Goal: Task Accomplishment & Management: Manage account settings

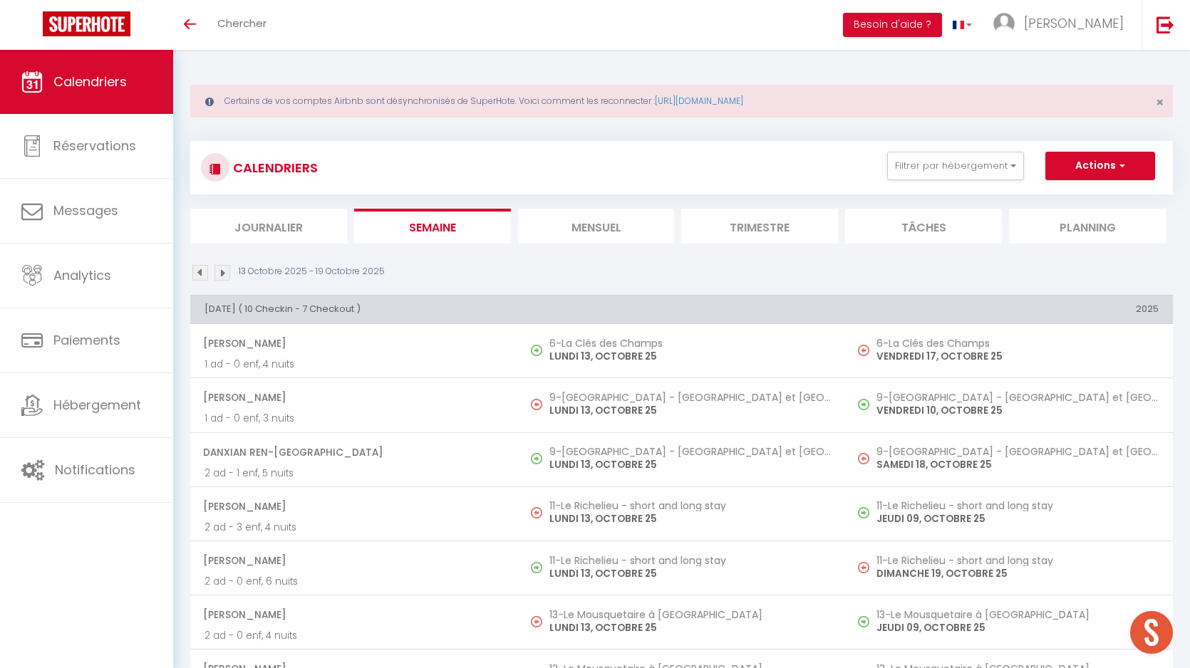
click at [197, 273] on img at bounding box center [200, 273] width 16 height 16
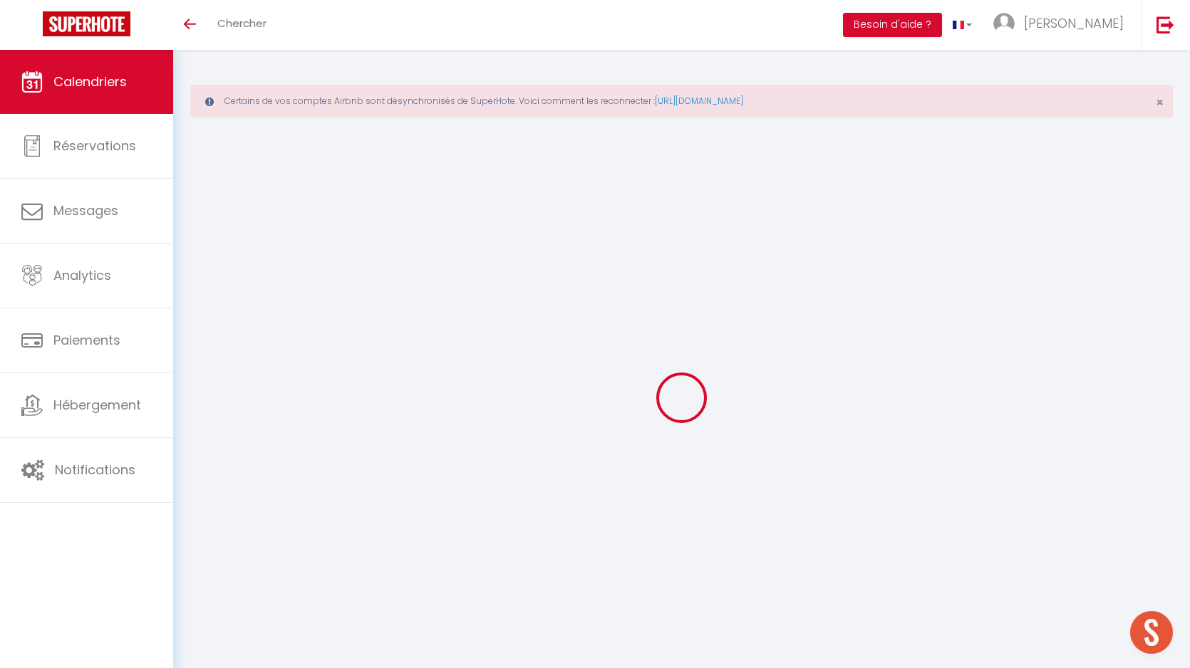
select select
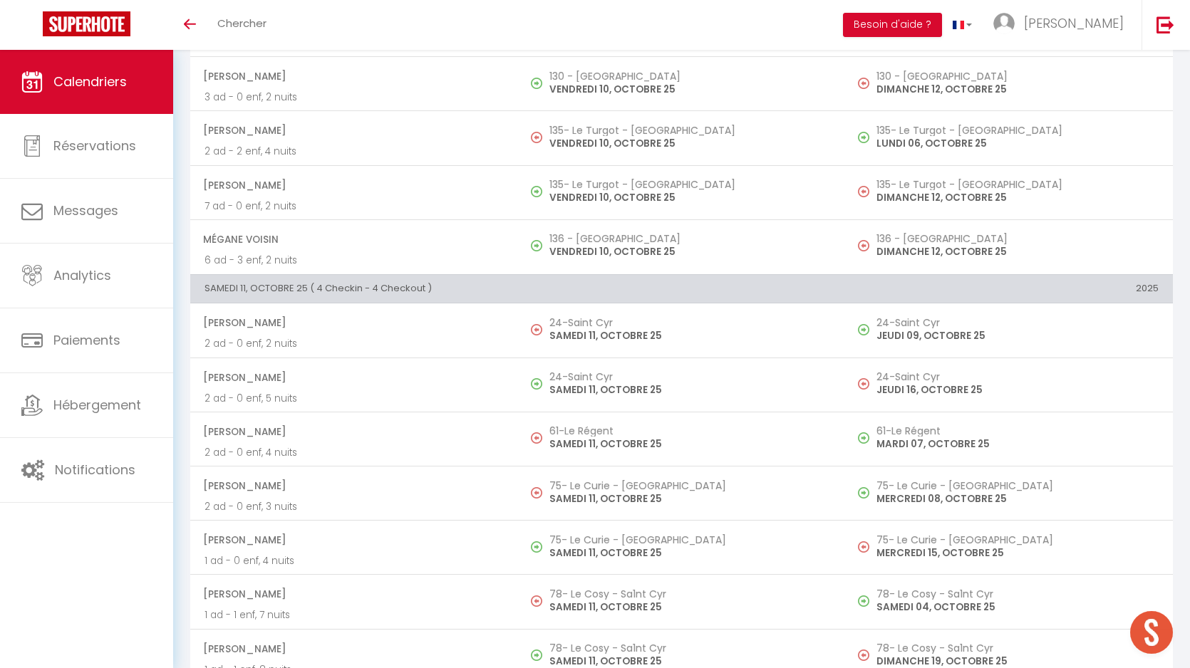
scroll to position [5118, 0]
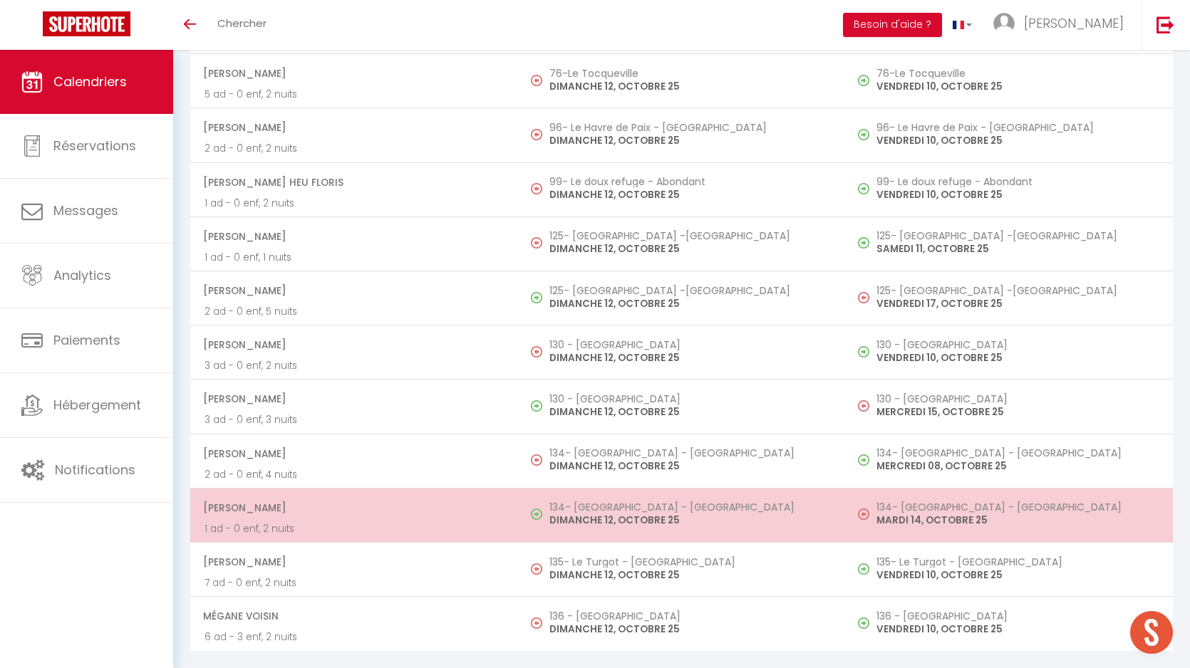
click at [587, 512] on h5 "134- [GEOGRAPHIC_DATA] - [GEOGRAPHIC_DATA]" at bounding box center [690, 507] width 282 height 11
select select "OK"
select select "KO"
select select "0"
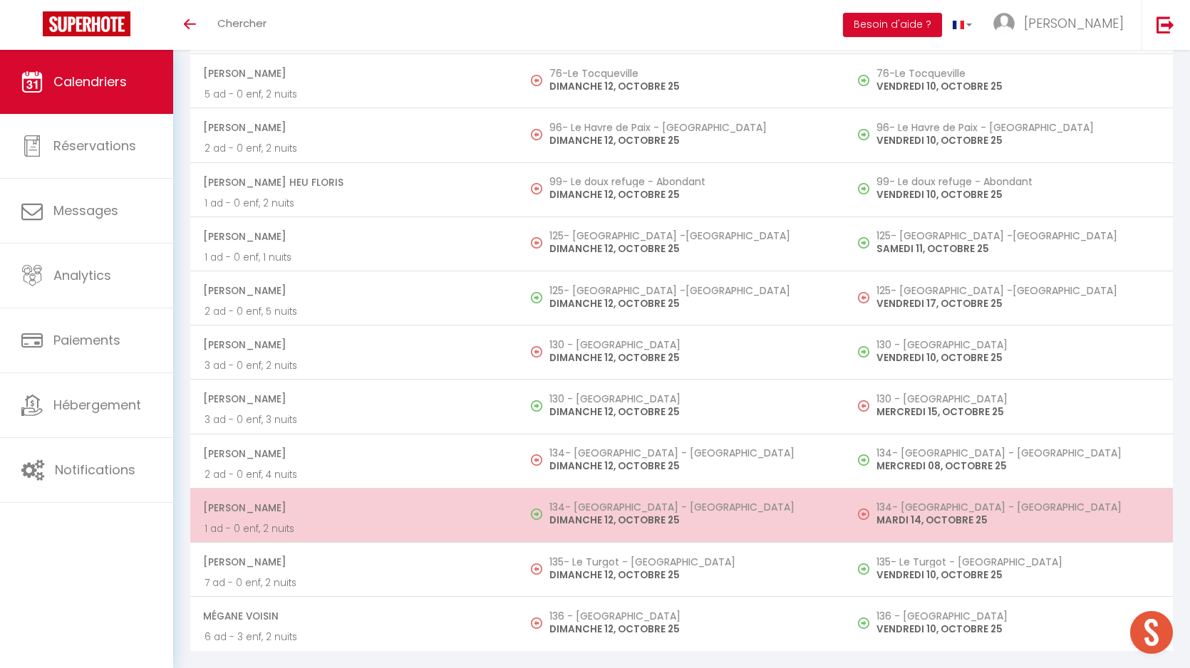
select select "1"
select select
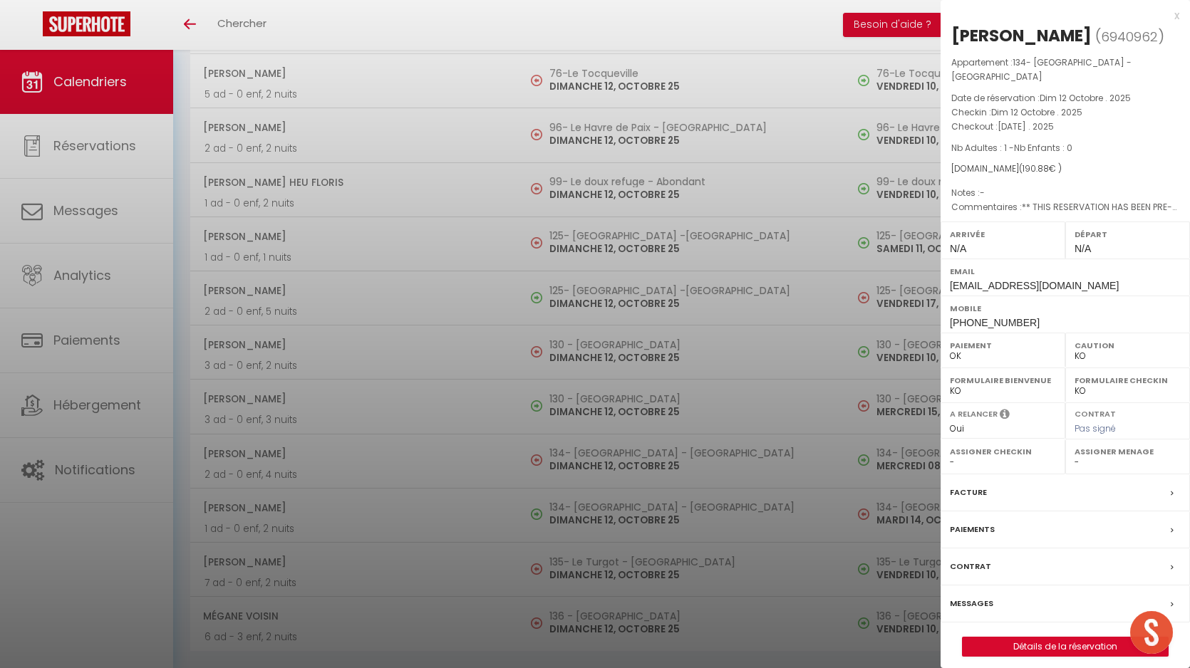
click at [988, 620] on div "Messages" at bounding box center [1065, 604] width 249 height 37
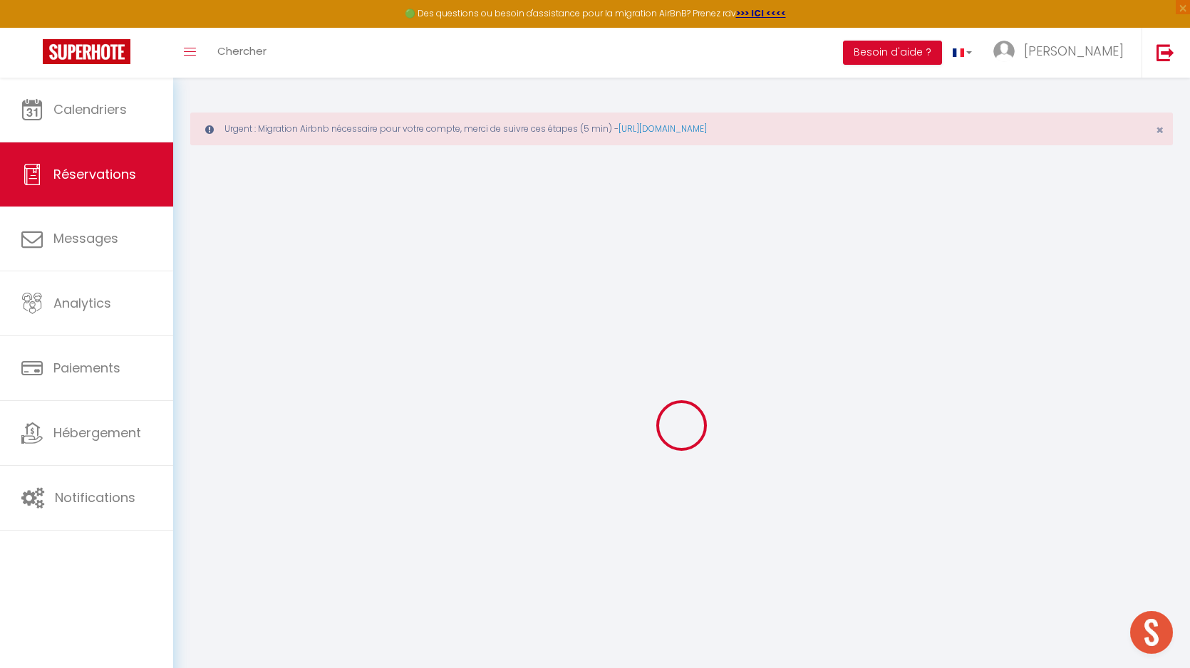
type input "Noureddine"
type input "Meglali"
type input "nmegla.908752@guest.booking.com"
type input "+33625947472"
type input "."
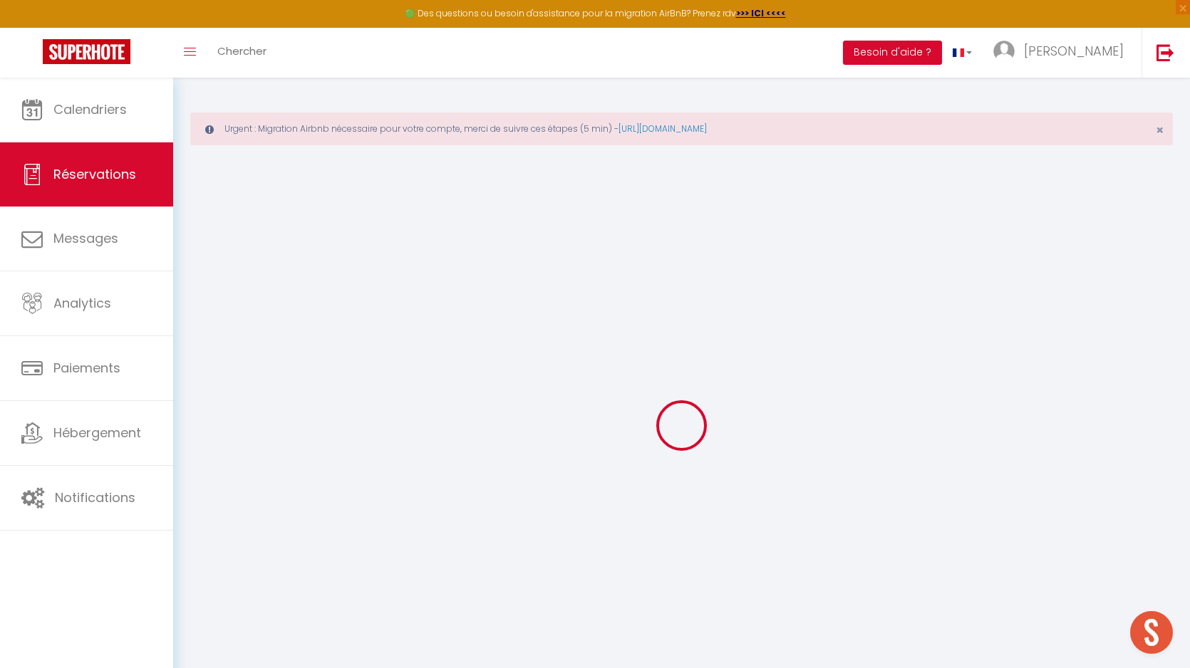
select select "FR"
type input "29.41"
type input "2.67"
select select "70180"
select select "1"
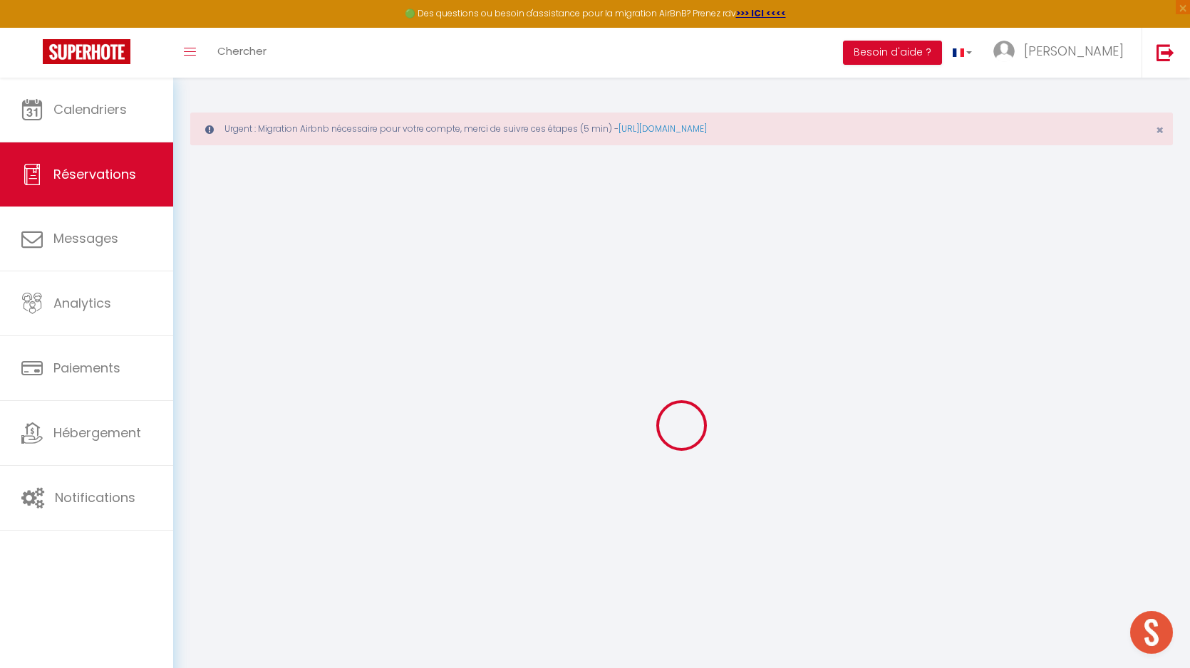
select select
type input "1"
select select "12"
select select
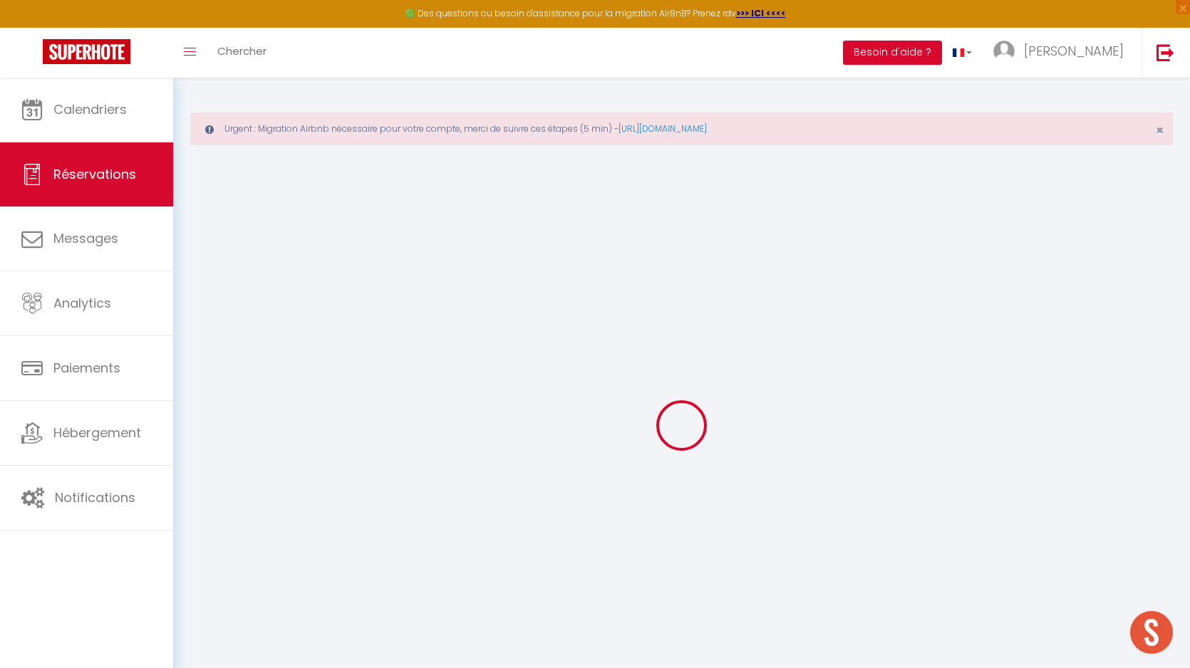
type input "110"
checkbox input "false"
type input "0"
select select "2"
type input "63"
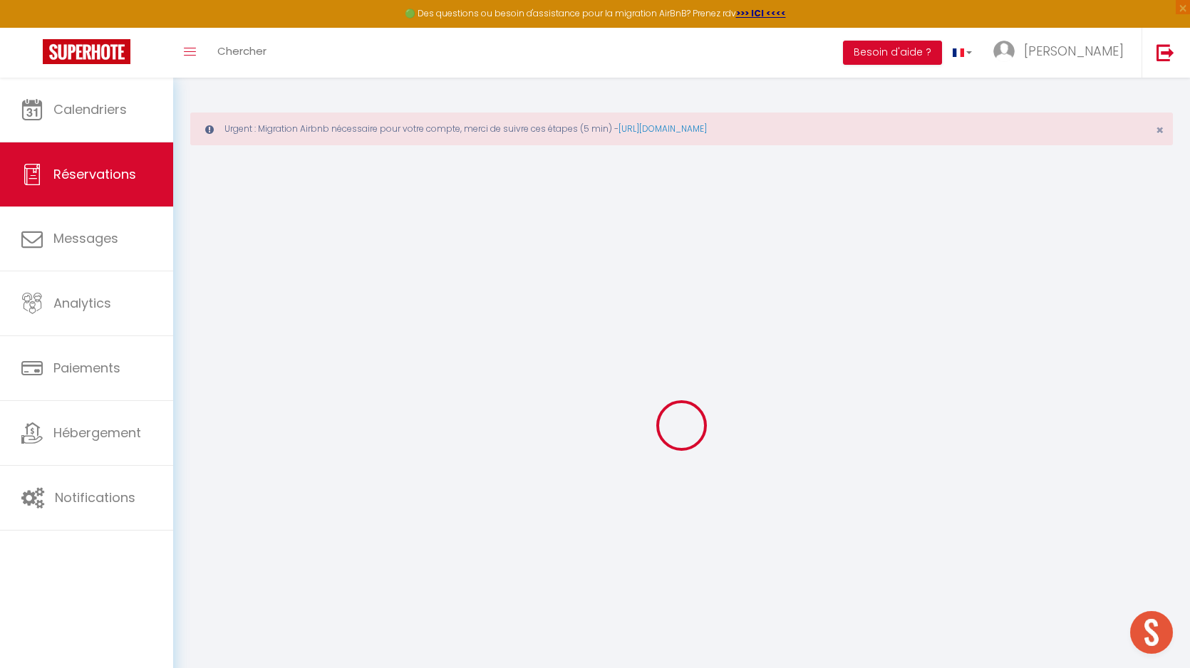
type input "0"
select select
select select "14"
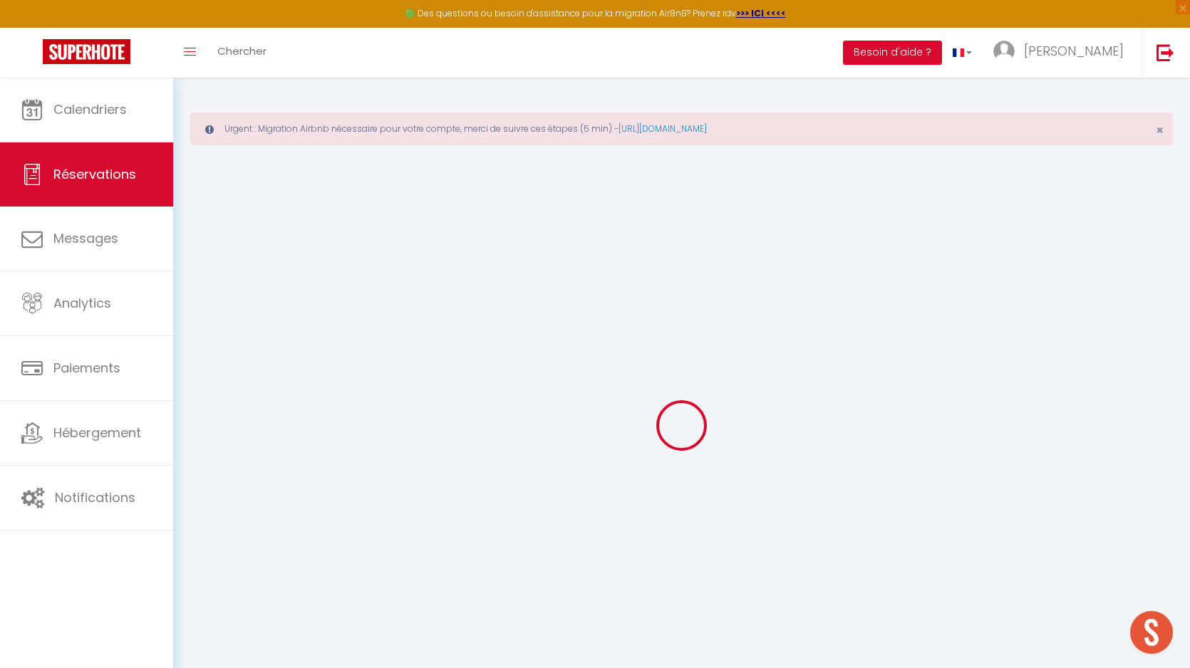
checkbox input "false"
select select
checkbox input "false"
select select
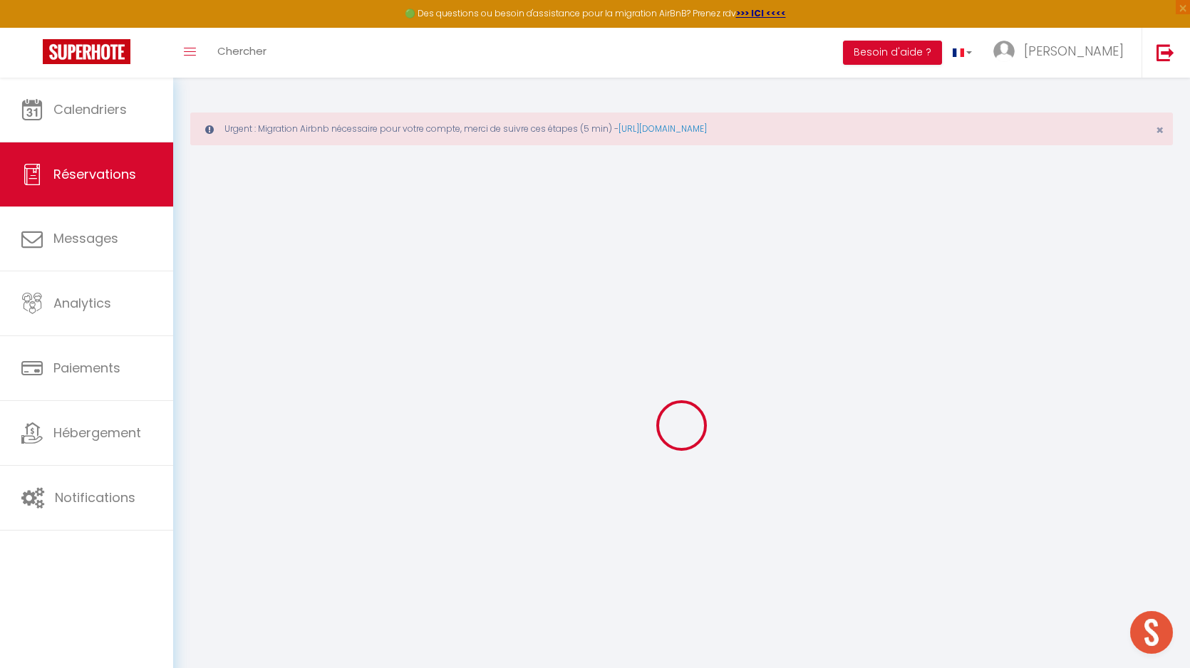
select select
checkbox input "false"
type textarea "** THIS RESERVATION HAS BEEN PRE-PAID ** BOOKING NOTE : Payment charge is EUR 2…"
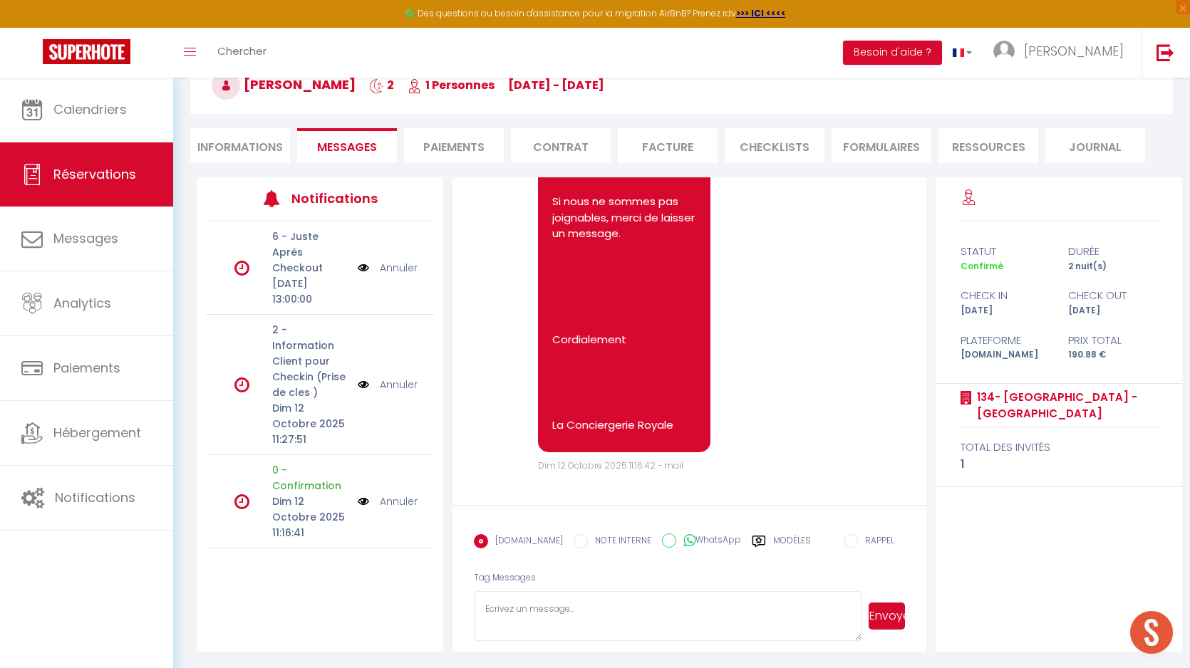
scroll to position [148, 0]
click at [773, 535] on label "Modèles" at bounding box center [792, 546] width 38 height 25
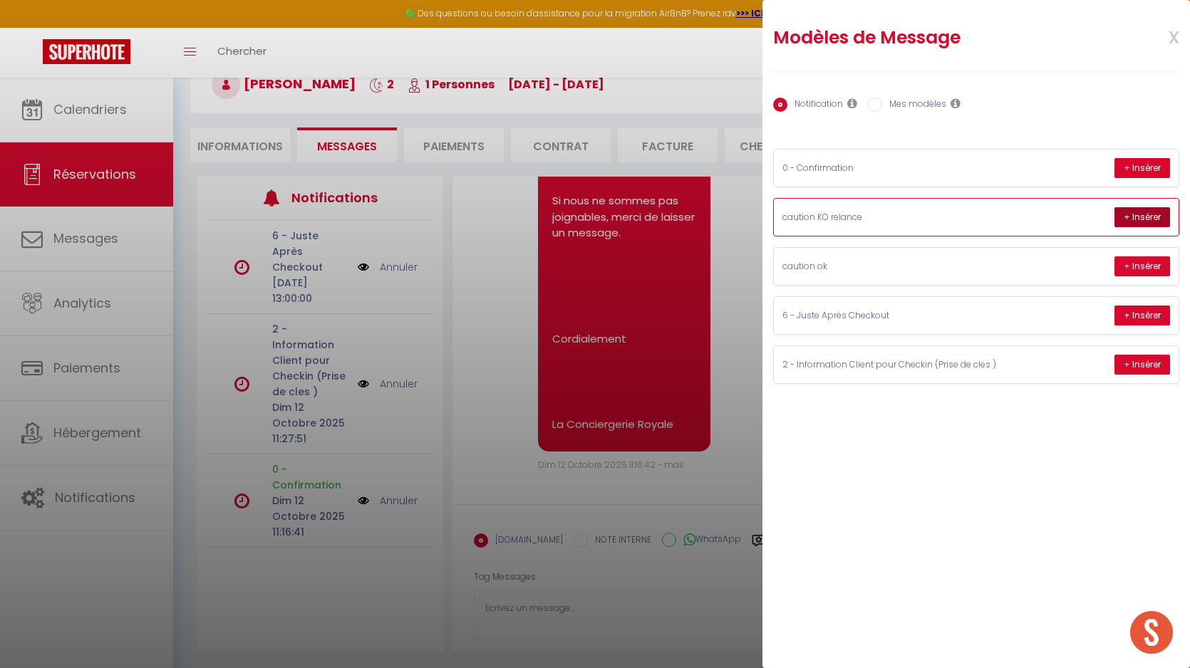
click at [1147, 215] on button "+ Insérer" at bounding box center [1143, 217] width 56 height 20
type textarea "Bonjour Noureddine Conformément aux conditions, un dépôt de garantie sera préle…"
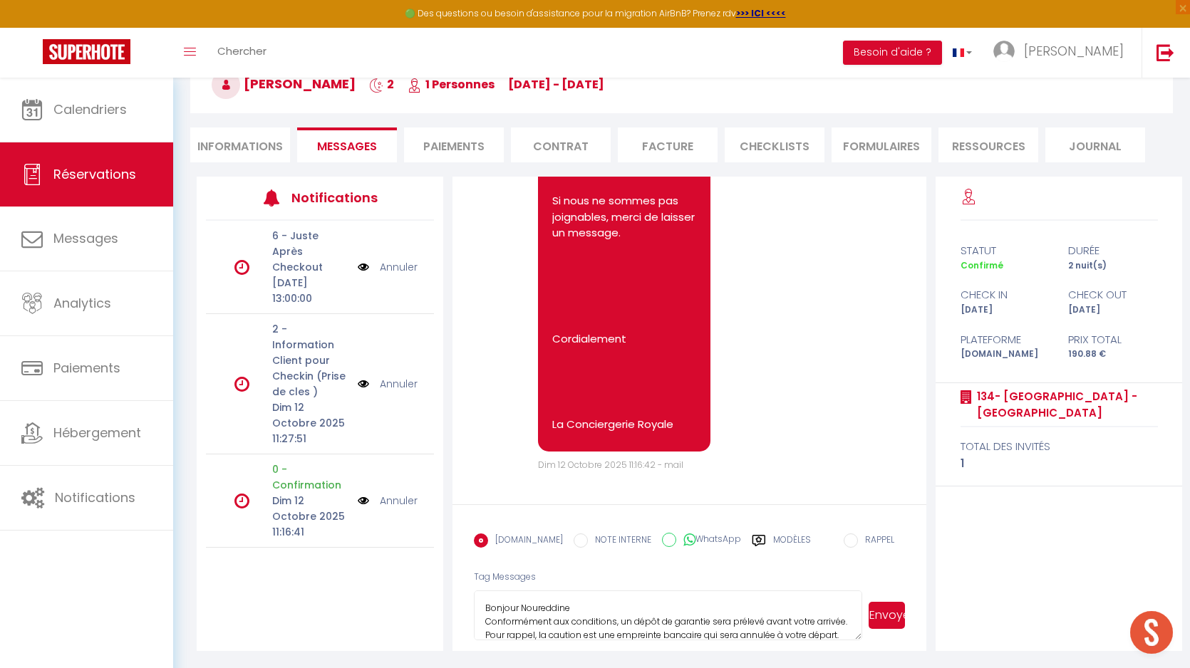
click at [883, 606] on button "Envoyer" at bounding box center [887, 615] width 36 height 27
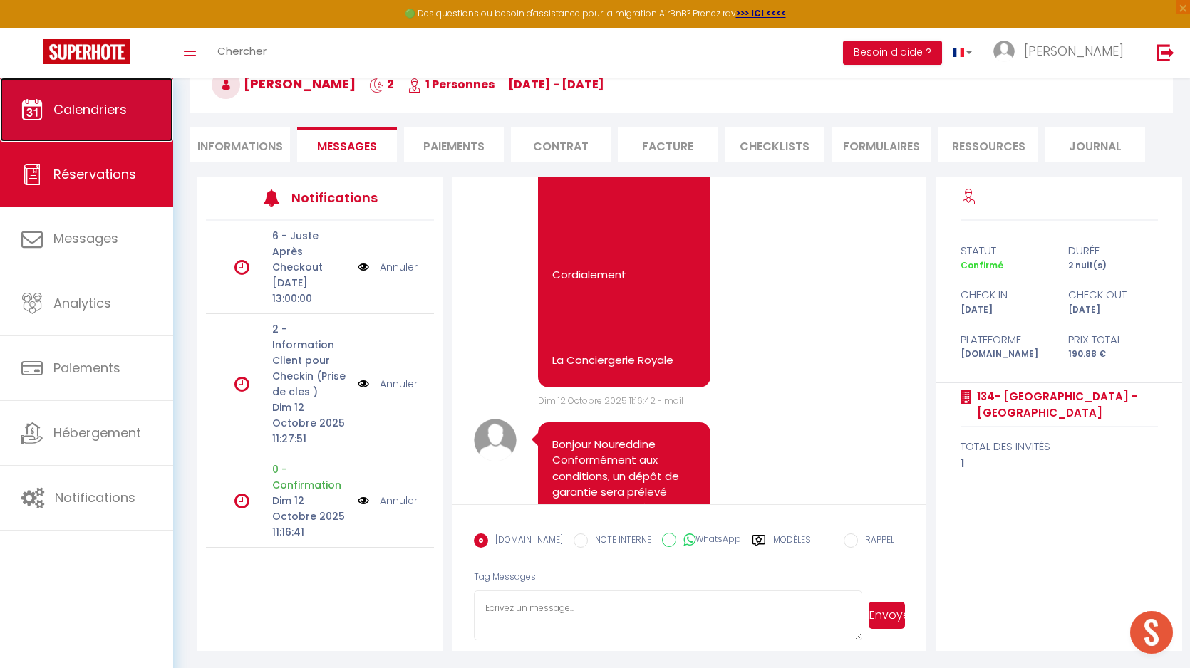
click at [105, 125] on link "Calendriers" at bounding box center [86, 110] width 173 height 64
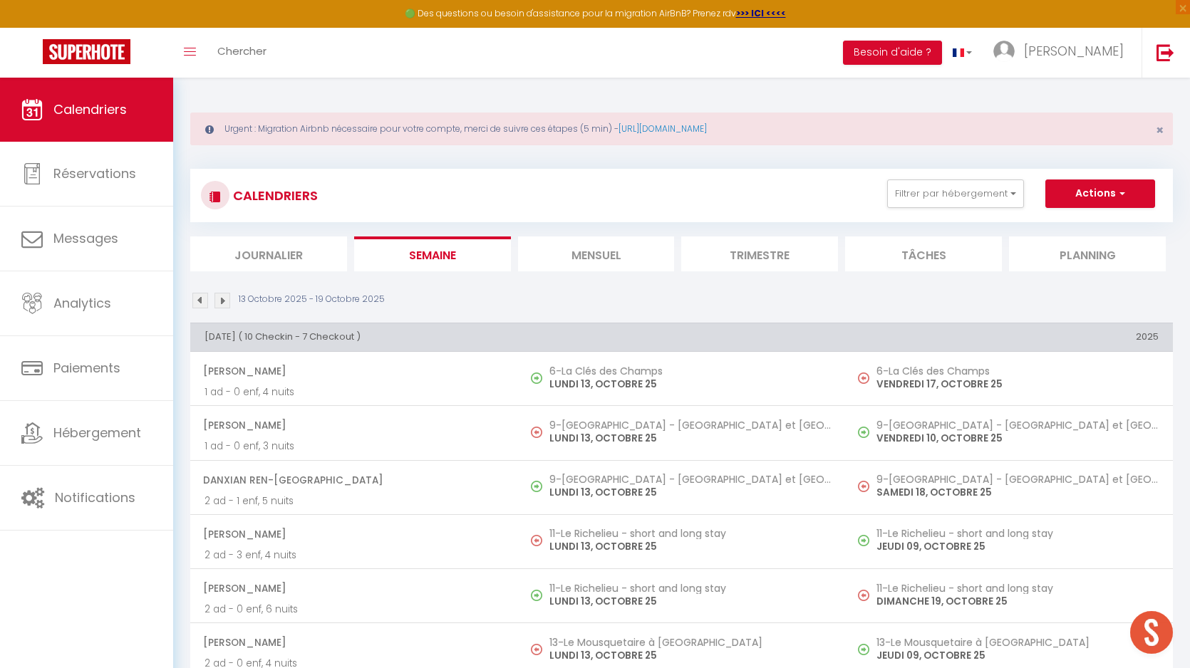
click at [200, 297] on img at bounding box center [200, 301] width 16 height 16
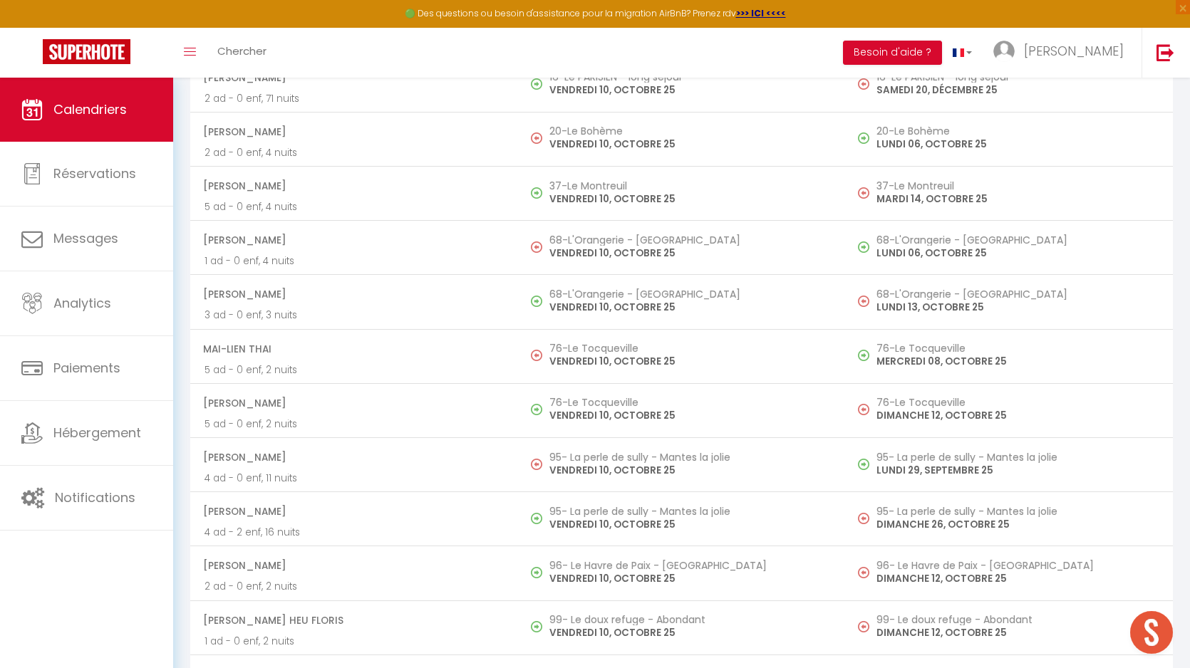
scroll to position [5145, 0]
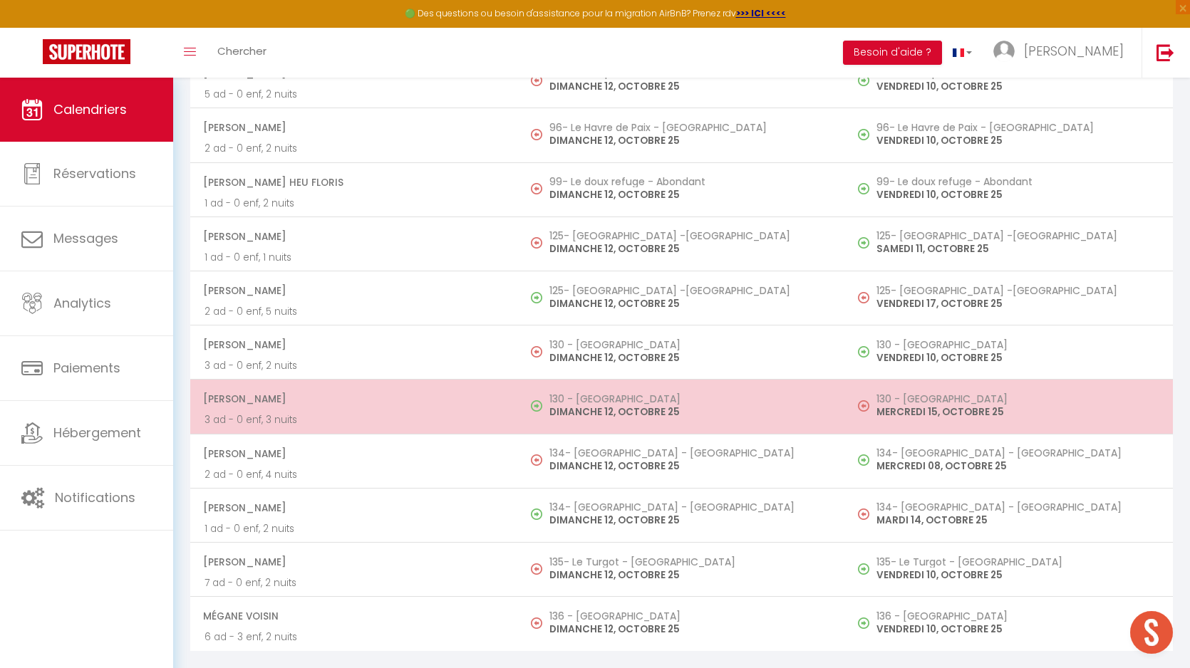
click at [645, 405] on p "DIMANCHE 12, OCTOBRE 25" at bounding box center [690, 412] width 282 height 15
select select "OK"
select select "0"
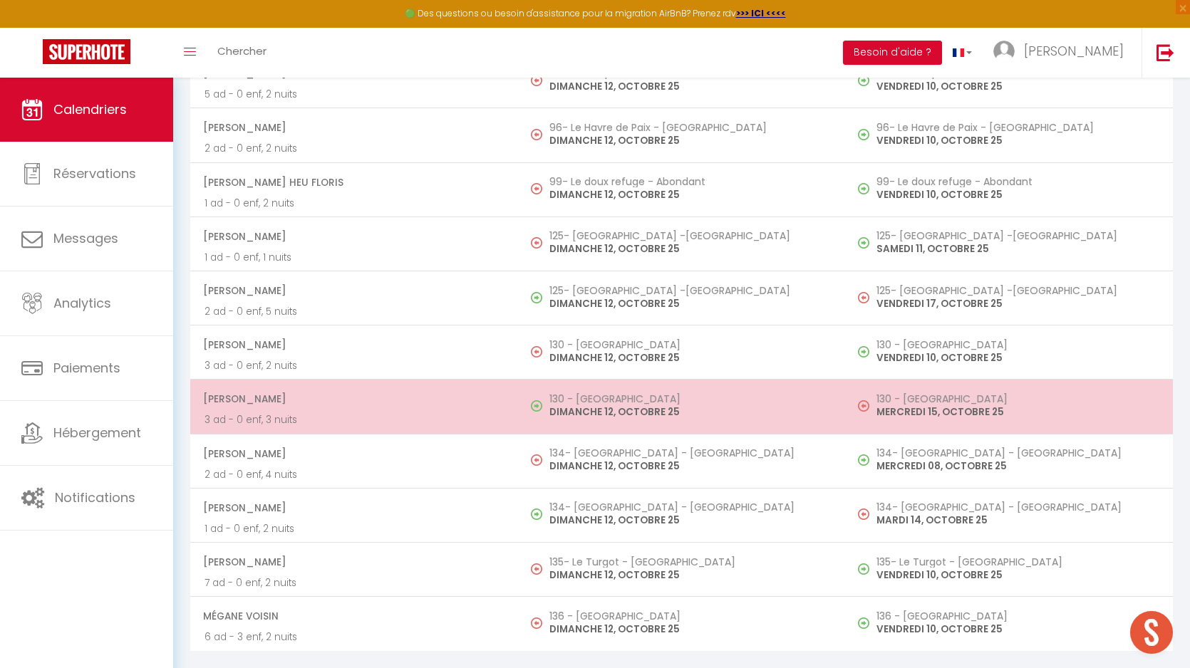
select select "1"
select select
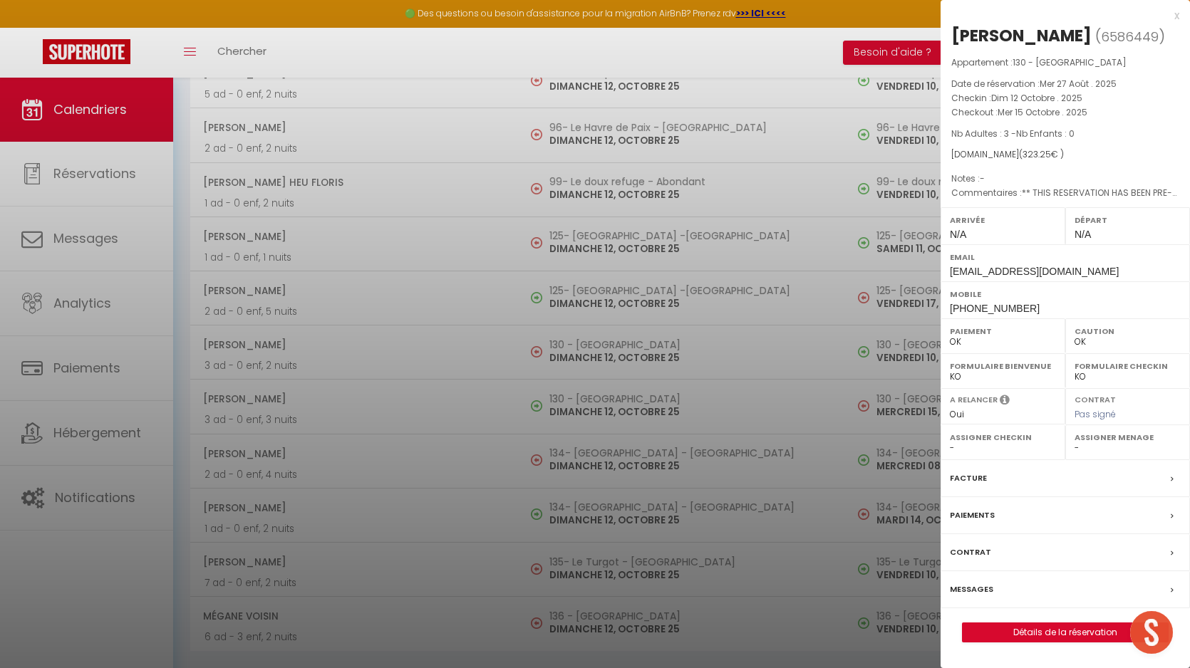
click at [978, 592] on label "Messages" at bounding box center [971, 589] width 43 height 15
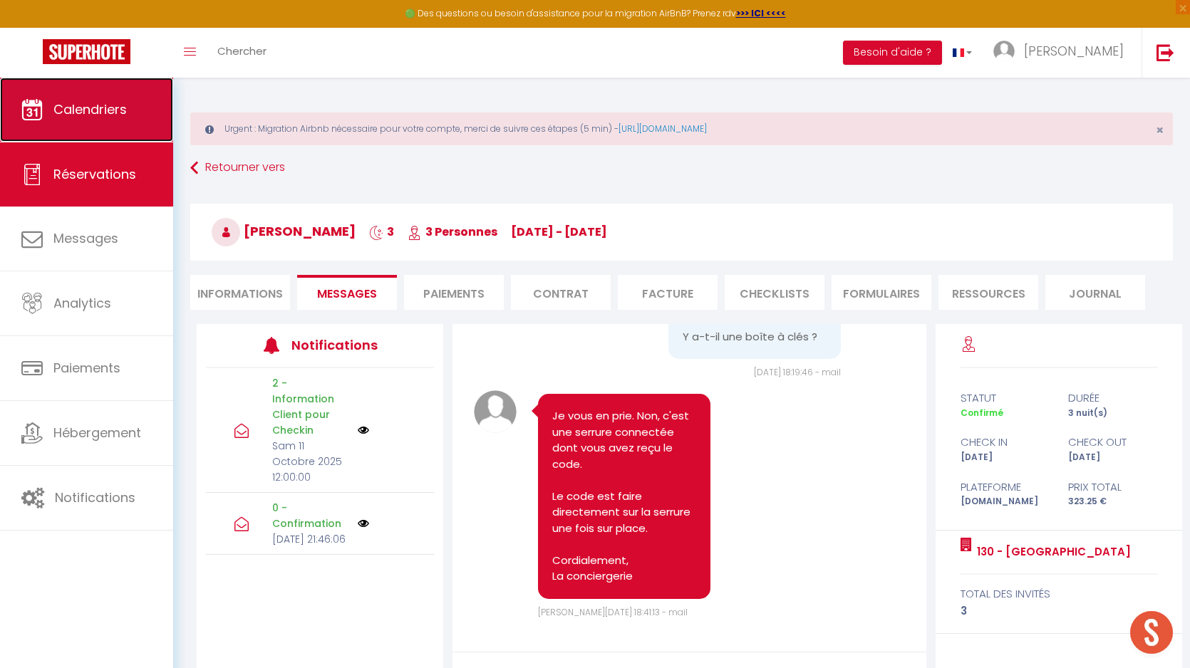
click at [126, 114] on span "Calendriers" at bounding box center [89, 109] width 73 height 18
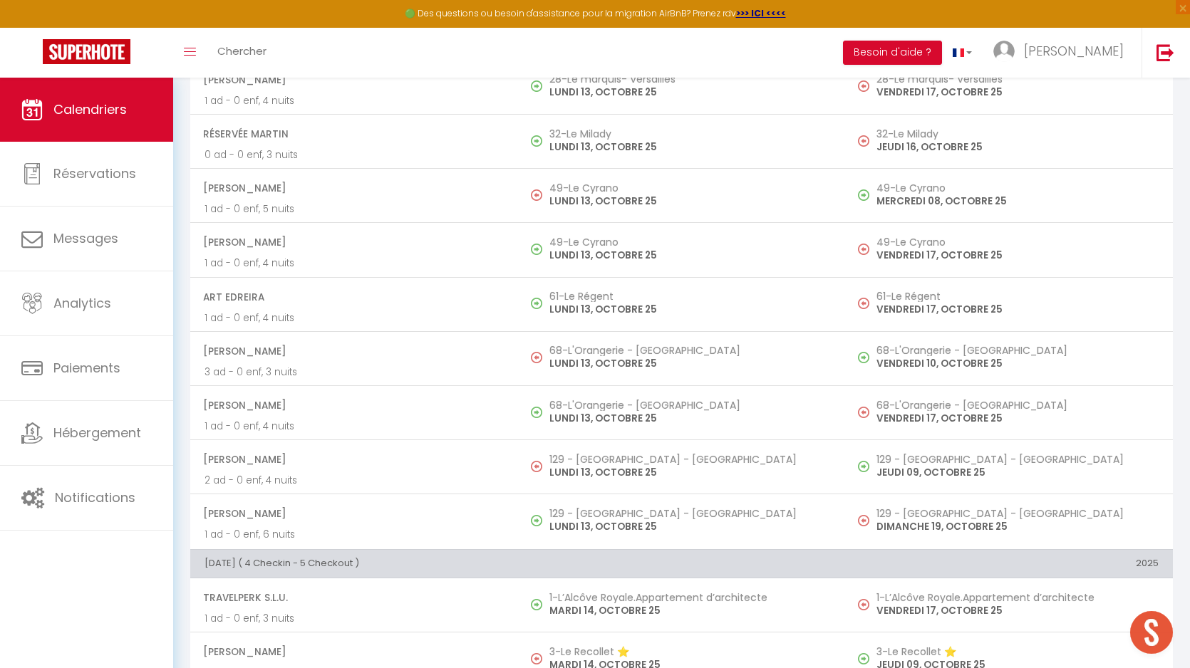
scroll to position [733, 0]
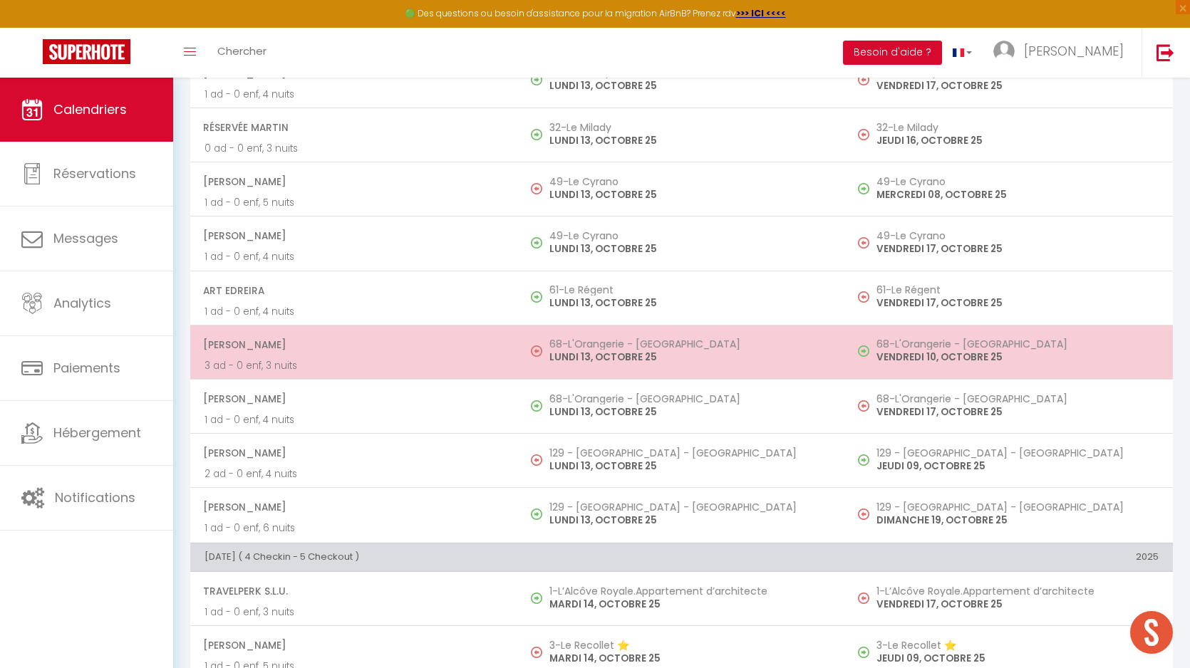
click at [621, 356] on p "LUNDI 13, OCTOBRE 25" at bounding box center [690, 357] width 282 height 15
select select "OK"
select select "0"
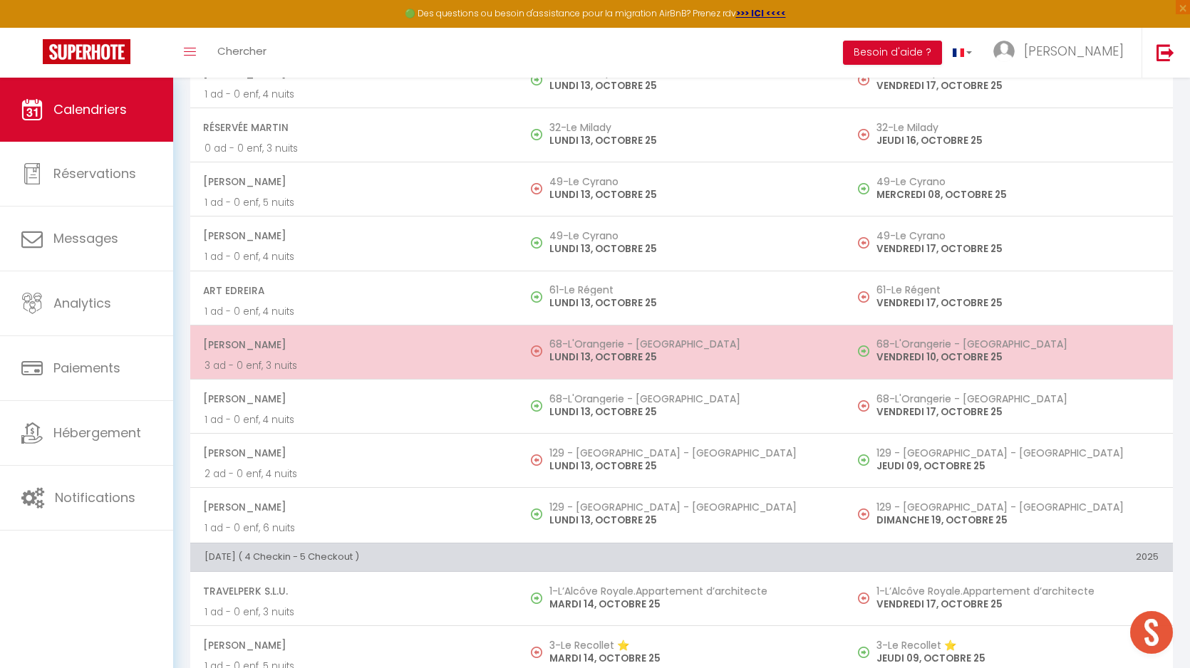
select select "1"
select select
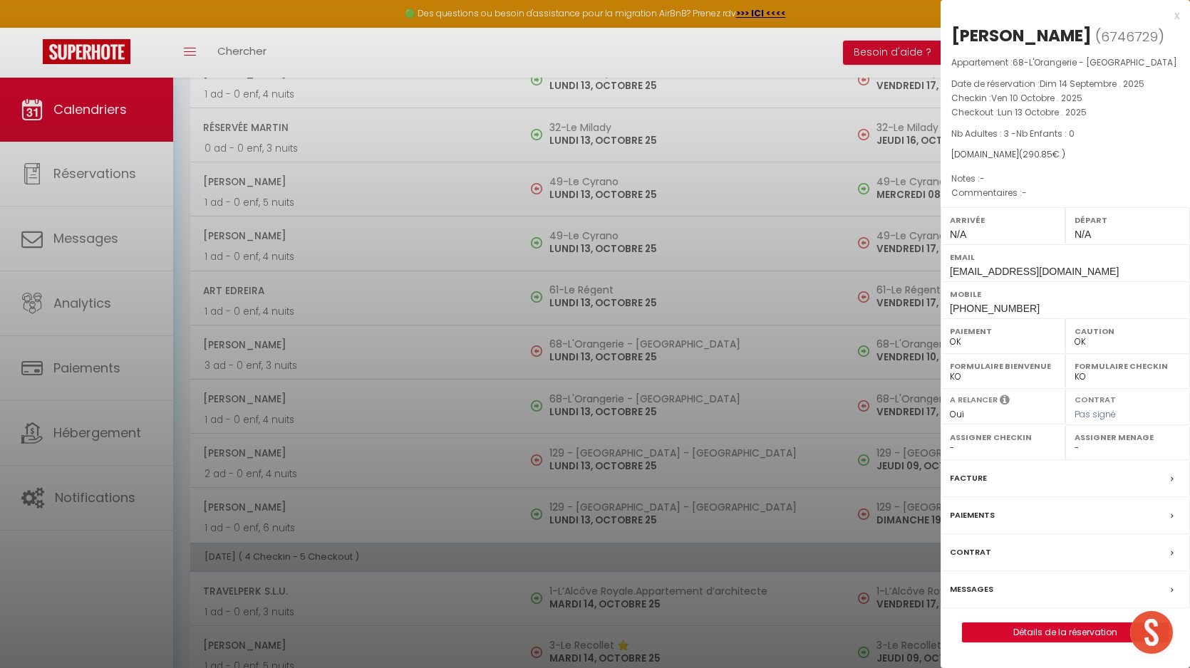
click at [619, 396] on div at bounding box center [595, 334] width 1190 height 668
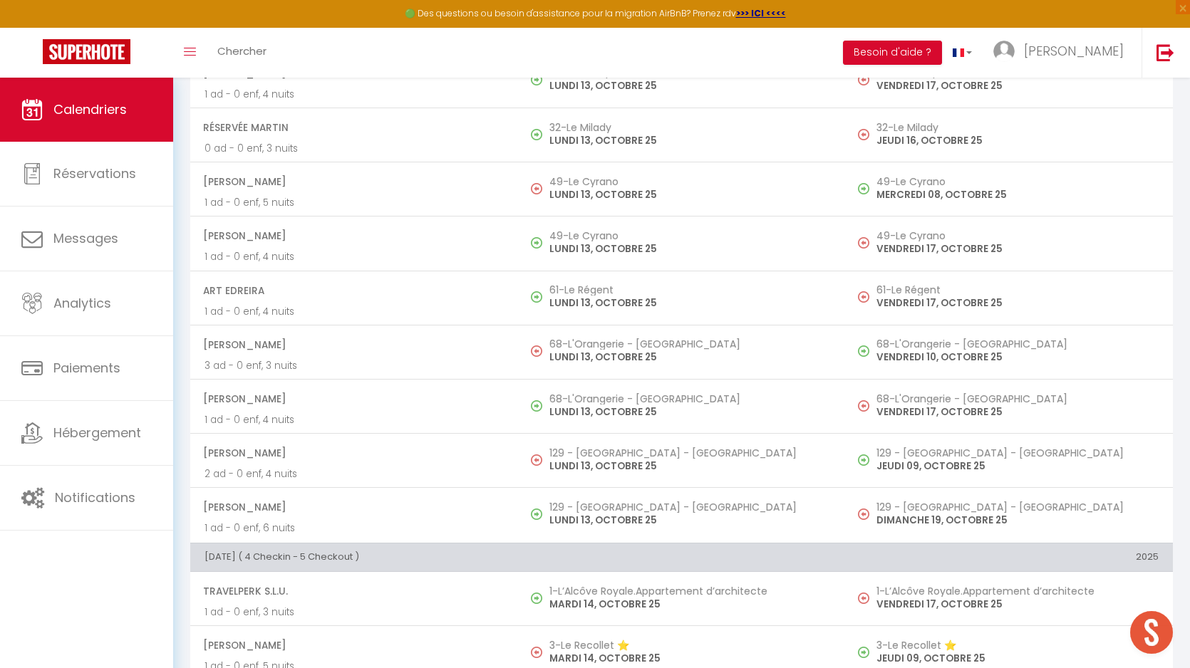
click at [614, 412] on p "LUNDI 13, OCTOBRE 25" at bounding box center [690, 412] width 282 height 15
select select "KO"
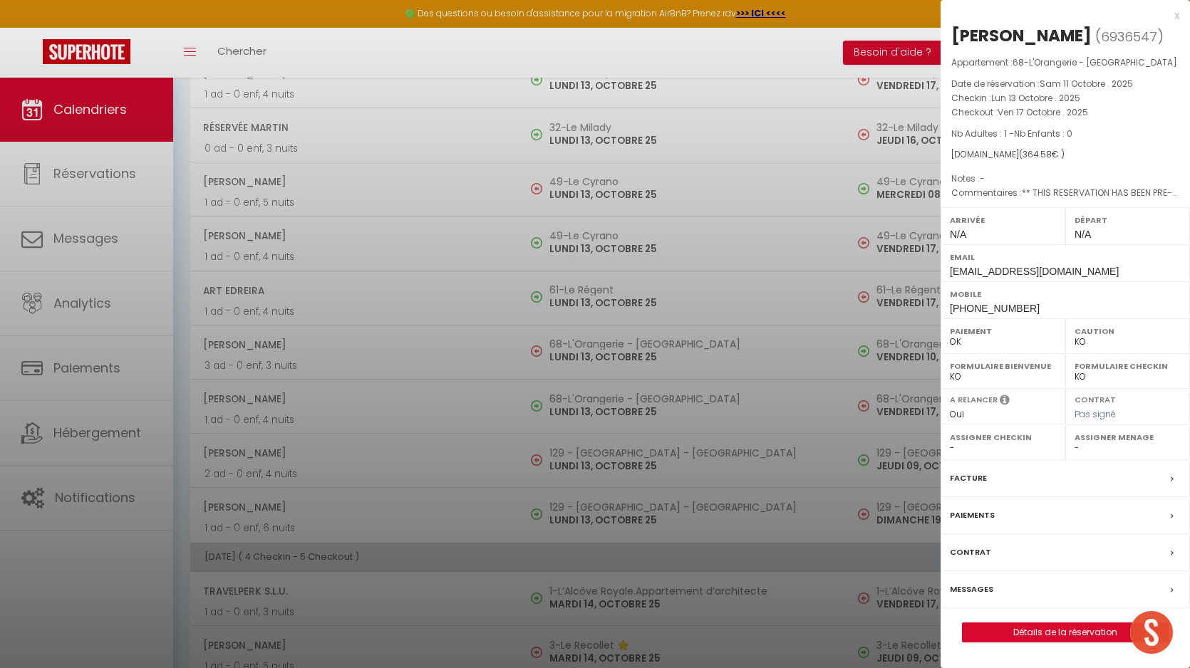
click at [980, 597] on label "Messages" at bounding box center [971, 589] width 43 height 15
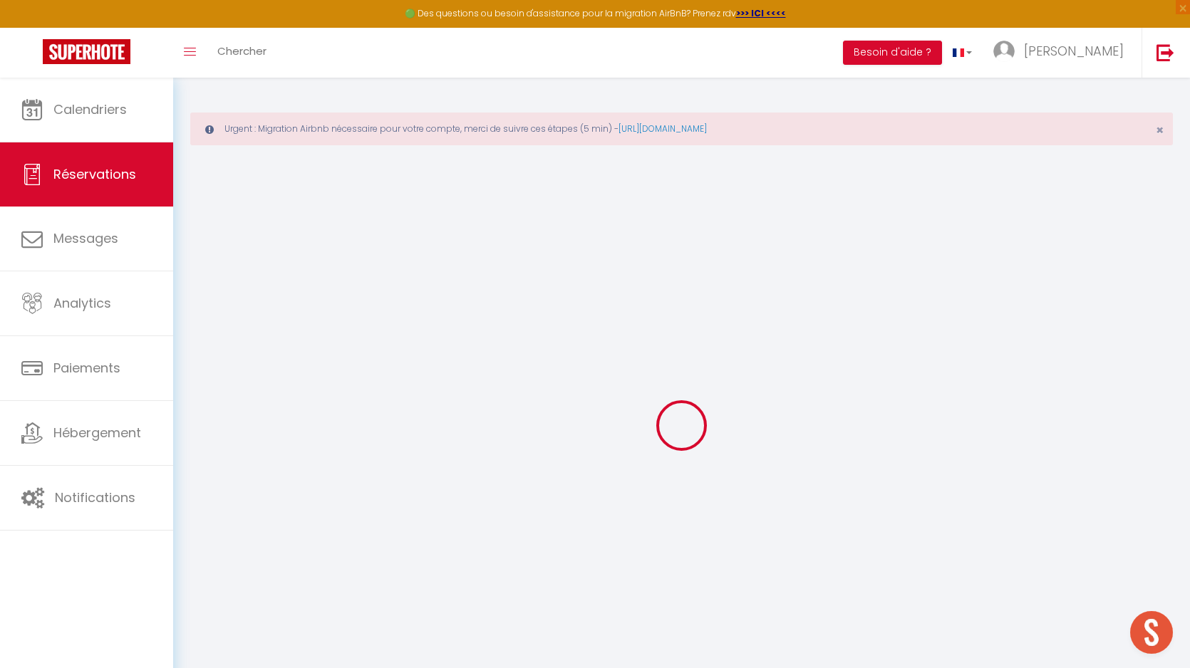
select select
checkbox input "false"
type textarea "** THIS RESERVATION HAS BEEN PRE-PAID ** Approximate time of arrival: between 0…"
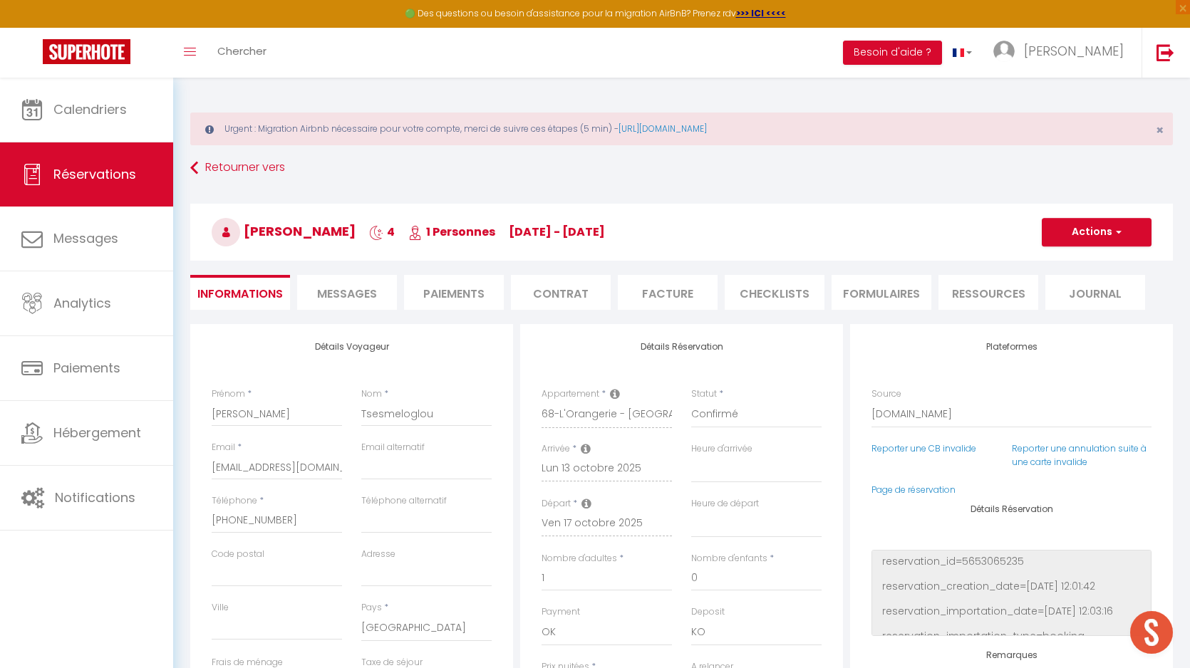
click at [361, 292] on span "Messages" at bounding box center [347, 294] width 60 height 16
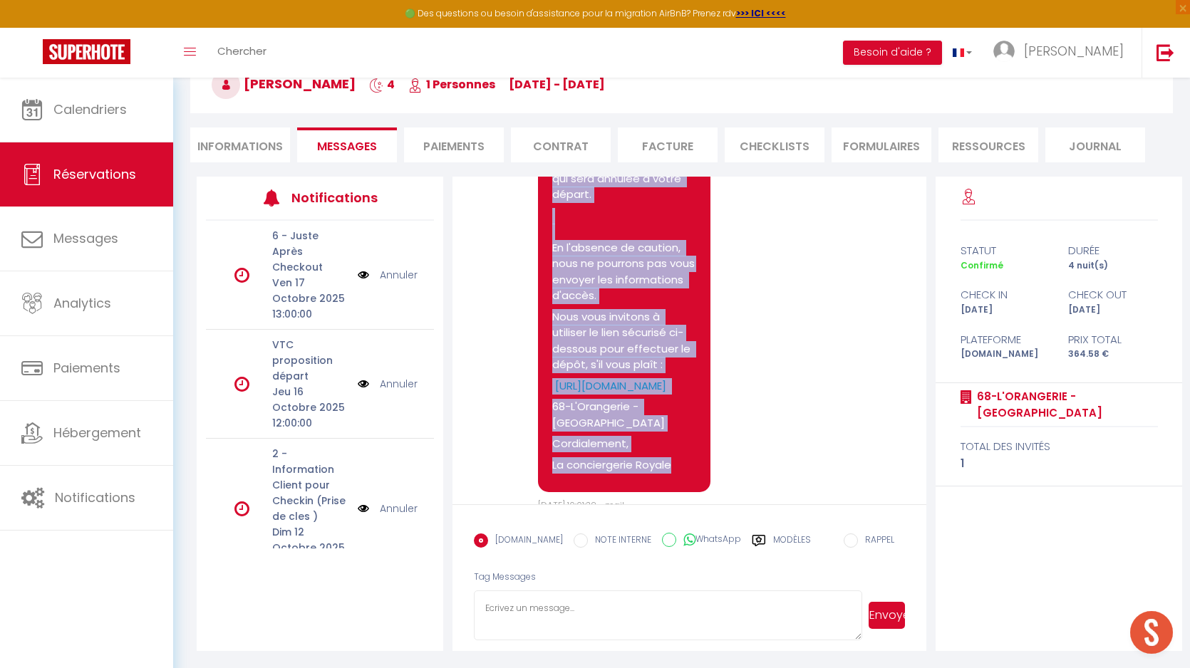
scroll to position [3020, 0]
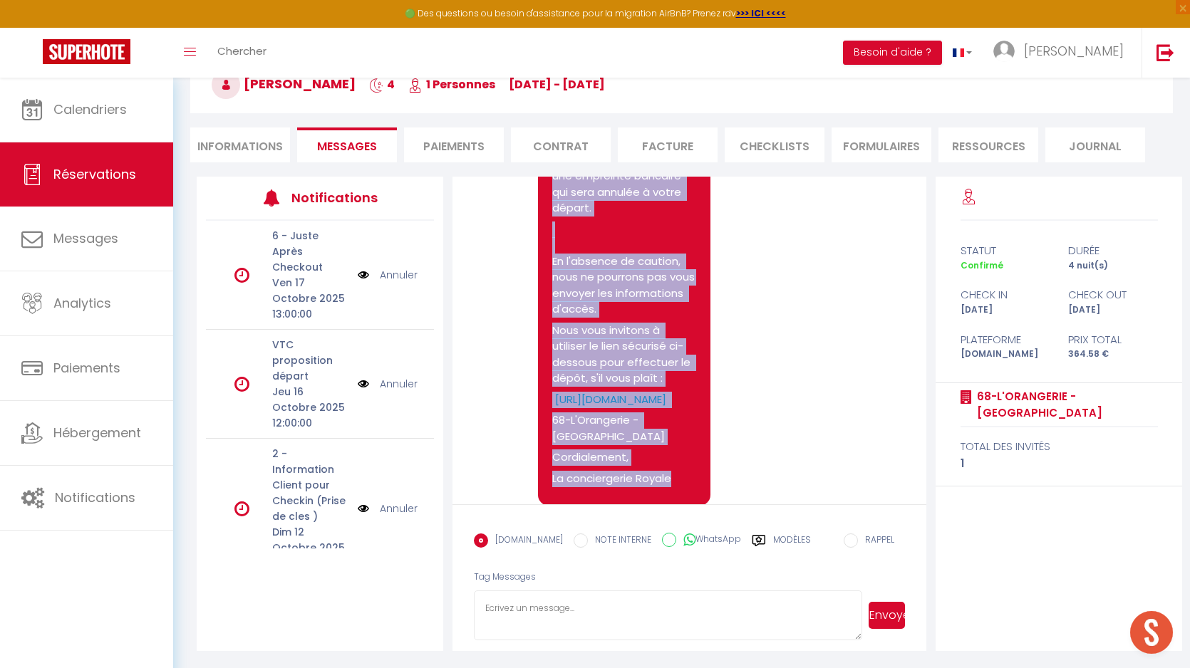
drag, startPoint x: 676, startPoint y: 423, endPoint x: 547, endPoint y: 235, distance: 227.5
click at [547, 235] on div "Bonjour Kyriaki Conformément aux conditions, un dépôt de garantie sera prélevé …" at bounding box center [624, 277] width 172 height 458
copy pre "Bonjour Kyriaki Conformément aux conditions, un dépôt de garantie sera prélevé …"
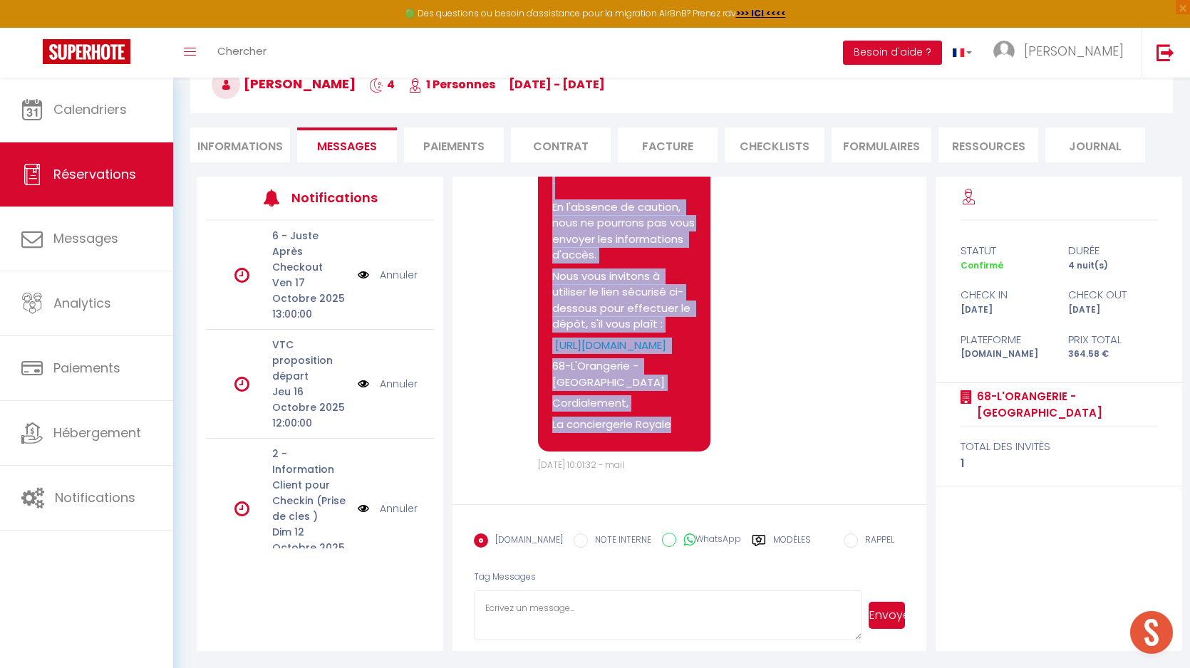
scroll to position [3267, 0]
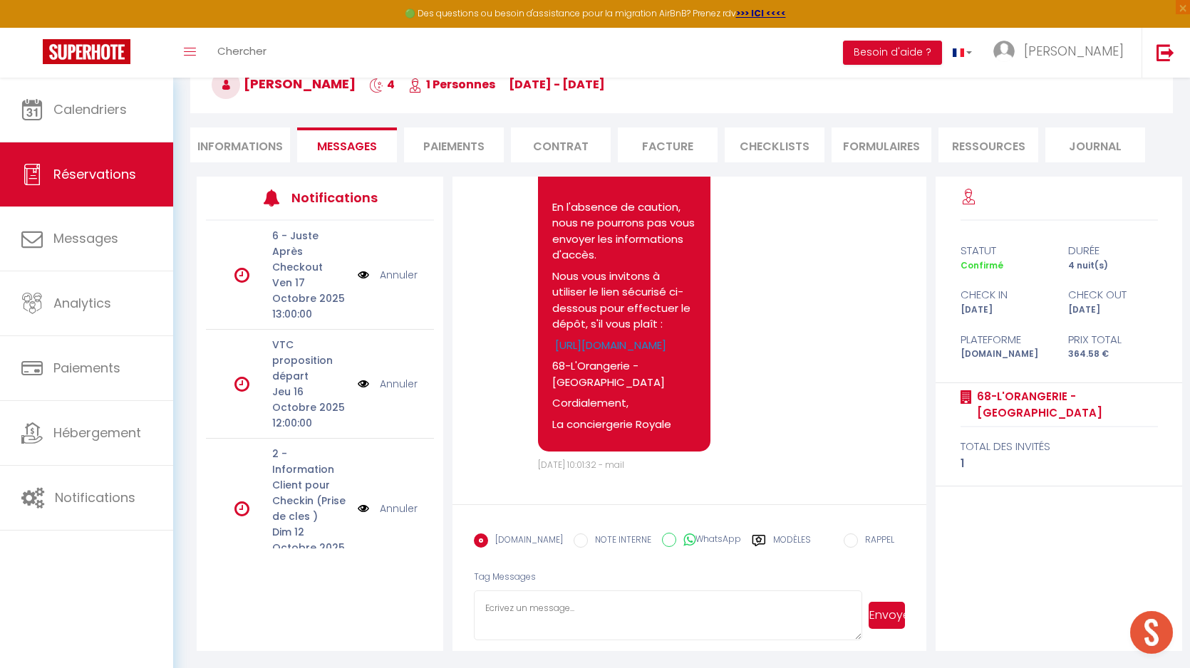
click at [579, 621] on textarea at bounding box center [668, 616] width 388 height 50
paste textarea "Bonjour Kyriaki Conformément aux conditions, un dépôt de garantie sera prélevé …"
type textarea "Bonjour Kyriaki Conformément aux conditions, un dépôt de garantie sera prélevé …"
click at [894, 625] on button "Envoyer" at bounding box center [887, 615] width 36 height 27
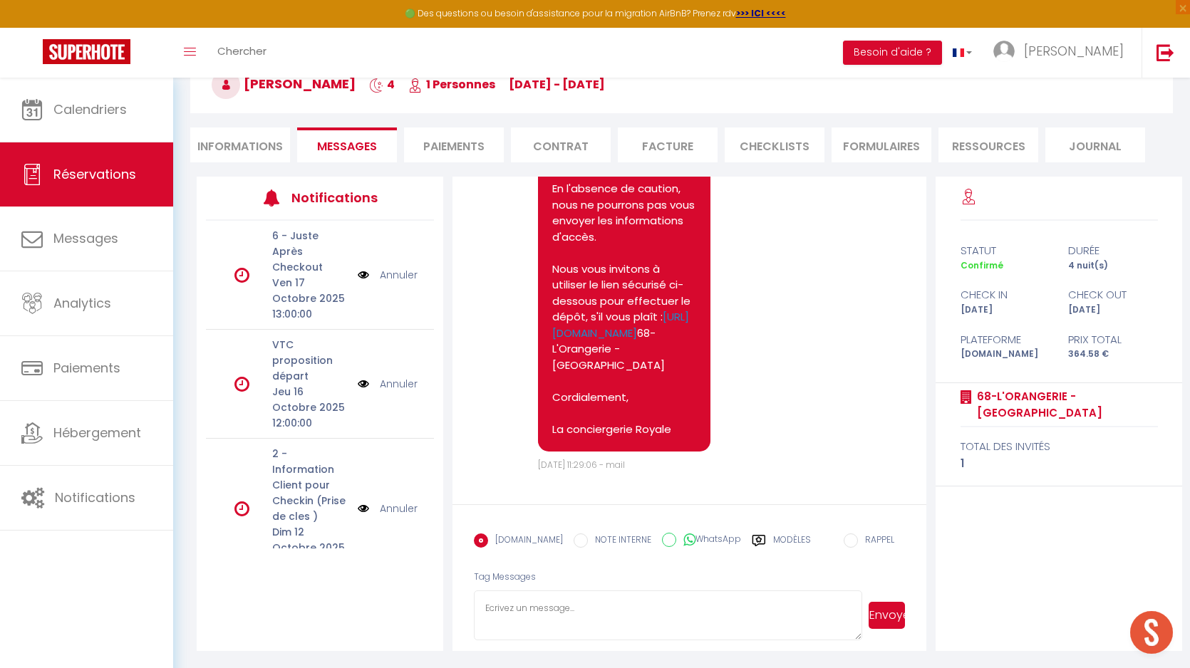
scroll to position [3860, 0]
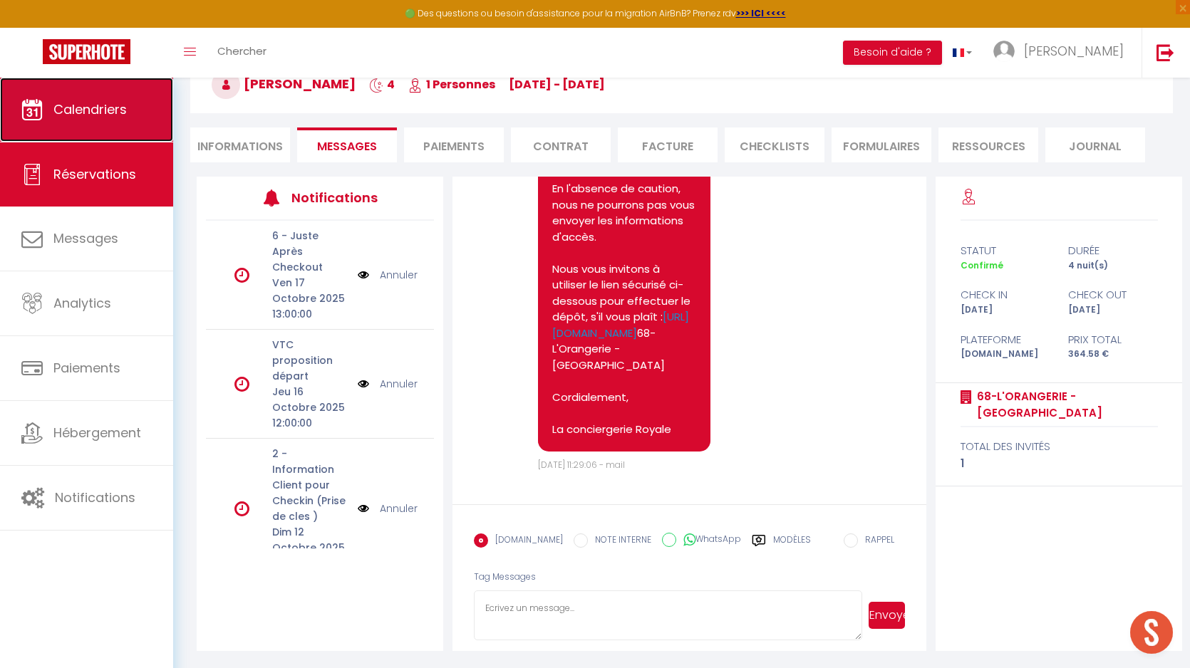
click at [120, 98] on link "Calendriers" at bounding box center [86, 110] width 173 height 64
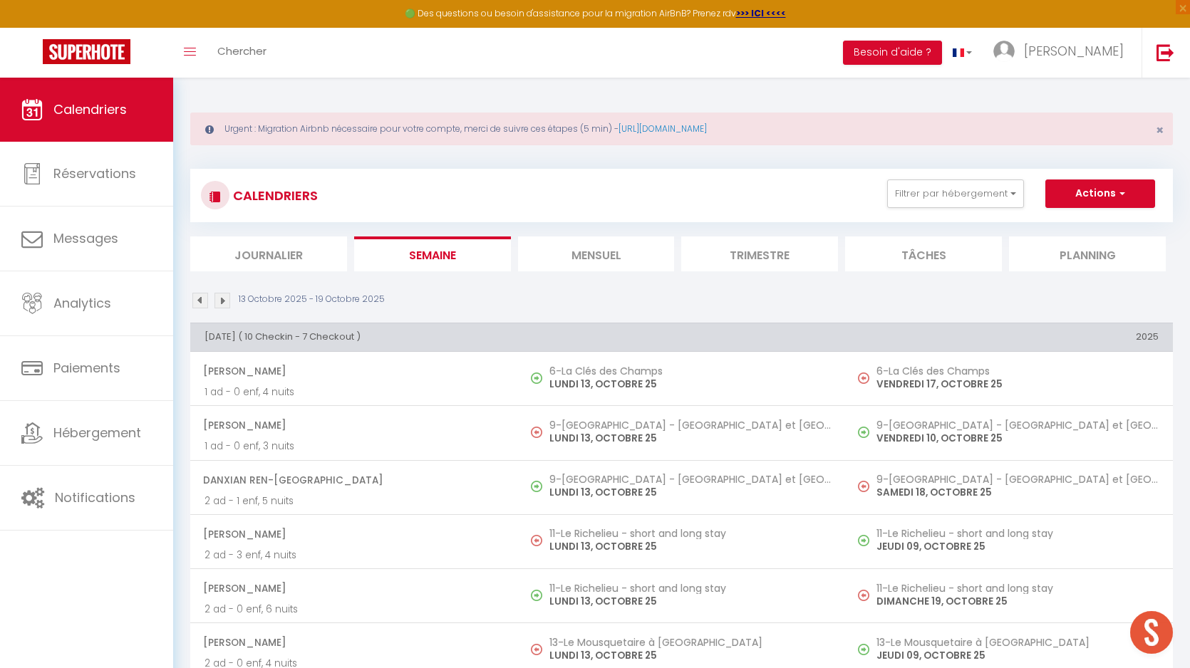
click at [196, 301] on img at bounding box center [200, 301] width 16 height 16
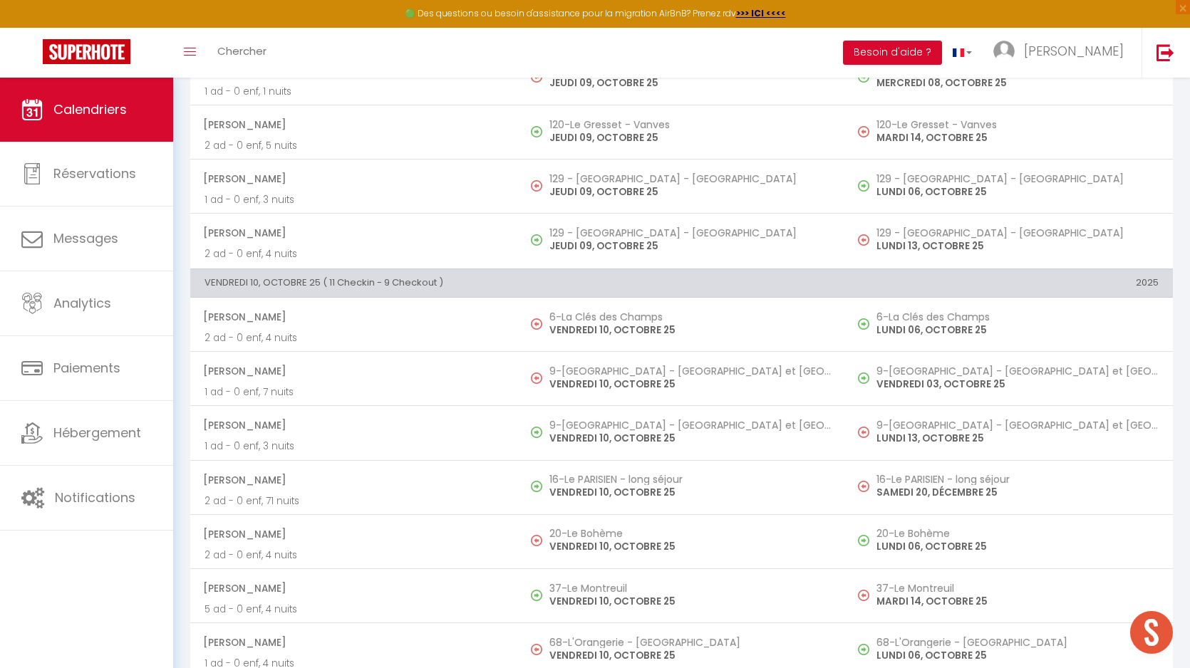
scroll to position [5145, 0]
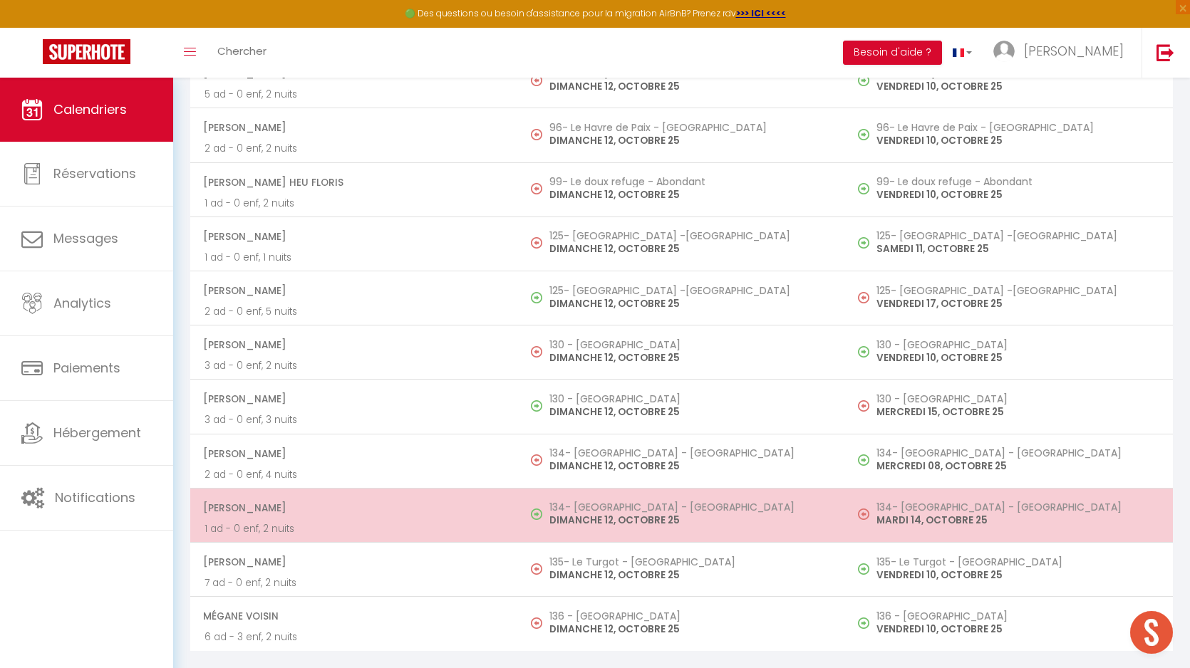
click at [592, 514] on p "DIMANCHE 12, OCTOBRE 25" at bounding box center [690, 520] width 282 height 15
select select "OK"
select select "KO"
select select "0"
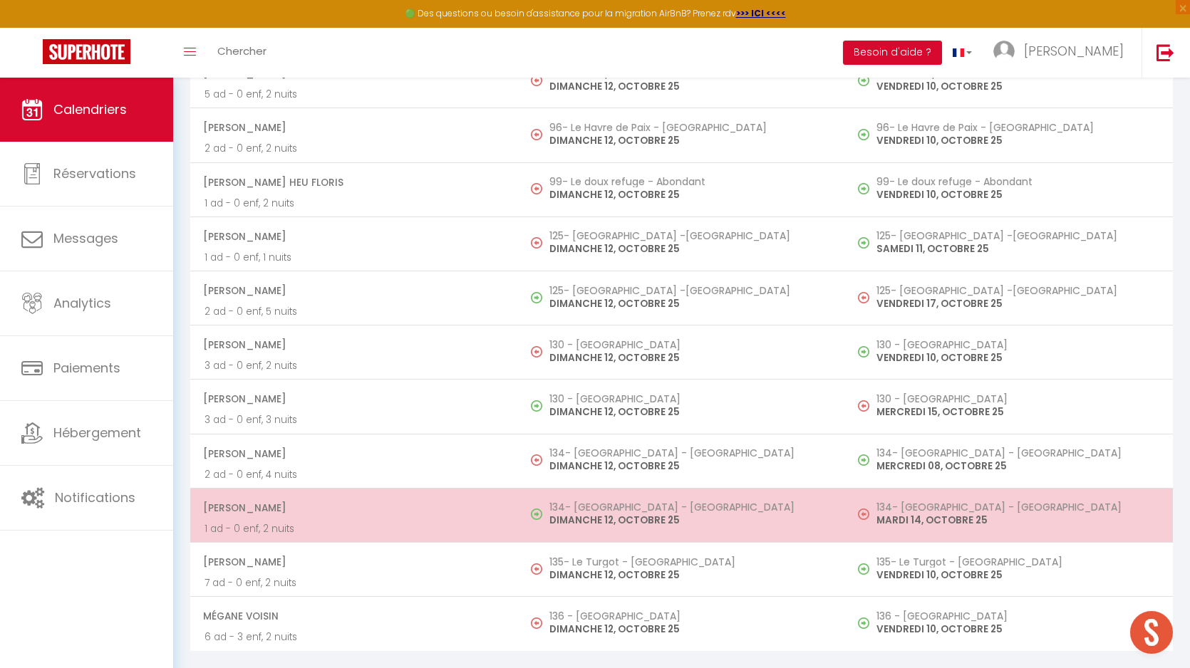
select select "1"
select select
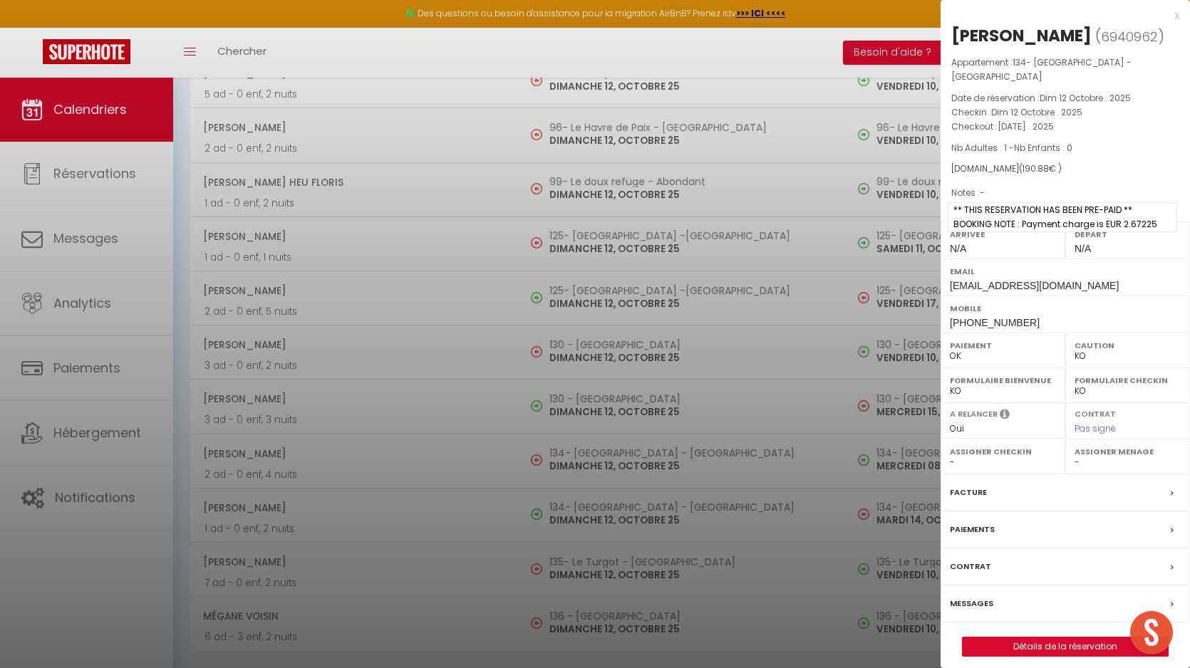
click at [1091, 217] on span "** THIS RESERVATION HAS BEEN PRE-PAID ** BOOKING NOTE : Payment charge is EUR 2…" at bounding box center [1062, 217] width 229 height 30
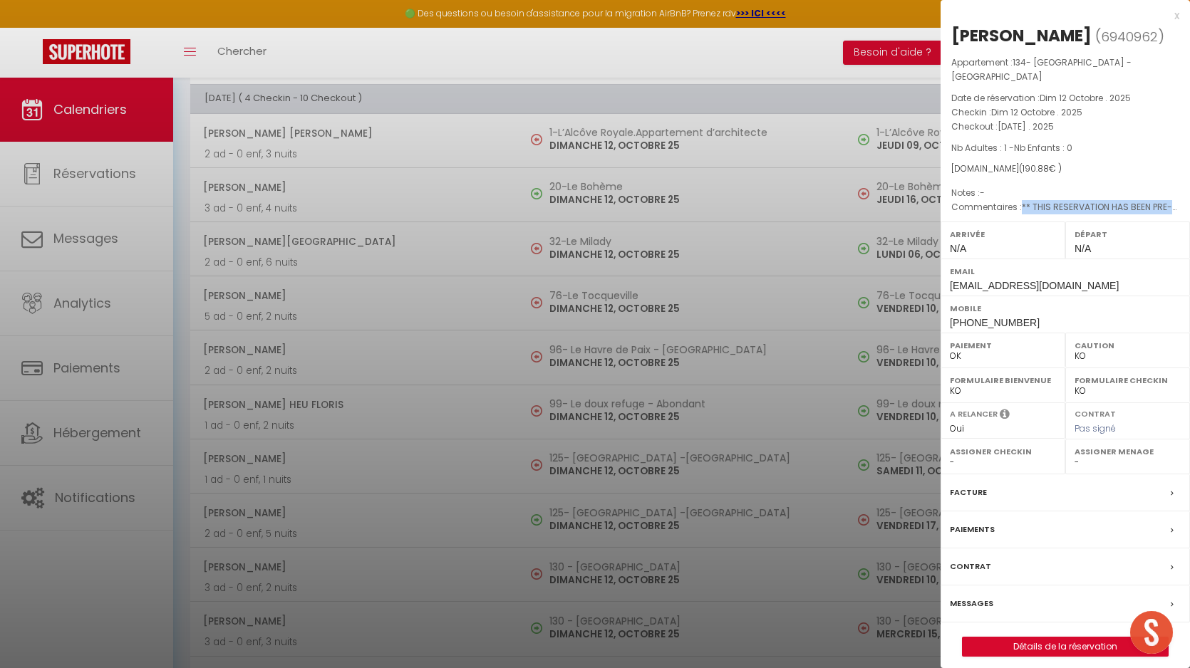
scroll to position [4905, 0]
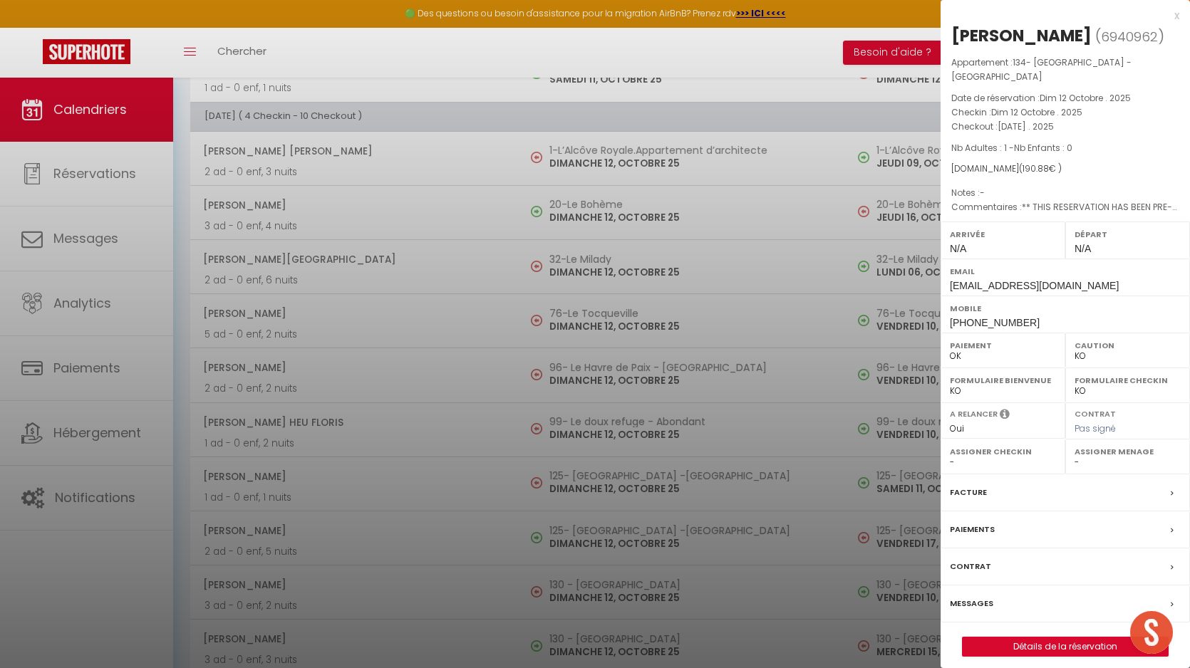
click at [476, 277] on div at bounding box center [595, 334] width 1190 height 668
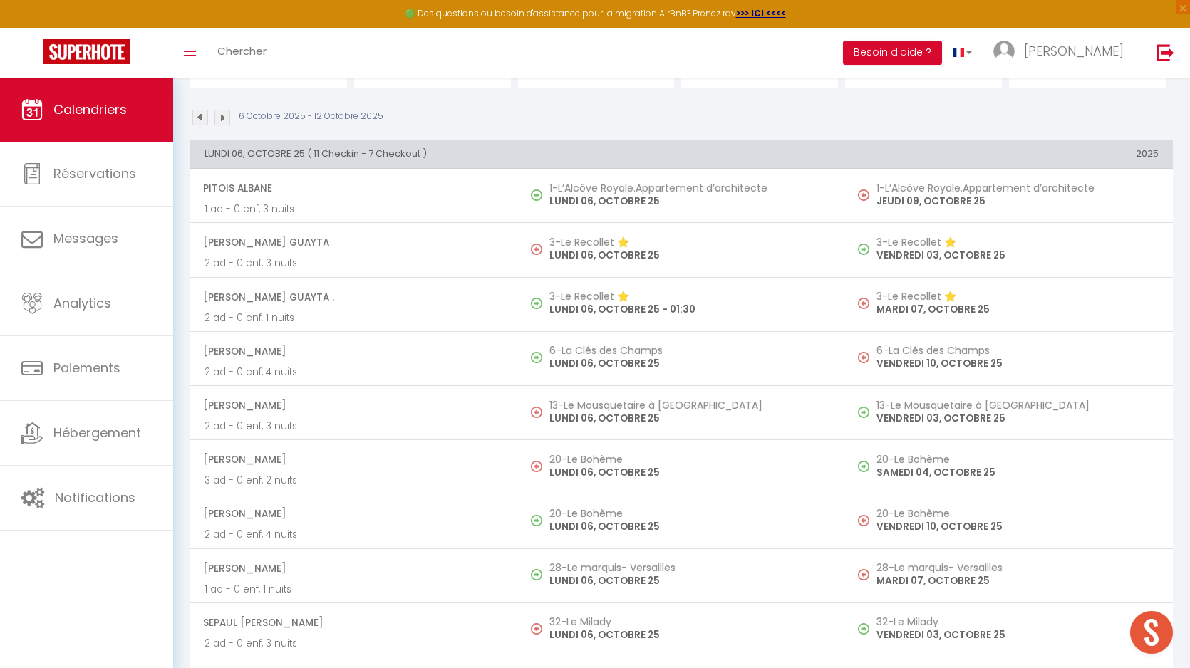
scroll to position [0, 0]
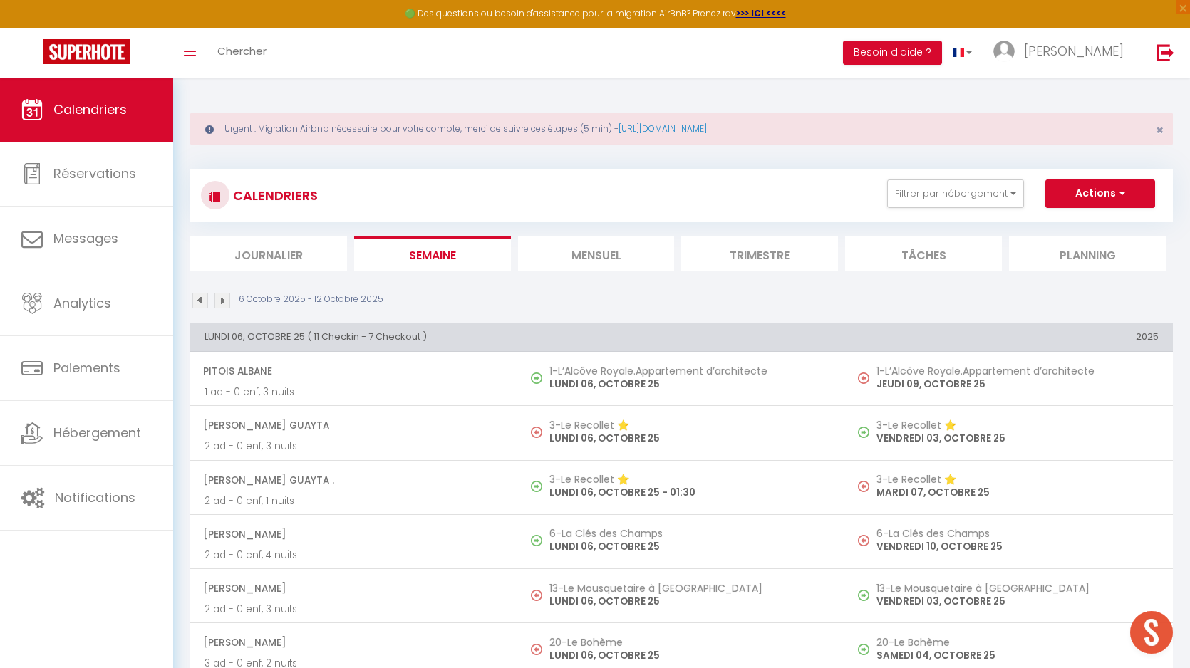
click at [222, 296] on img at bounding box center [223, 301] width 16 height 16
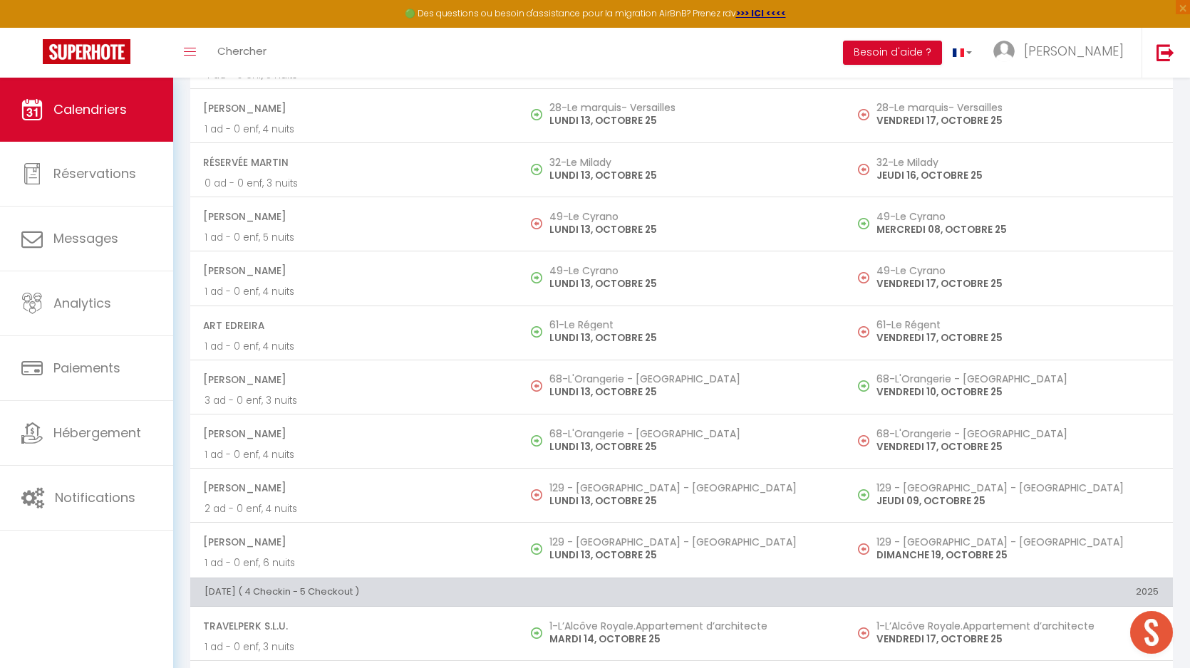
scroll to position [701, 0]
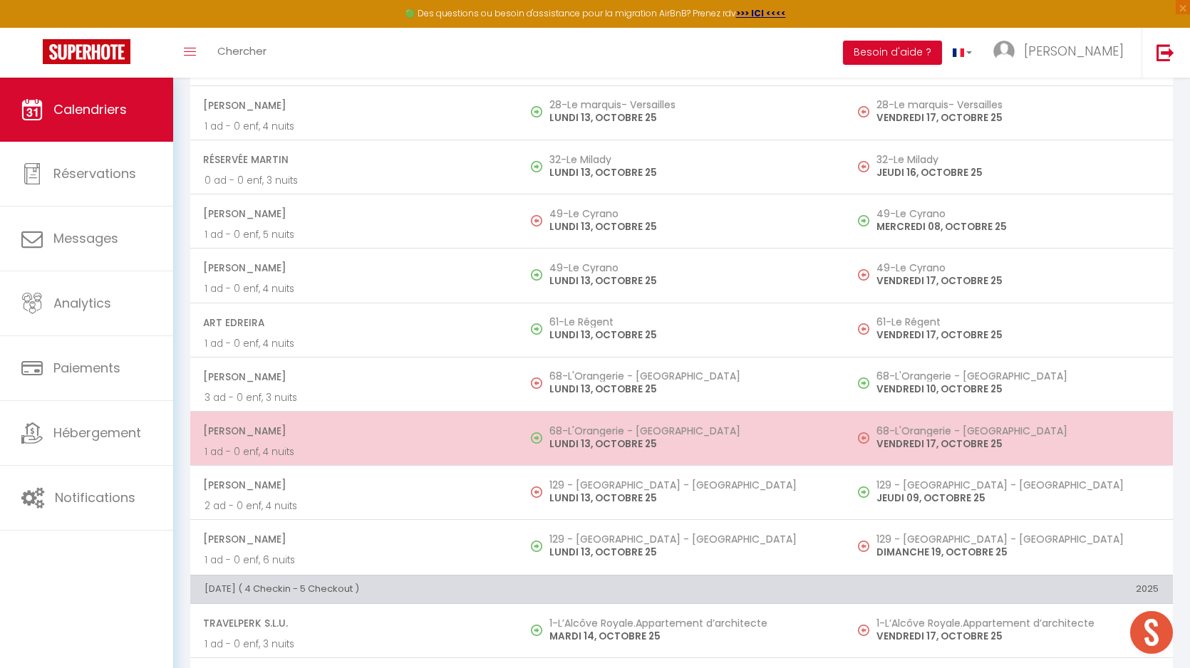
click at [596, 437] on p "LUNDI 13, OCTOBRE 25" at bounding box center [690, 444] width 282 height 15
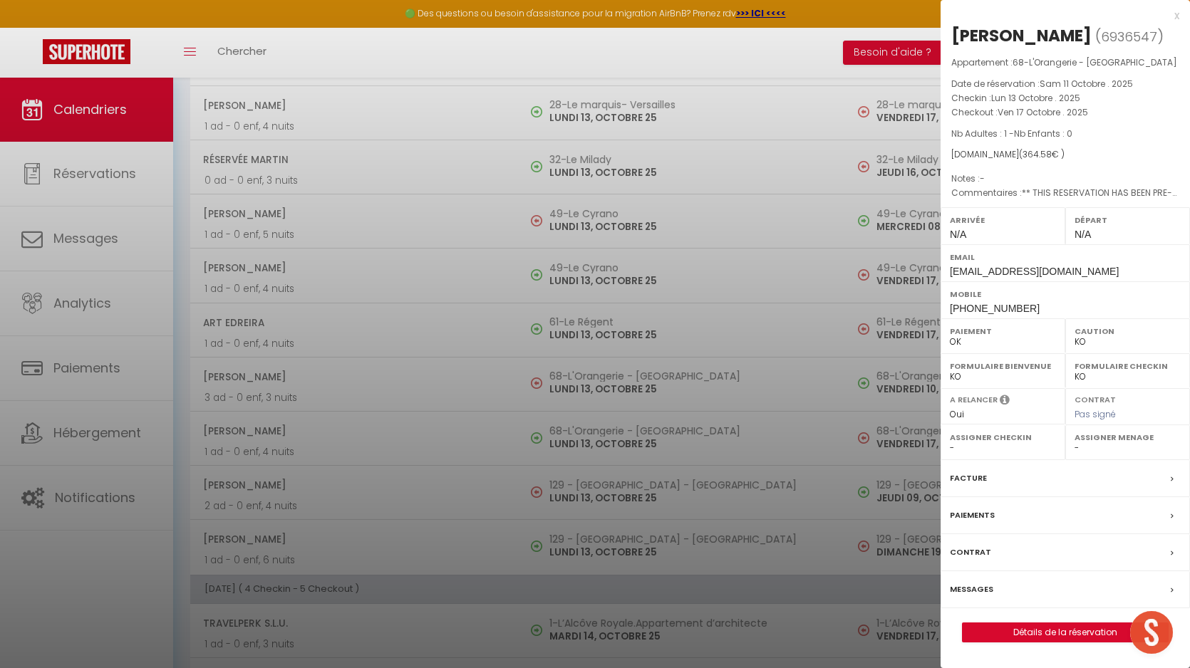
click at [973, 597] on label "Messages" at bounding box center [971, 589] width 43 height 15
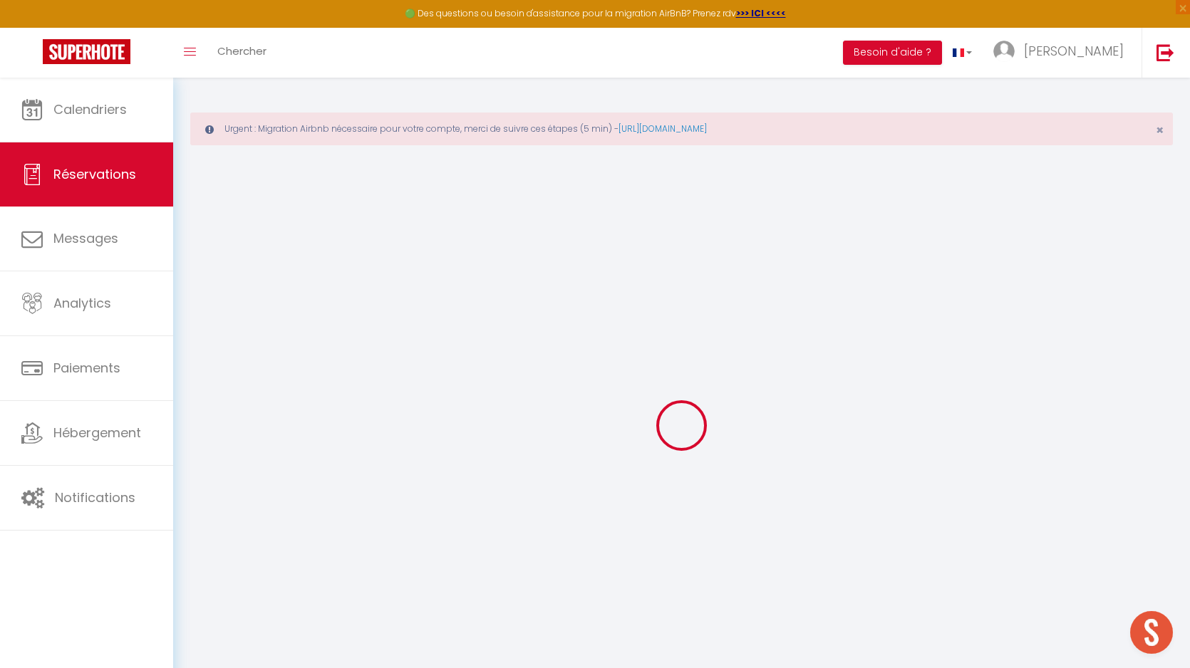
type input "[PERSON_NAME]"
type input "Tsesmeloglou"
type input "[EMAIL_ADDRESS][DOMAIN_NAME]"
type input "[PHONE_NUMBER]"
select select "FR"
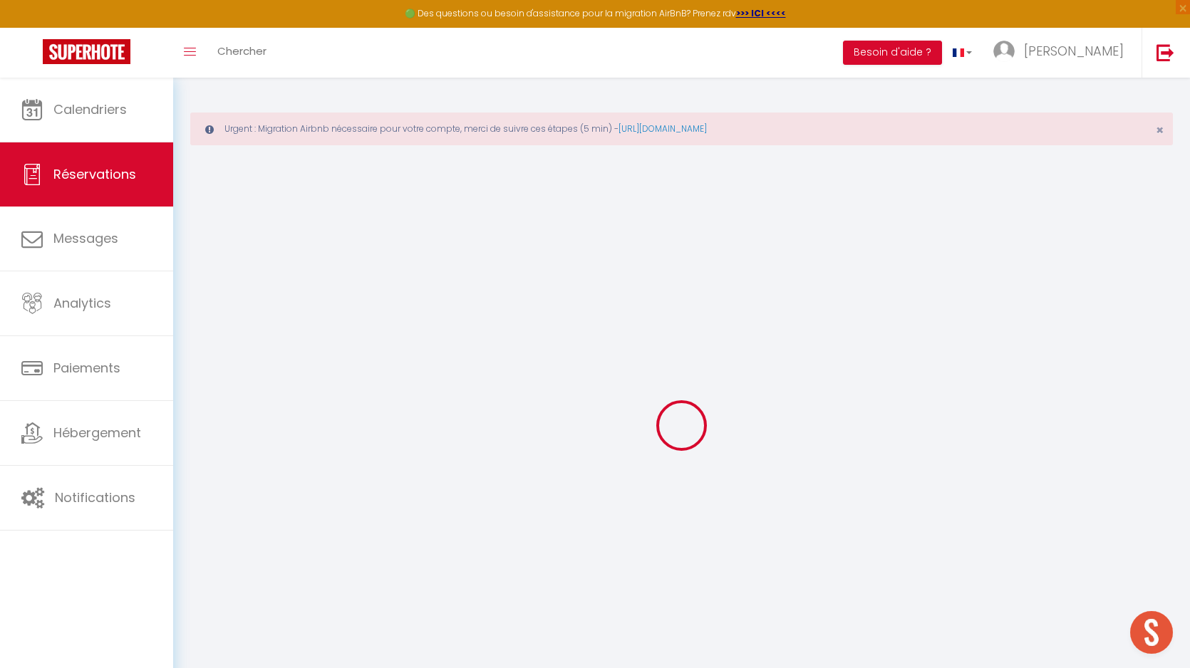
type input "54.74"
type input "5.1"
select select "22491"
select select "1"
select select
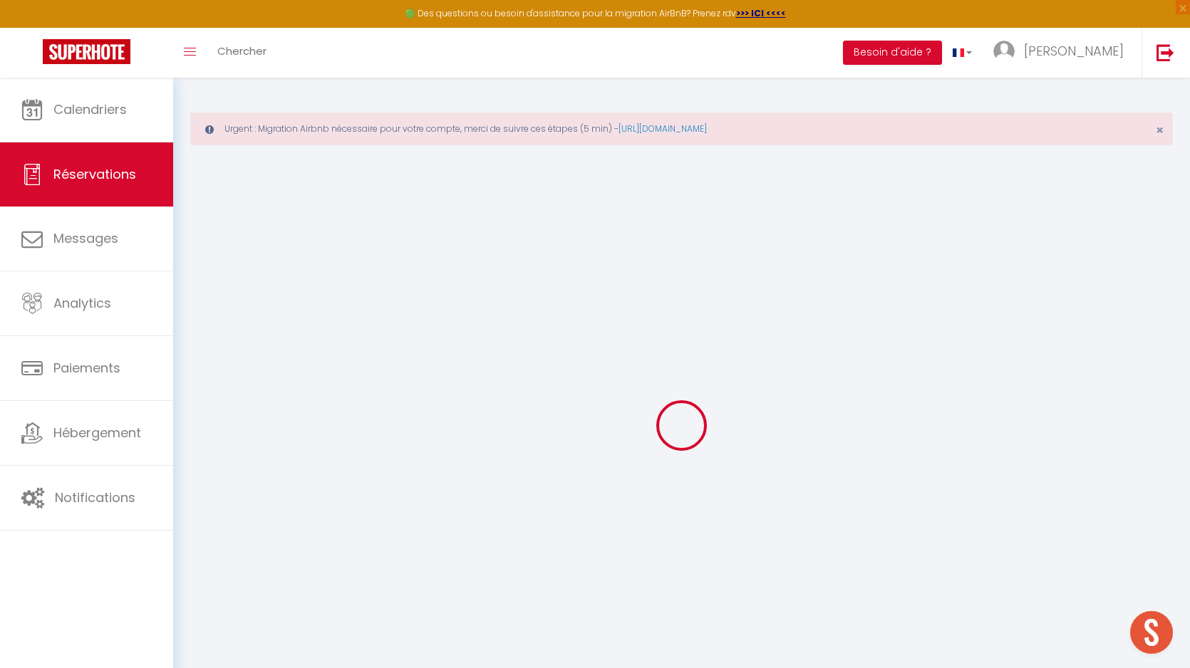
select select
type input "1"
select select "12"
select select "14"
type input "262"
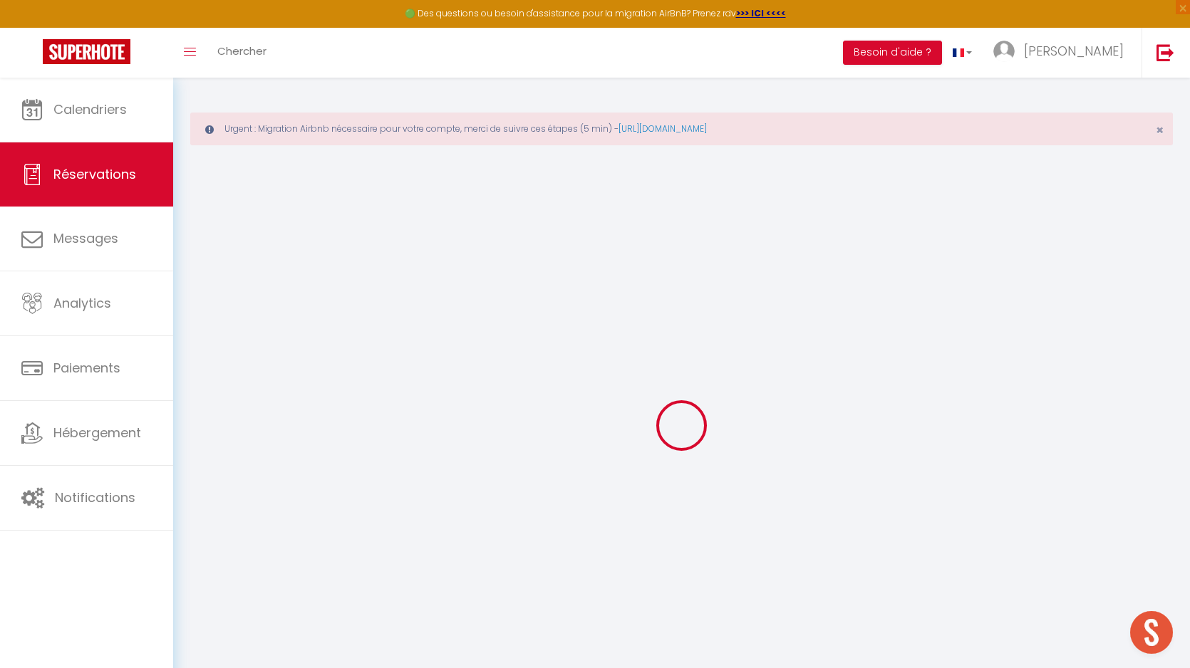
checkbox input "false"
type input "0"
select select "2"
type input "90"
type input "0"
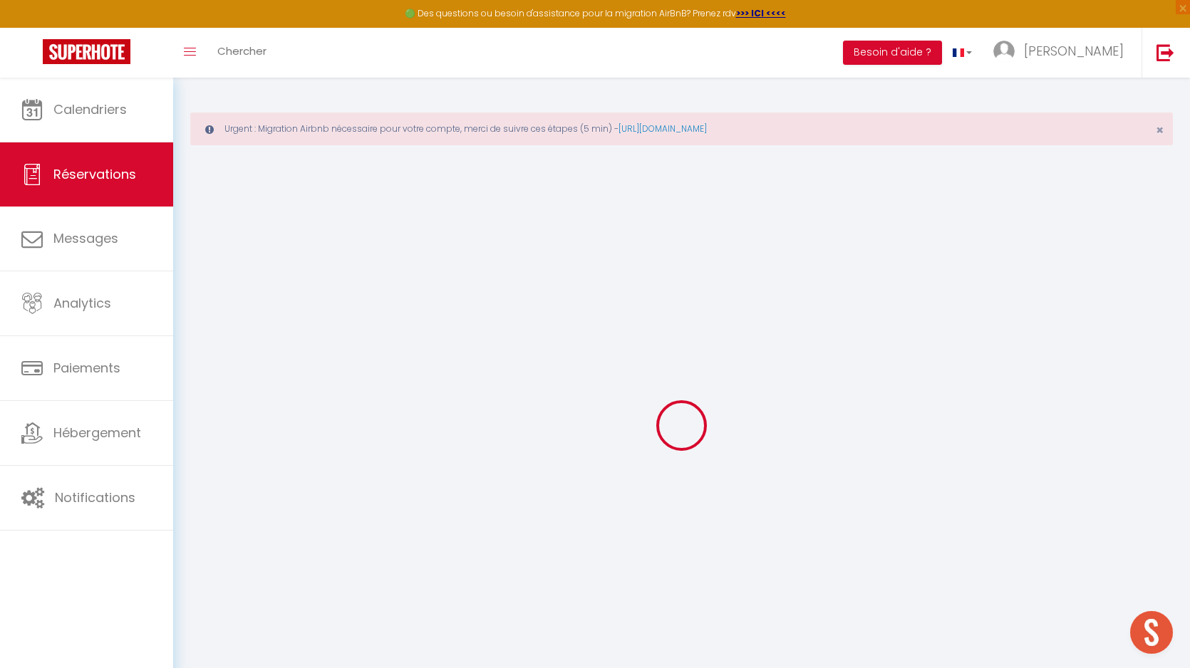
type input "0"
select select
checkbox input "false"
select select
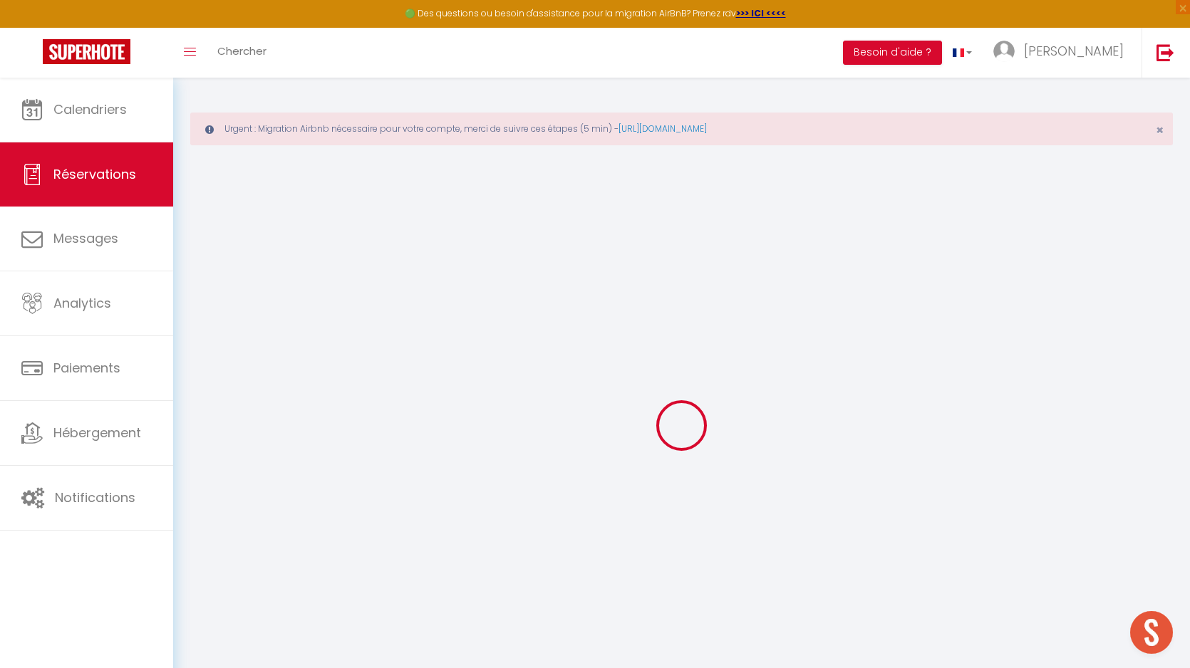
select select
checkbox input "false"
select select
checkbox input "false"
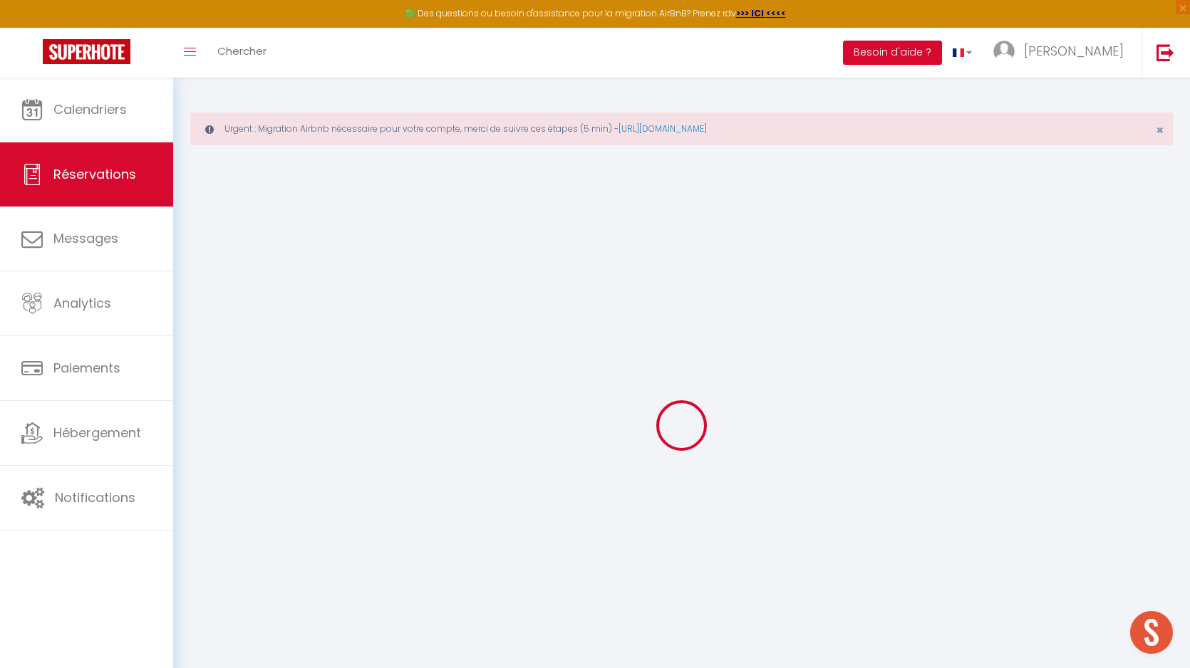
select select
checkbox input "false"
type textarea "** THIS RESERVATION HAS BEEN PRE-PAID ** Approximate time of arrival: between 0…"
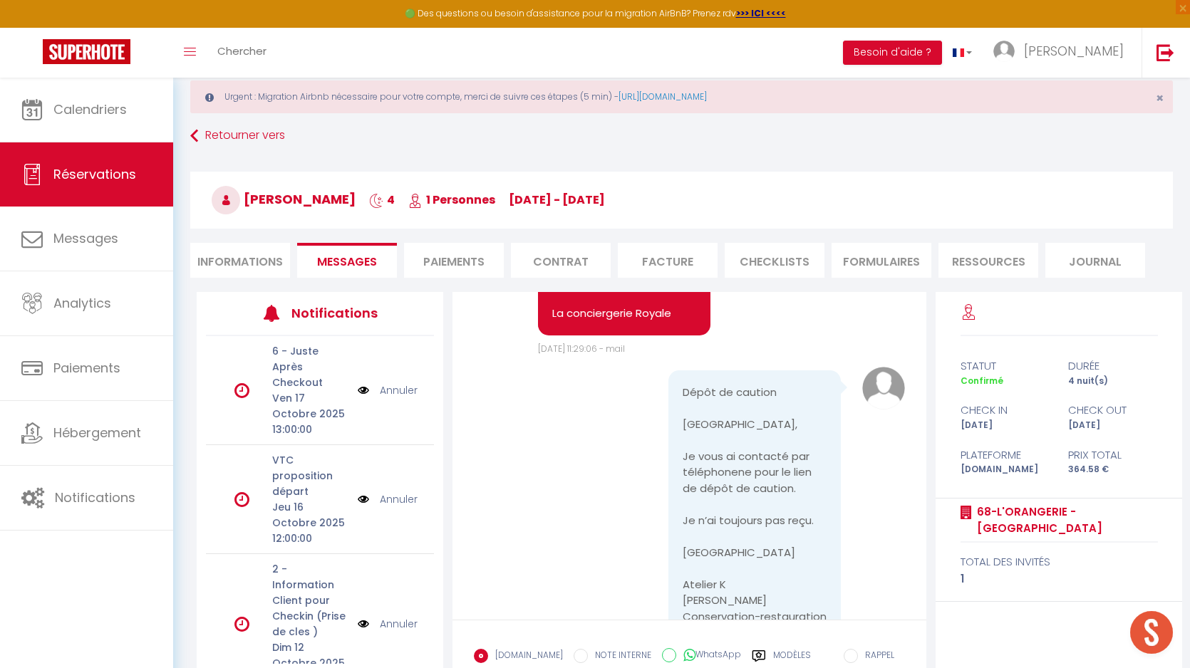
scroll to position [3847, 0]
drag, startPoint x: 666, startPoint y: 462, endPoint x: 549, endPoint y: 445, distance: 118.0
click at [549, 339] on div "Bonjour Kyriaki Conformément aux conditions, un dépôt de garantie sera prélevé …" at bounding box center [624, 85] width 172 height 510
copy pre "[URL][DOMAIN_NAME]"
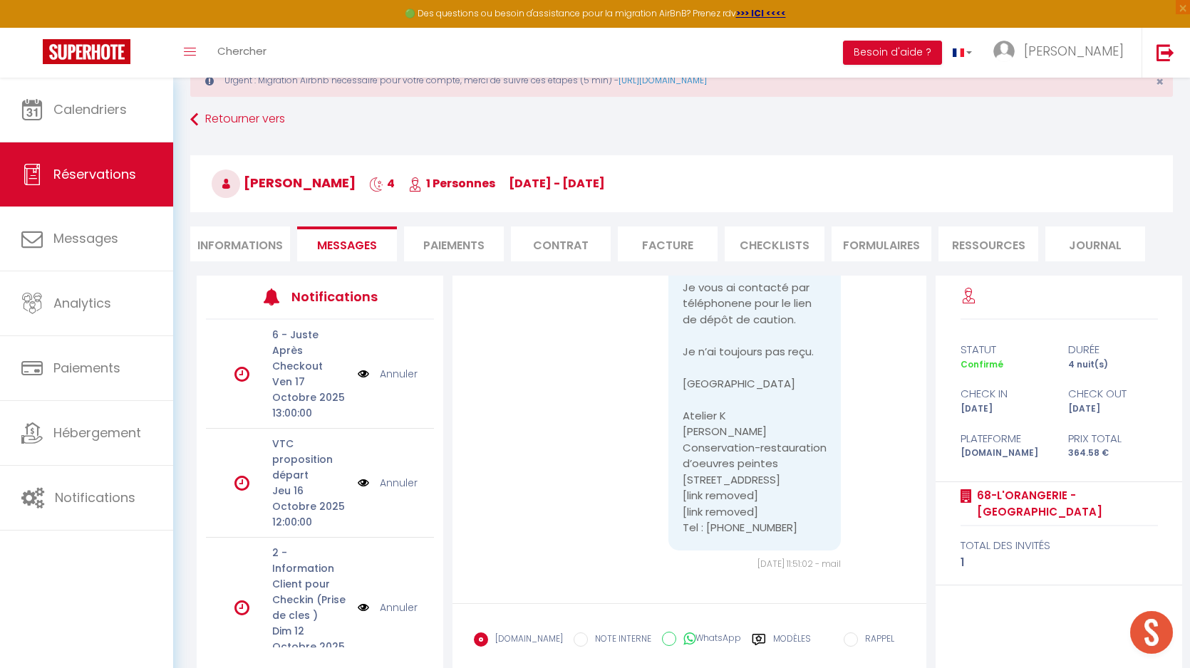
scroll to position [148, 0]
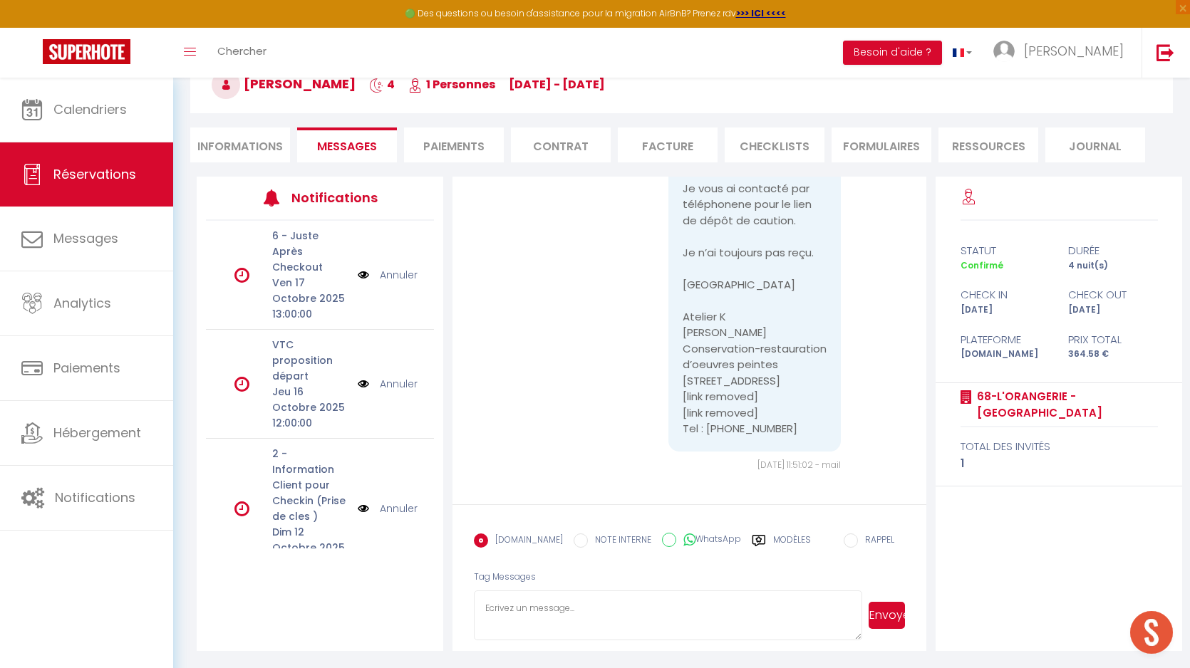
click at [552, 610] on textarea at bounding box center [668, 616] width 388 height 50
paste textarea "[URL][DOMAIN_NAME]"
type textarea "Bonjour, Veuillez trouver ci-dessous, le lien https://superhote.com/applink/p/f…"
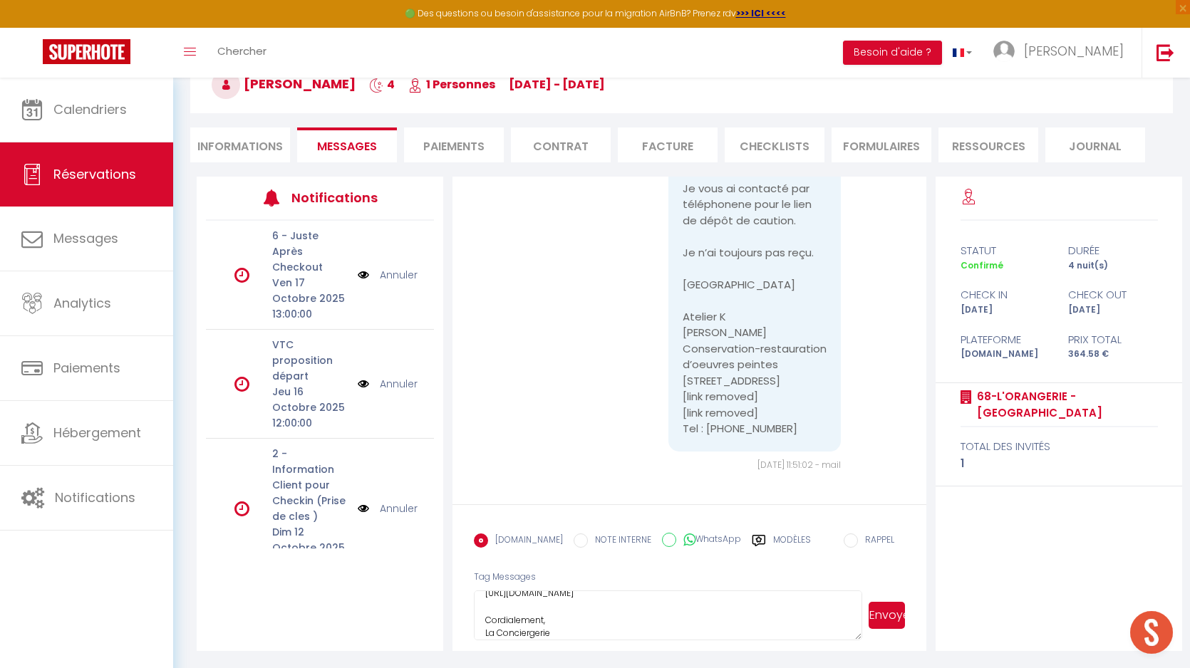
click at [887, 628] on button "Envoyer" at bounding box center [887, 615] width 36 height 27
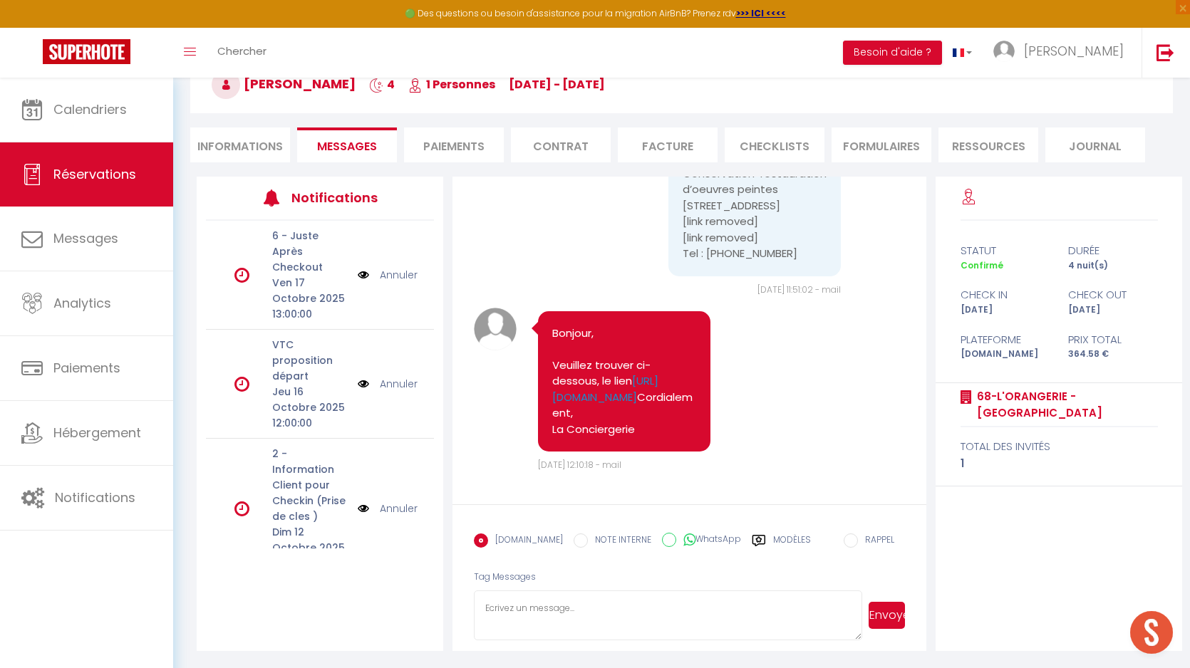
scroll to position [4499, 0]
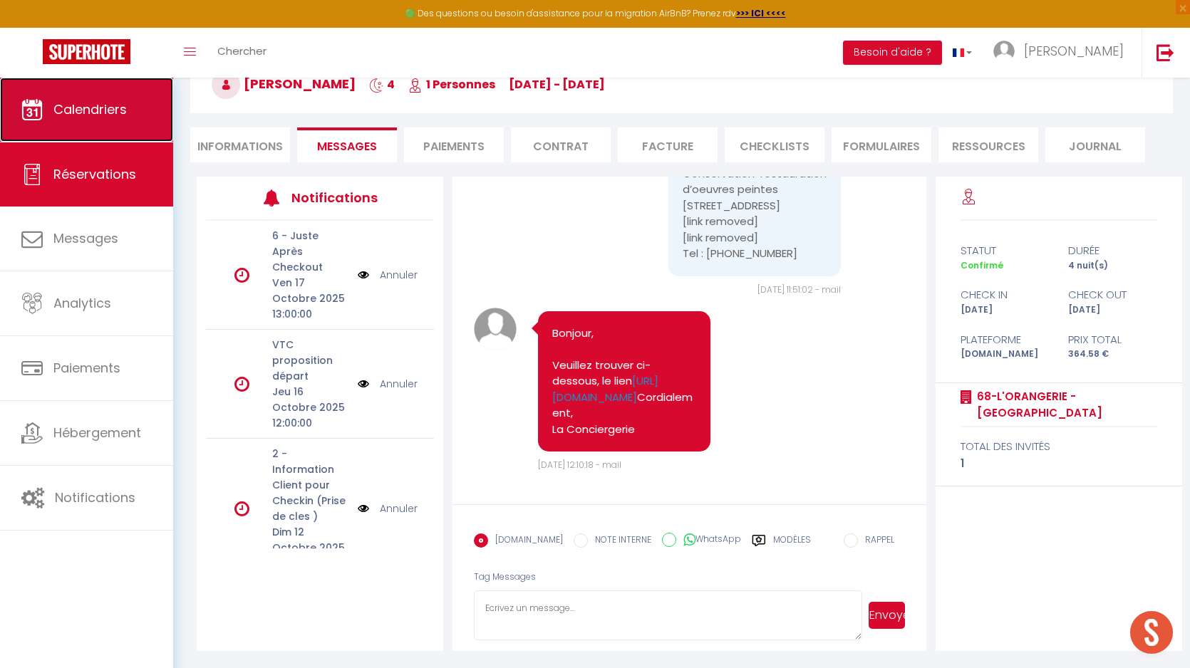
click at [158, 81] on link "Calendriers" at bounding box center [86, 110] width 173 height 64
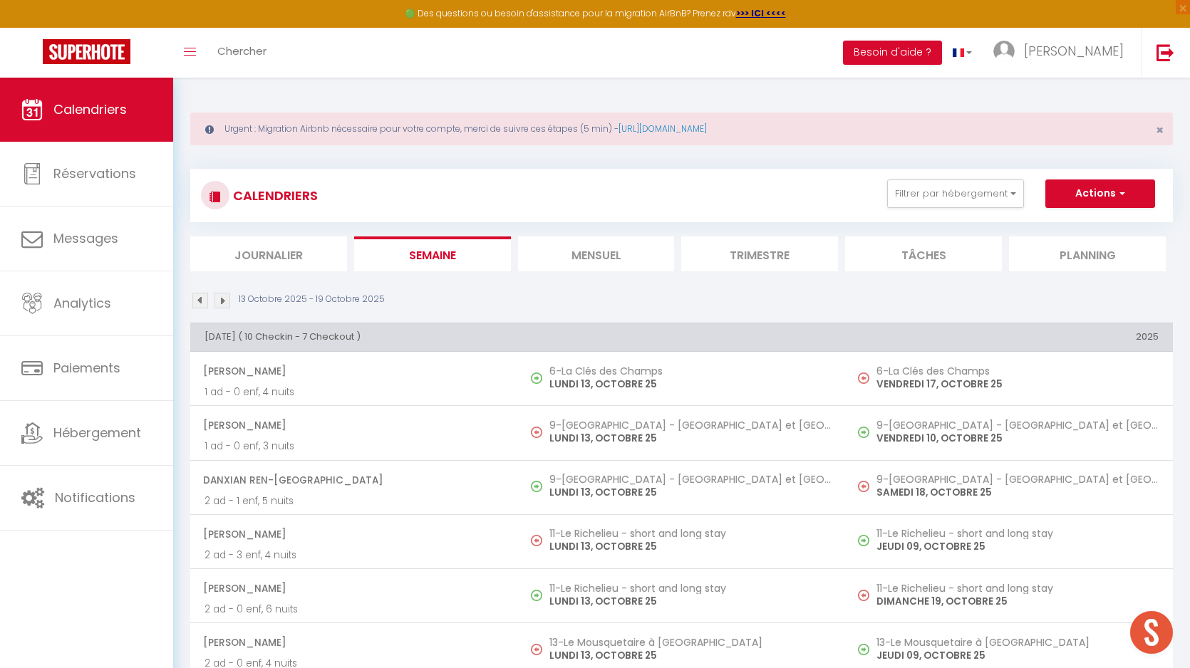
click at [202, 301] on img at bounding box center [200, 301] width 16 height 16
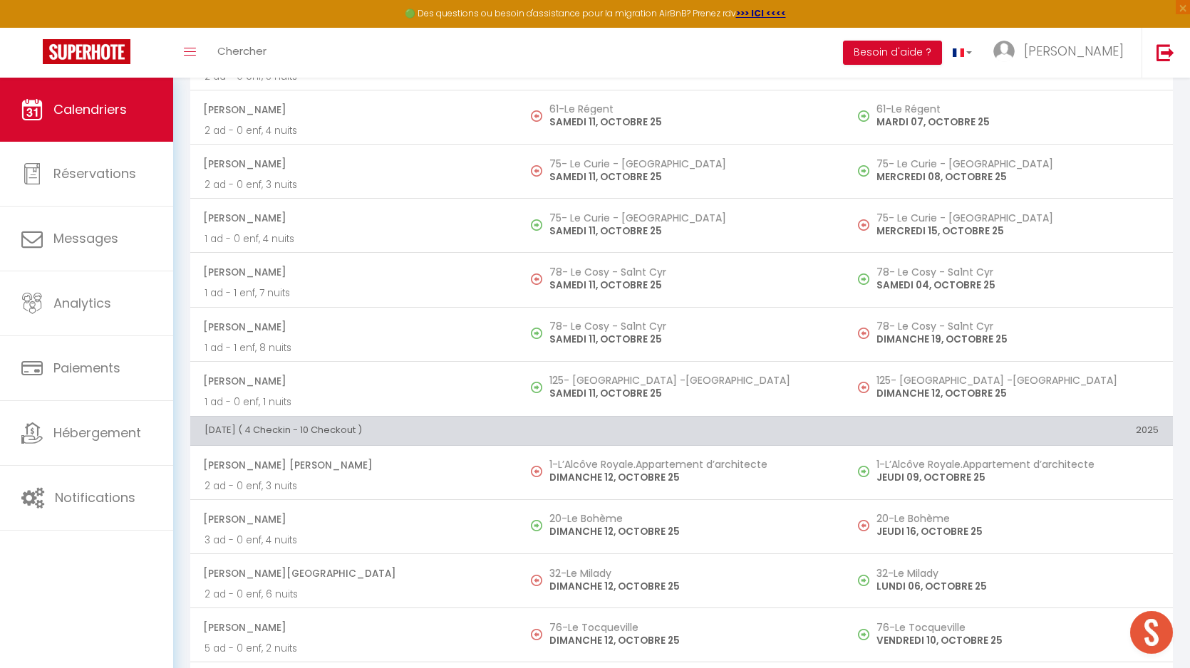
scroll to position [4592, 0]
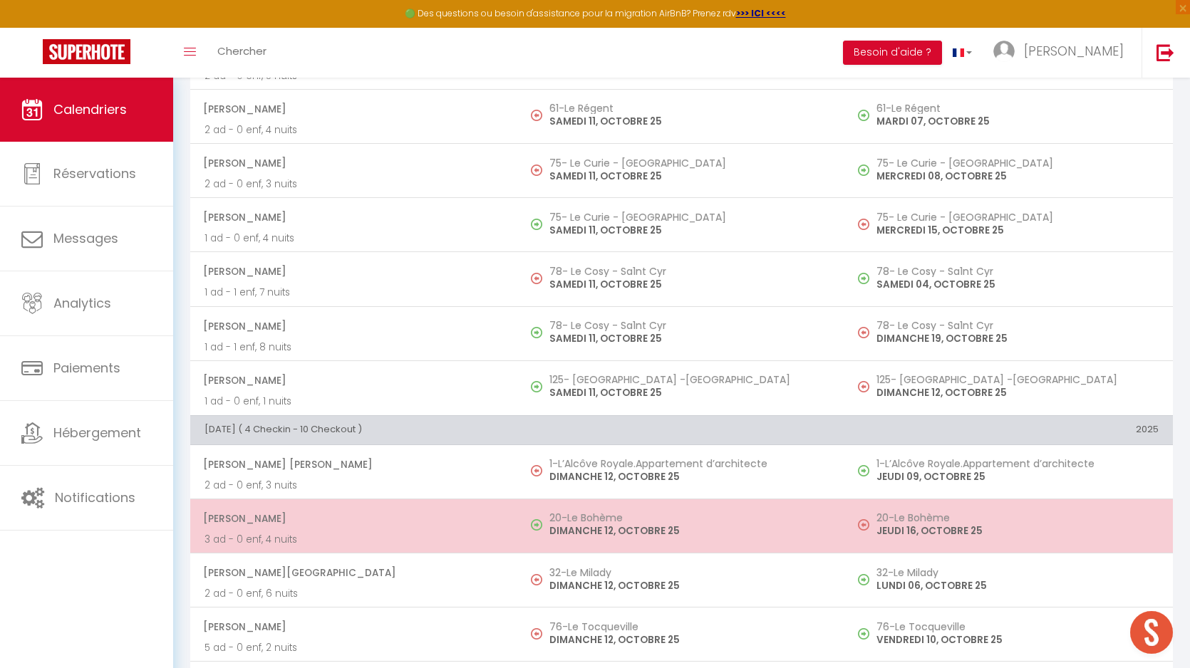
click at [566, 520] on h5 "20-Le Bohème" at bounding box center [690, 517] width 282 height 11
select select "OK"
select select "0"
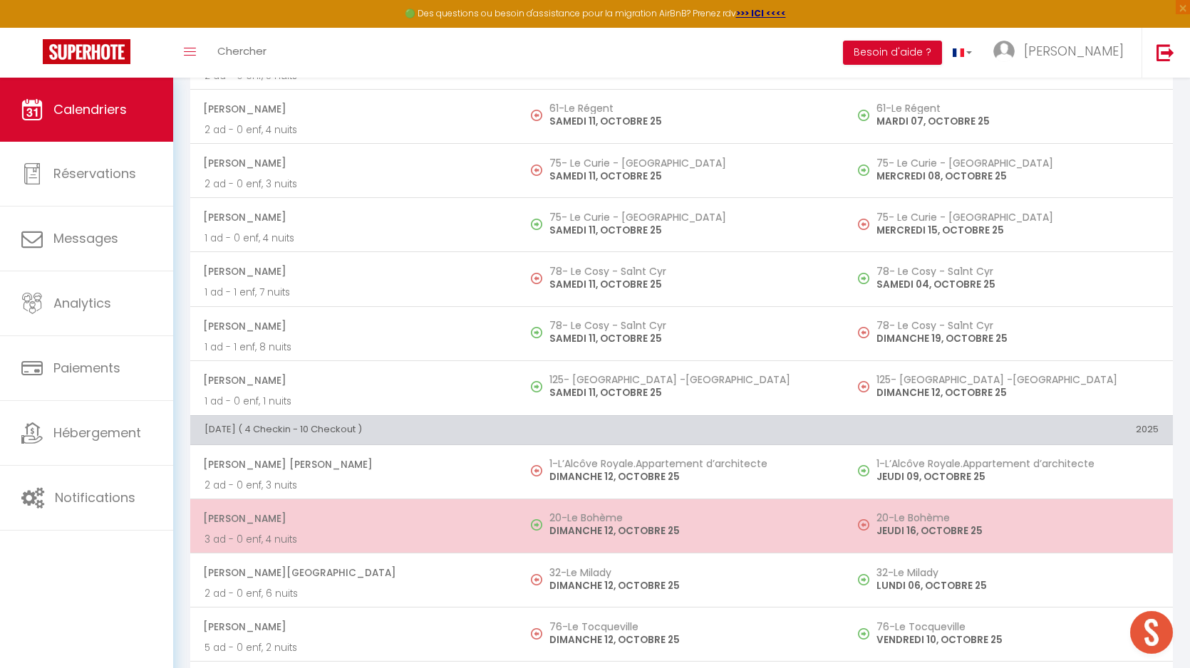
select select "1"
select select
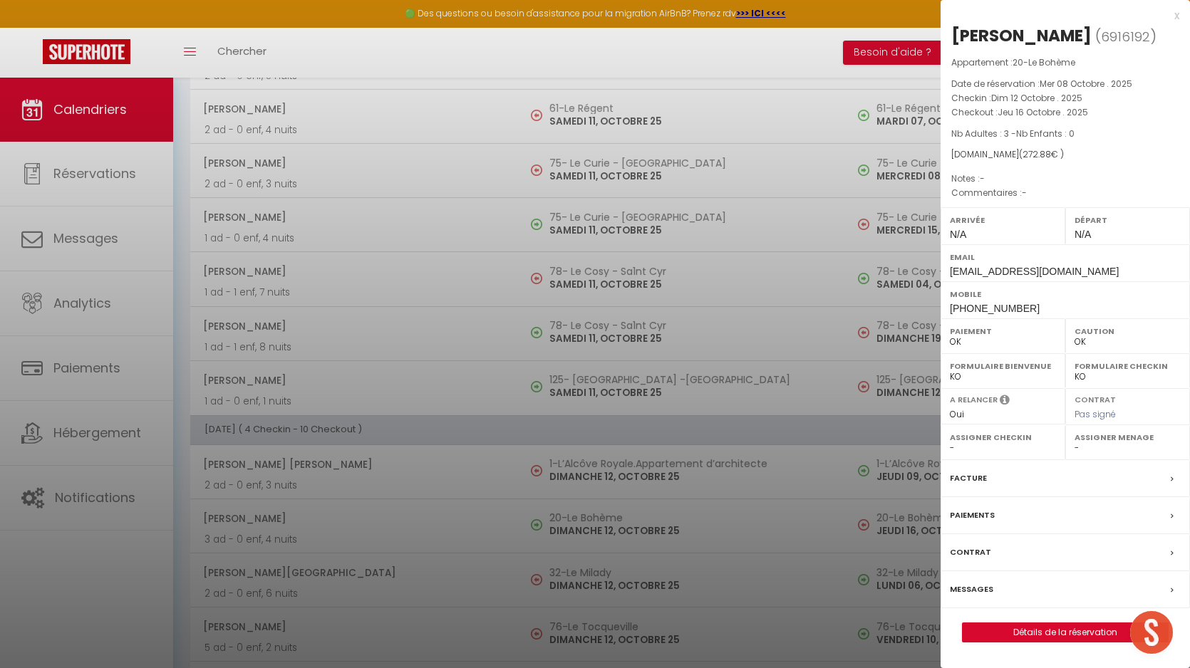
click at [1009, 40] on div "Alexis Fay" at bounding box center [1021, 35] width 140 height 23
copy div "Fay"
click at [506, 470] on div at bounding box center [595, 334] width 1190 height 668
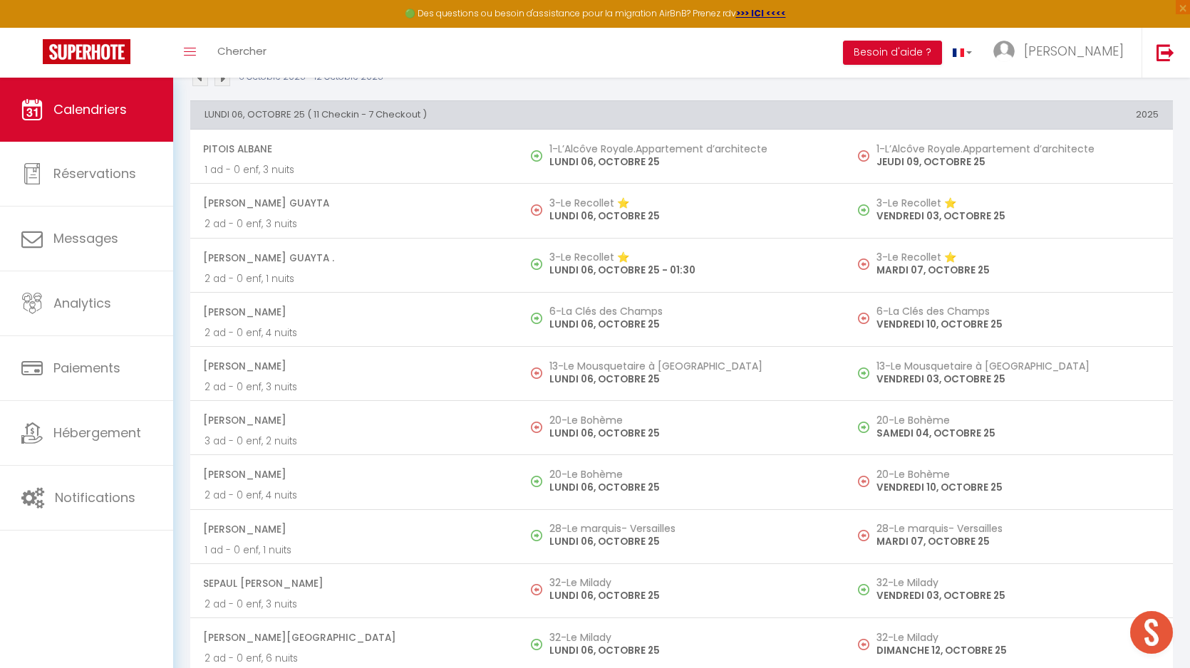
scroll to position [0, 0]
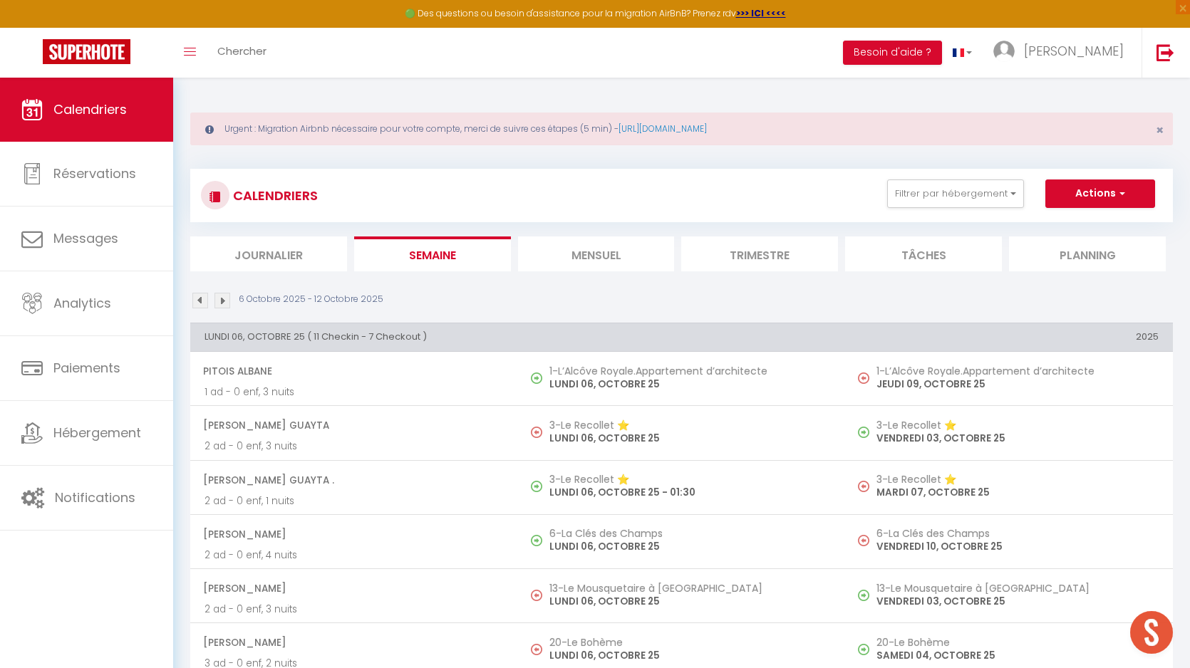
click at [225, 299] on img at bounding box center [223, 301] width 16 height 16
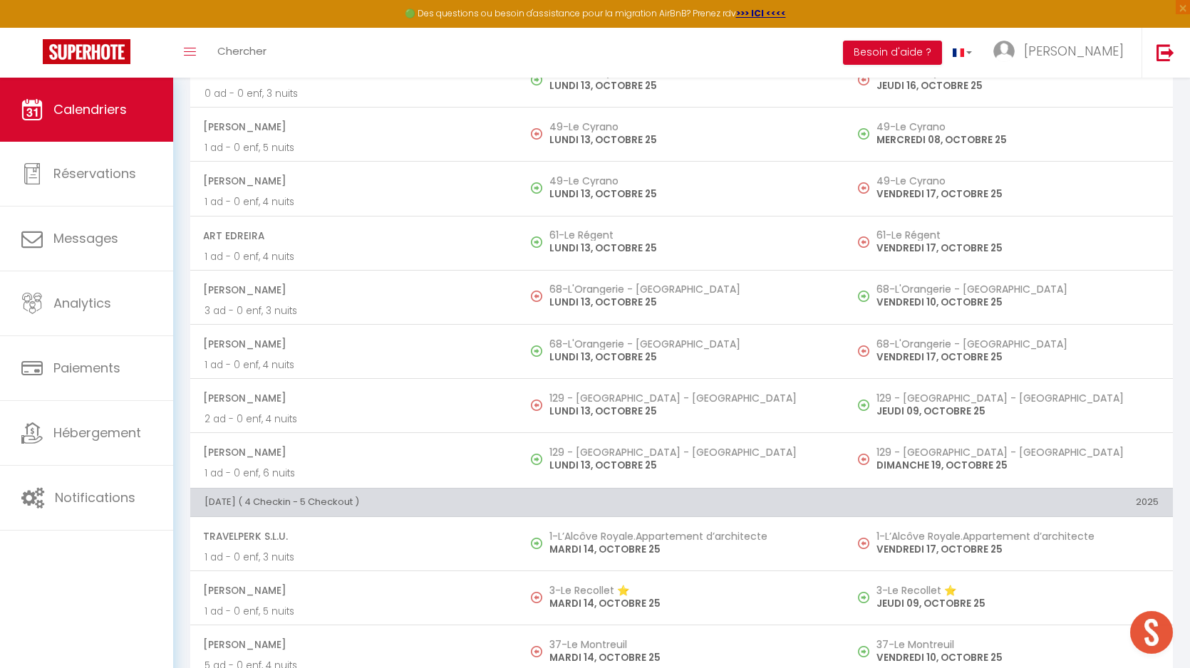
scroll to position [784, 0]
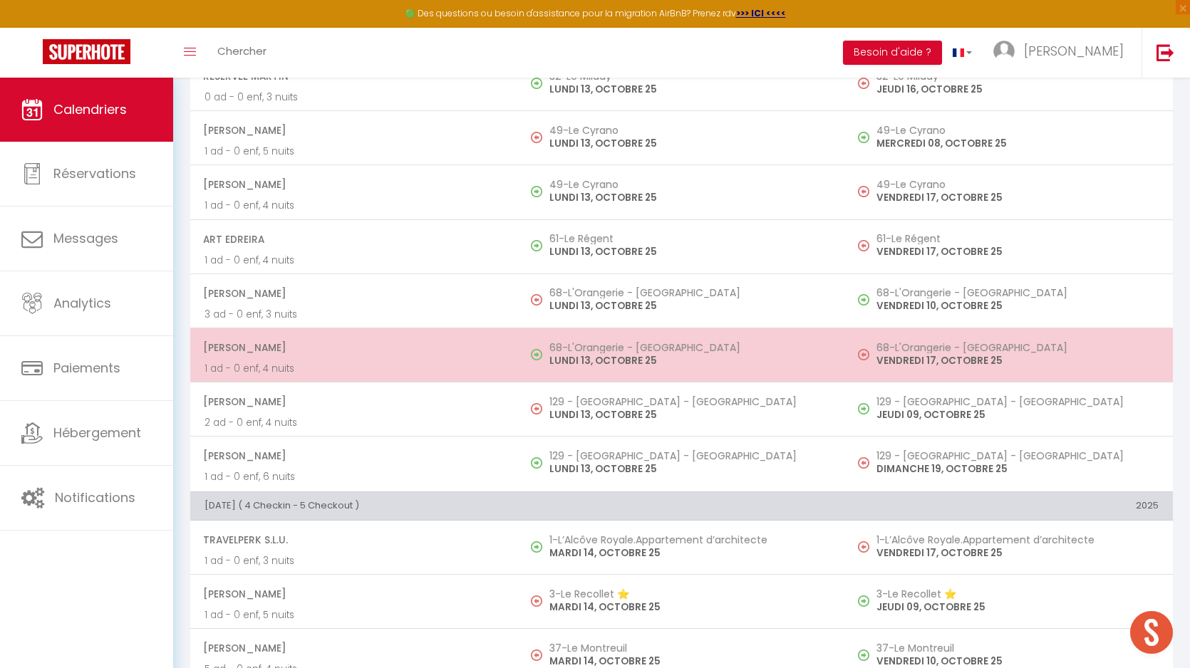
click at [613, 349] on h5 "68-L'Orangerie - [GEOGRAPHIC_DATA]" at bounding box center [690, 347] width 282 height 11
select select "KO"
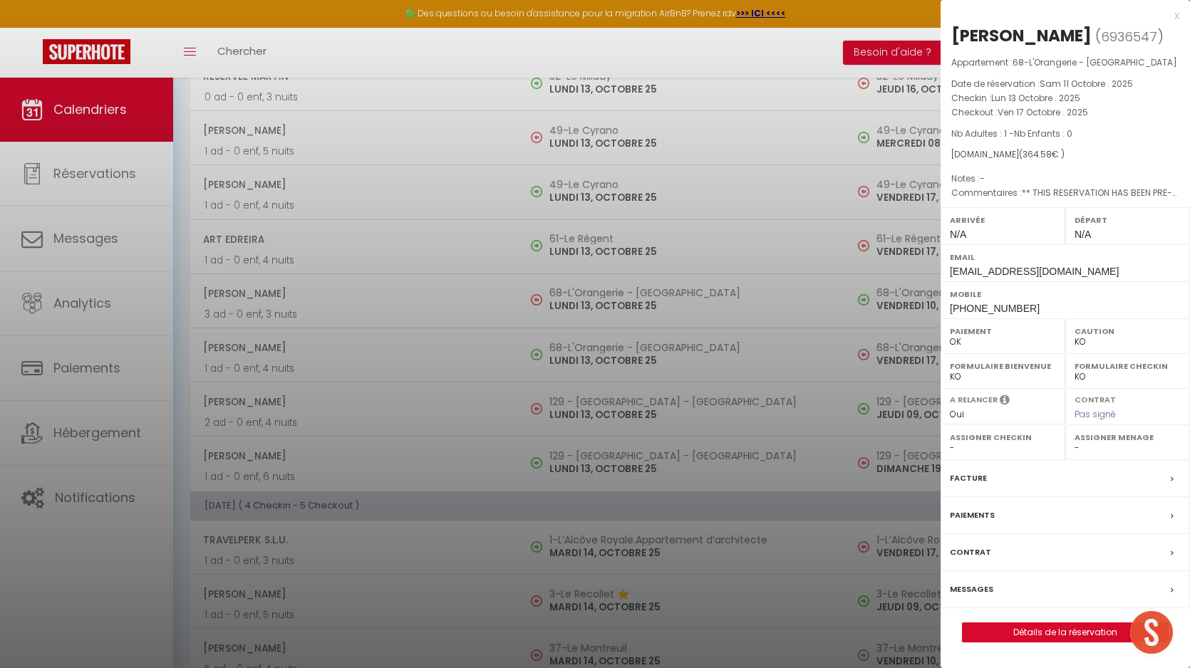
click at [975, 597] on label "Messages" at bounding box center [971, 589] width 43 height 15
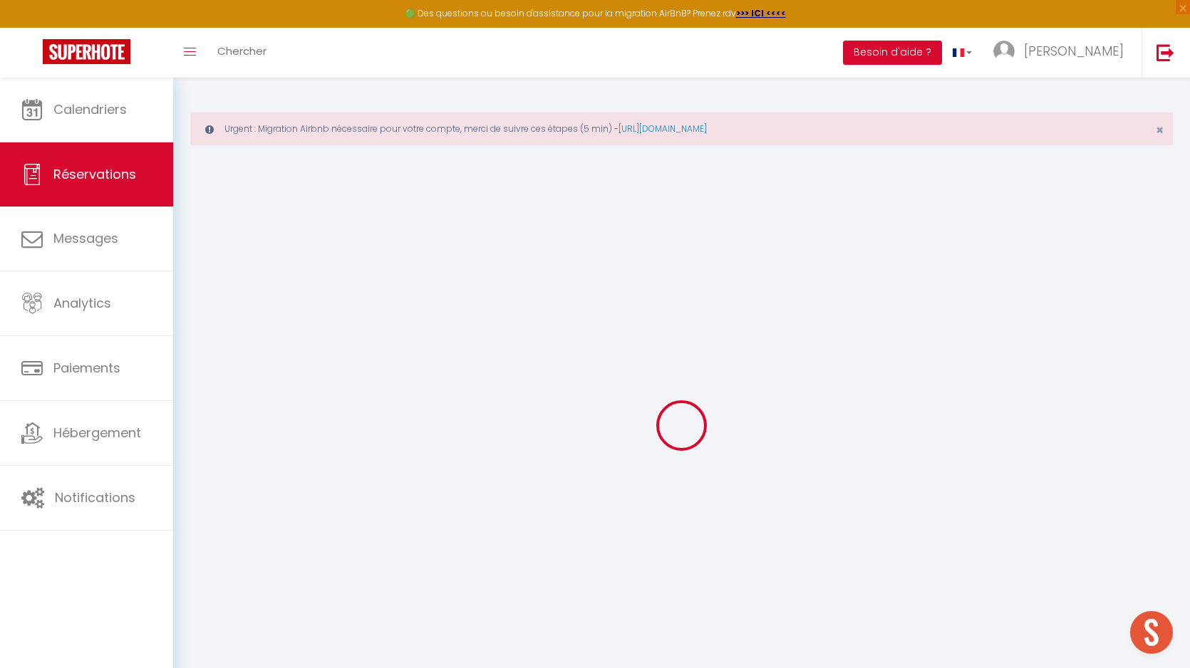
type input "[PERSON_NAME]"
type input "Tsesmeloglou"
type input "[EMAIL_ADDRESS][DOMAIN_NAME]"
type input "[PHONE_NUMBER]"
select select "FR"
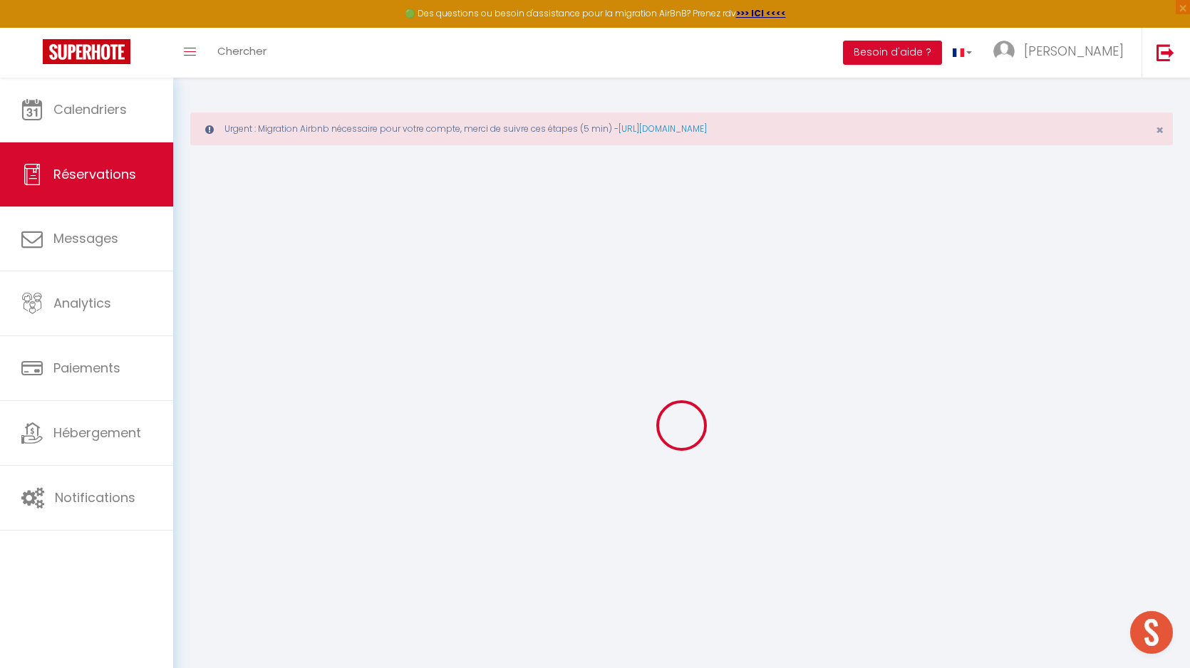
type input "54.74"
type input "5.1"
select select "22491"
select select "1"
select select
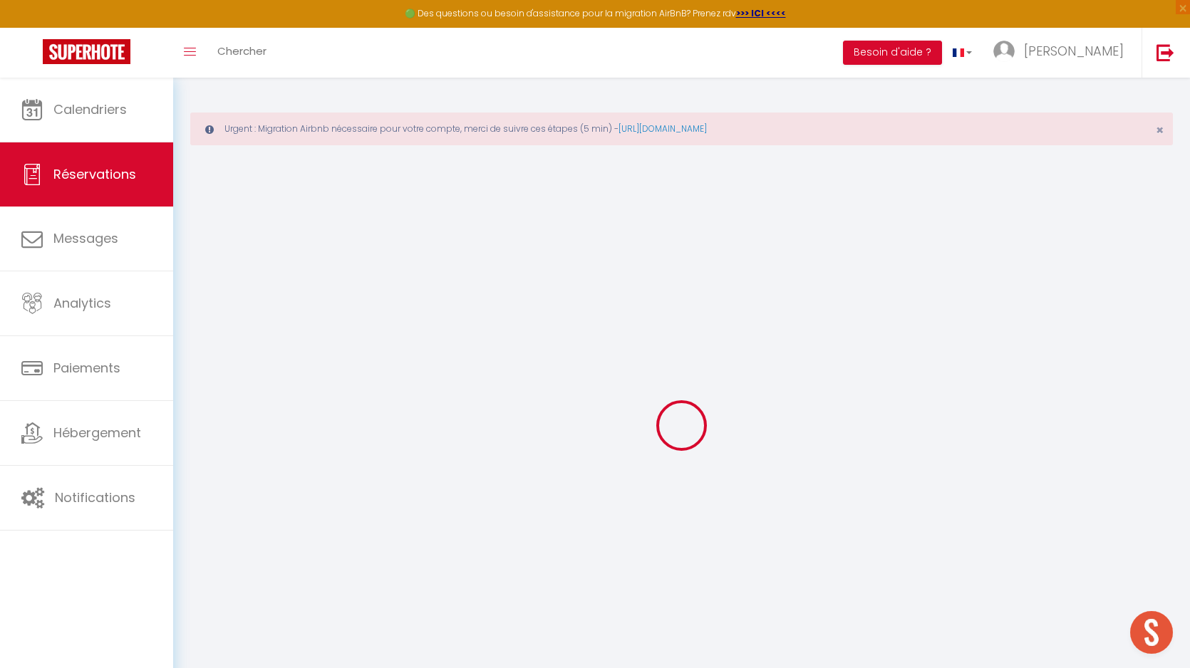
select select
type input "1"
select select "12"
select select "14"
type input "262"
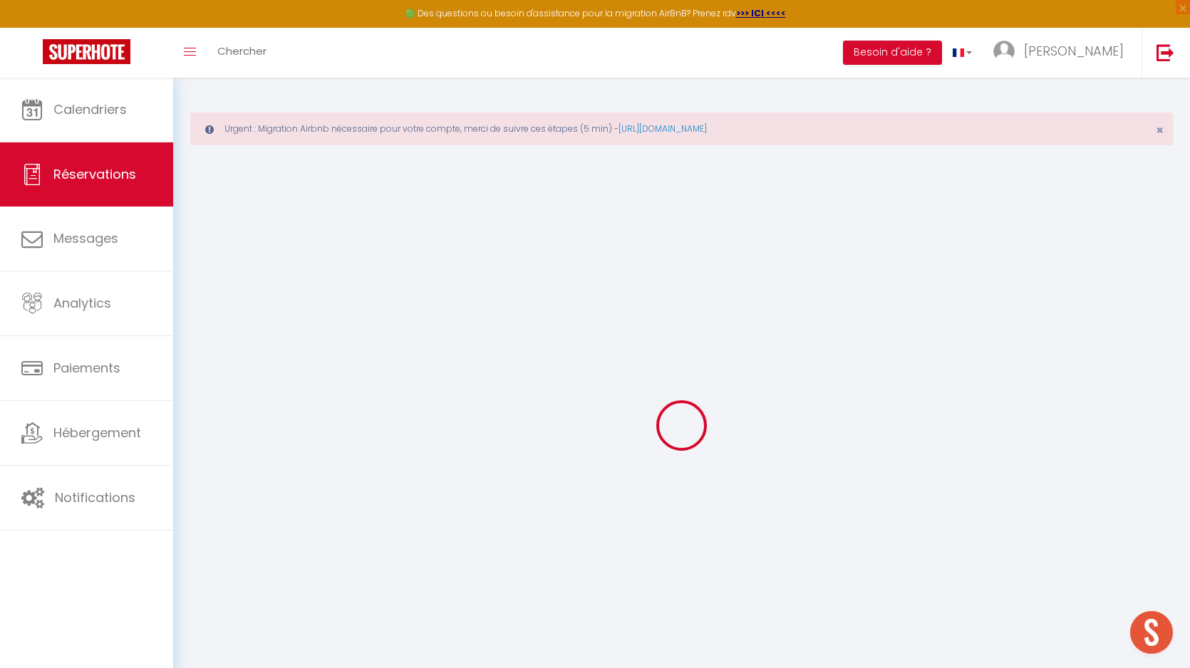
checkbox input "false"
type input "0"
select select "2"
type input "90"
type input "0"
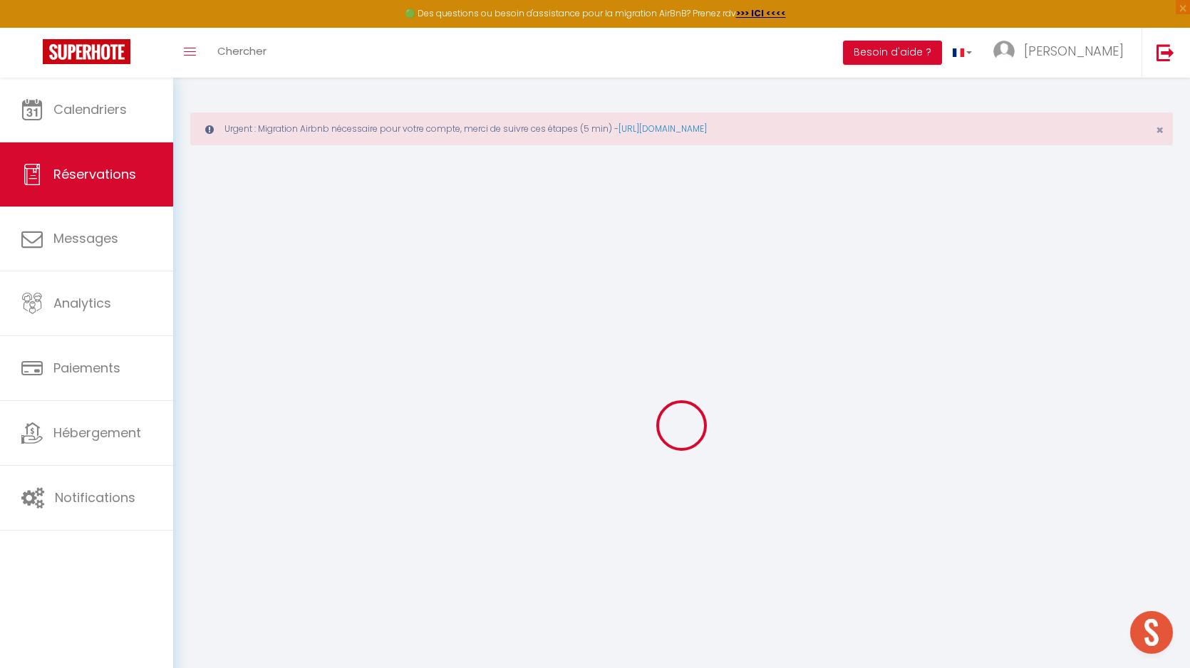
type input "0"
select select
checkbox input "false"
select select
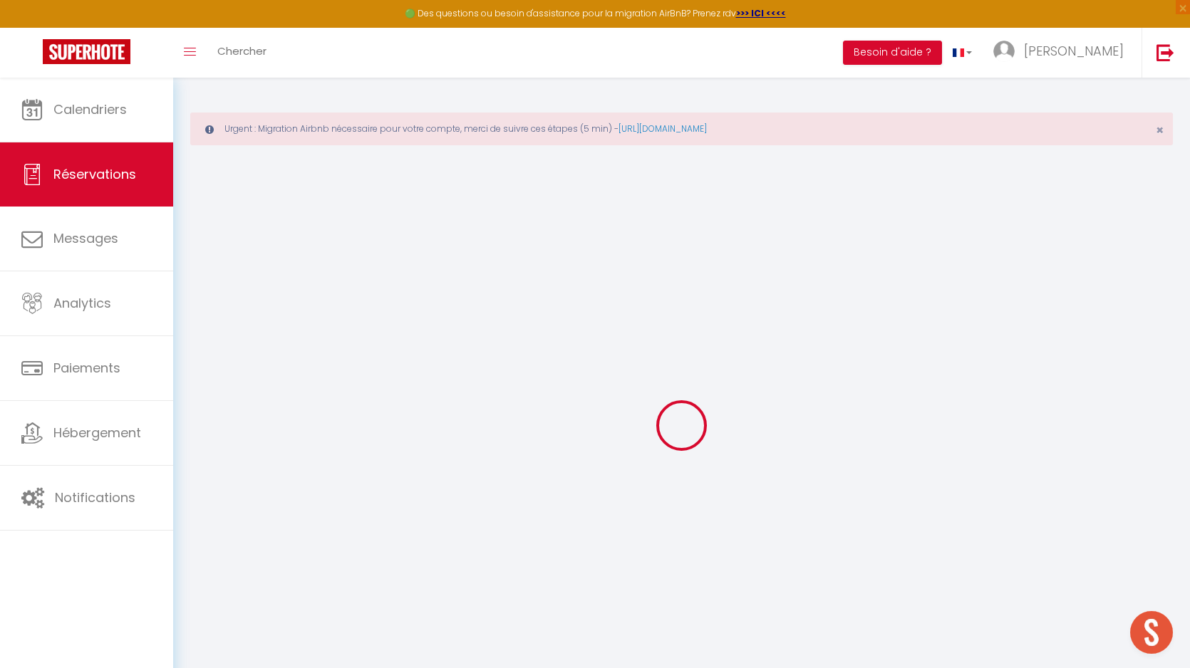
select select
checkbox input "false"
select select
checkbox input "false"
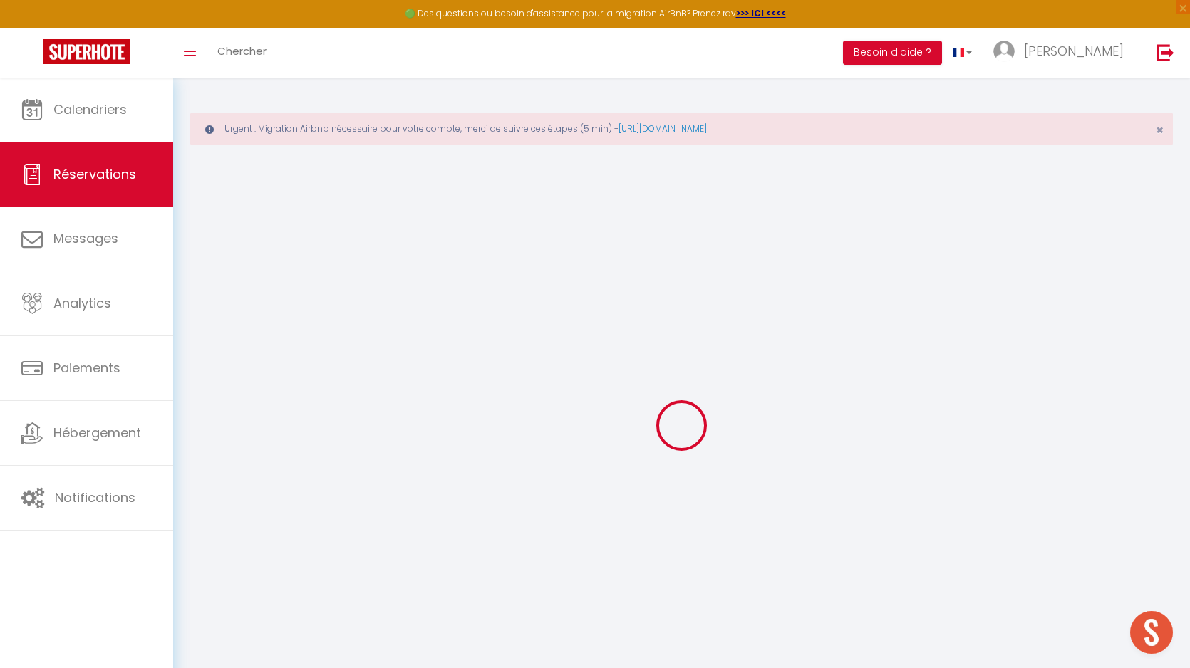
type textarea "** THIS RESERVATION HAS BEEN PRE-PAID ** Approximate time of arrival: between 0…"
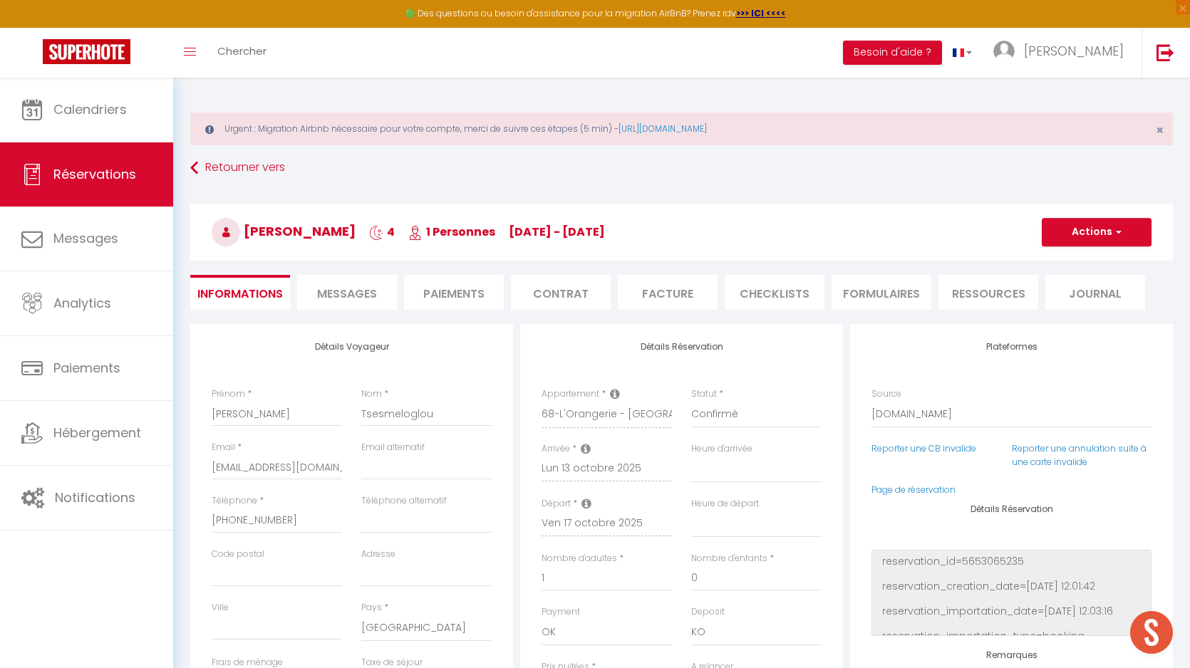
click at [352, 305] on li "Messages" at bounding box center [347, 292] width 100 height 35
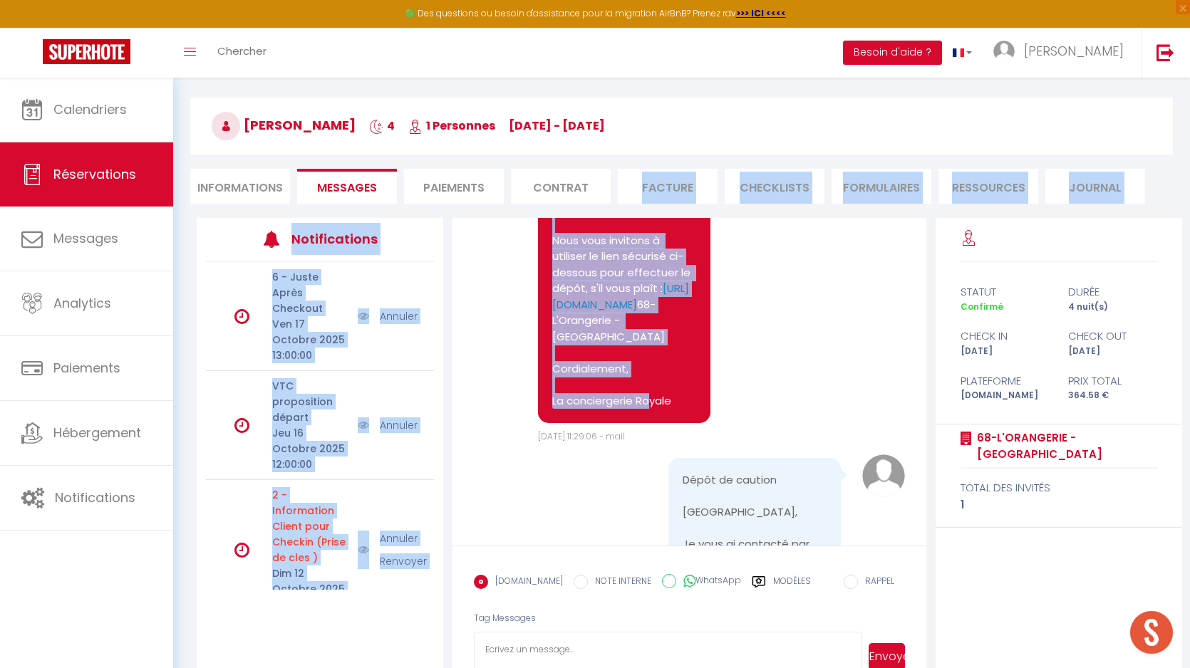
scroll to position [3566, 0]
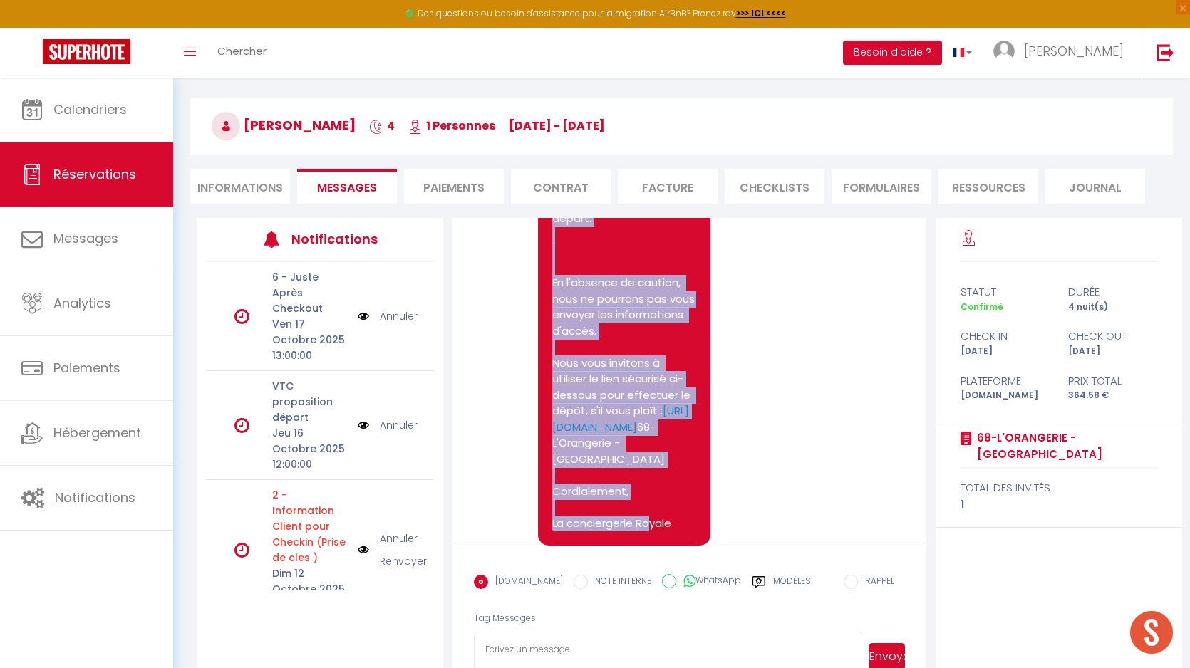
drag, startPoint x: 676, startPoint y: 531, endPoint x: 552, endPoint y: 256, distance: 301.7
click at [552, 256] on pre "Bonjour Kyriaki Conformément aux conditions, un dépôt de garantie sera prélevé …" at bounding box center [624, 291] width 144 height 481
copy pre "Bonjour Kyriaki Conformément aux conditions, un dépôt de garantie sera prélevé …"
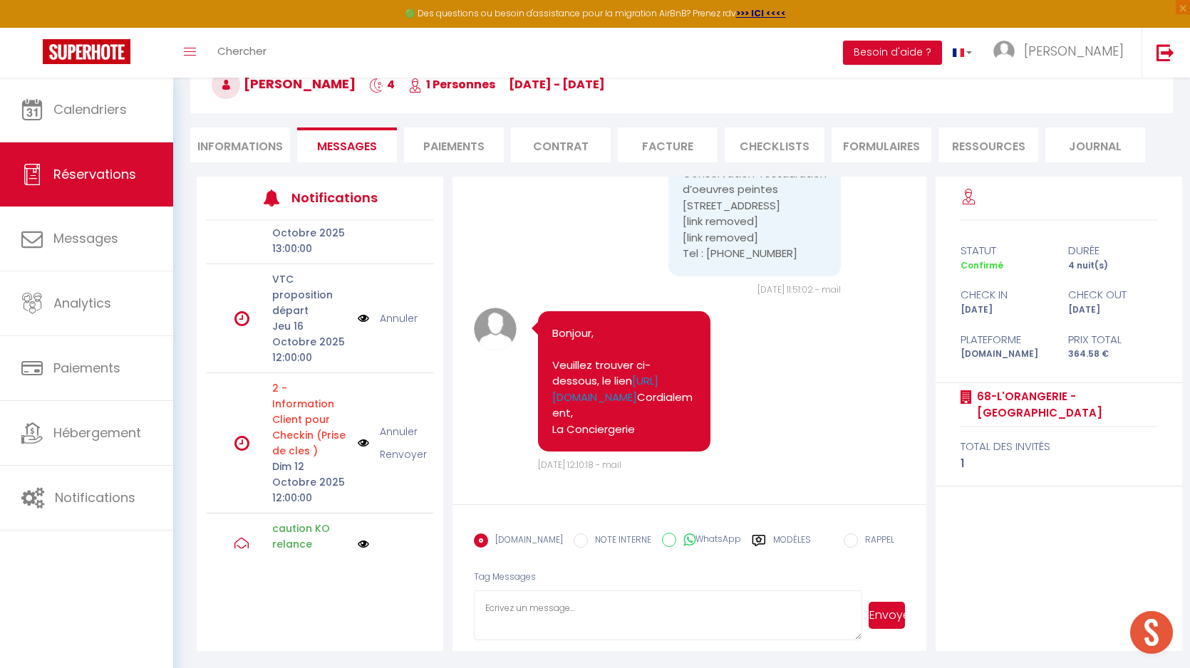
scroll to position [87, 0]
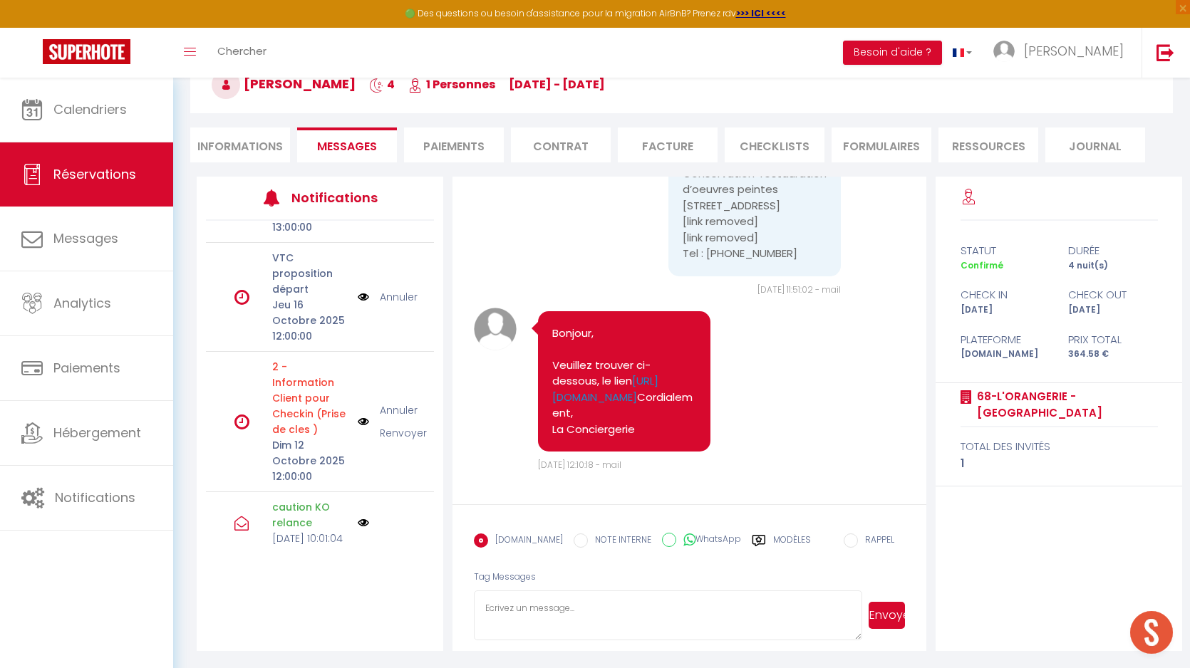
click at [363, 403] on img at bounding box center [363, 422] width 11 height 38
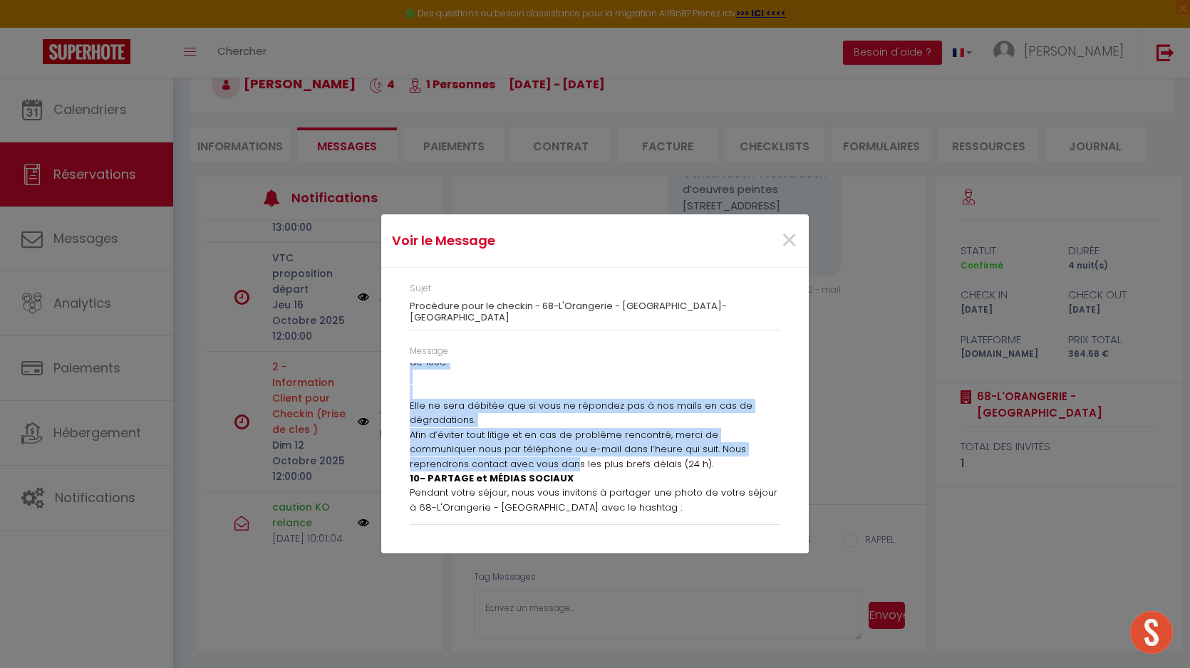
scroll to position [1083, 0]
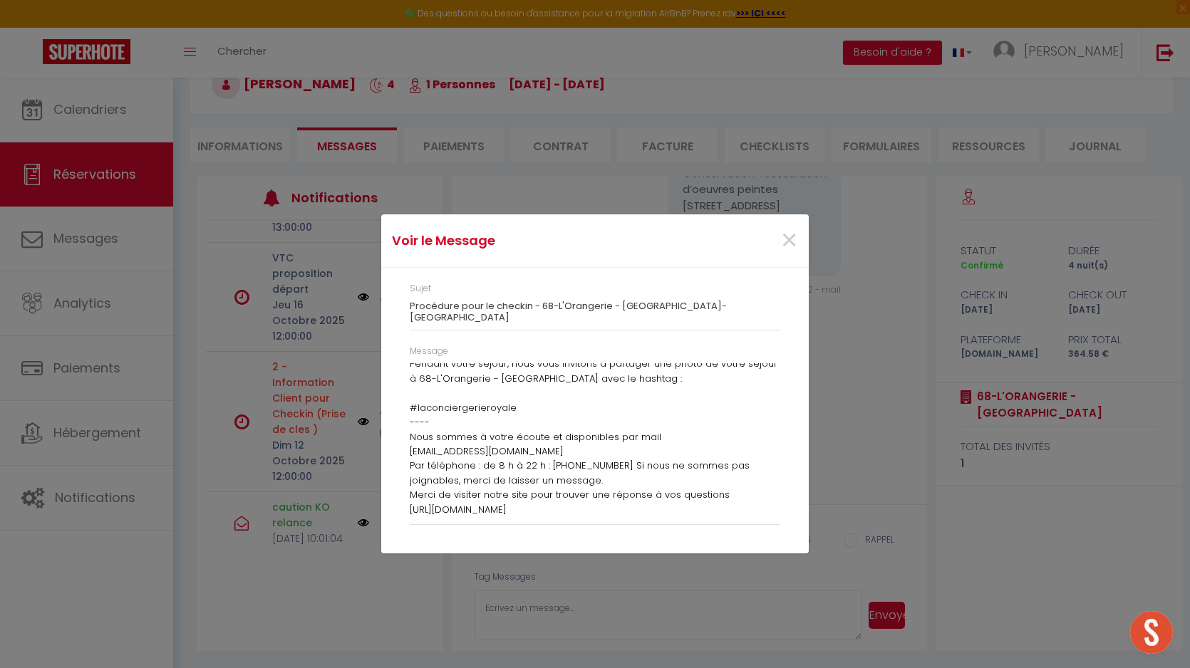
drag, startPoint x: 410, startPoint y: 365, endPoint x: 475, endPoint y: 613, distance: 256.5
click at [475, 613] on div "Voir le Message × Sujet Procédure pour le checkin - 68-L'Orangerie - Versailles…" at bounding box center [595, 334] width 428 height 668
copy div "Cher client Kyriaki Tsesmeloglou, bienvenue, Vous allez arriver à 68-L'Orangeri…"
click at [793, 240] on span "×" at bounding box center [789, 240] width 18 height 43
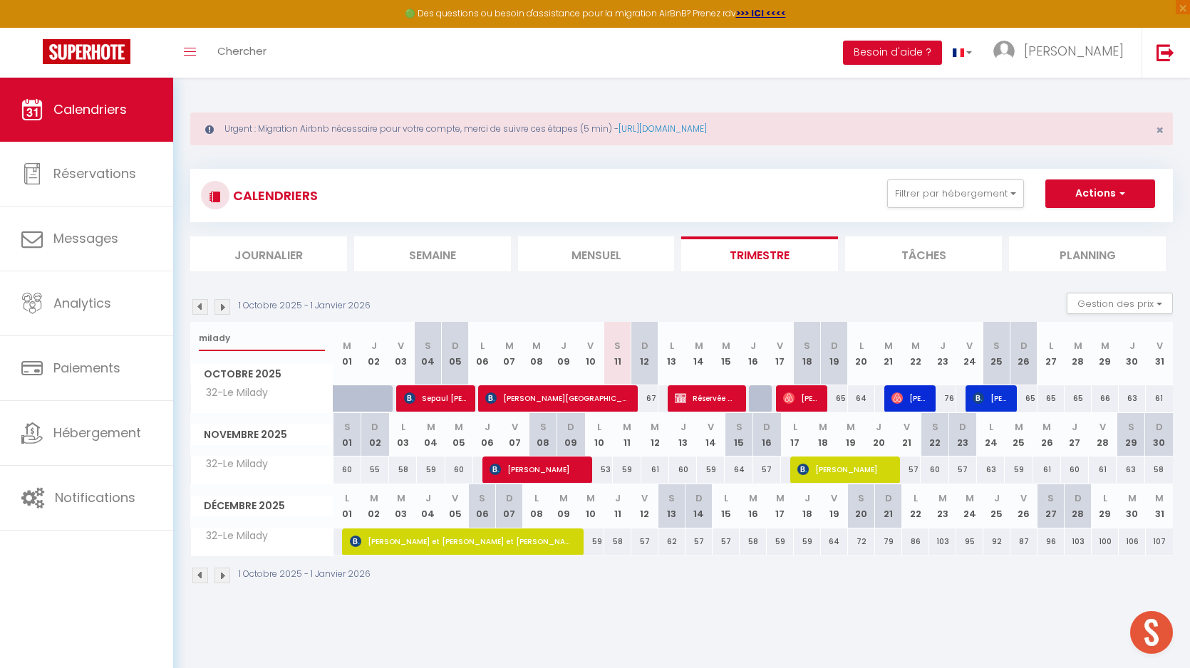
click at [216, 337] on input "milady" at bounding box center [262, 339] width 126 height 26
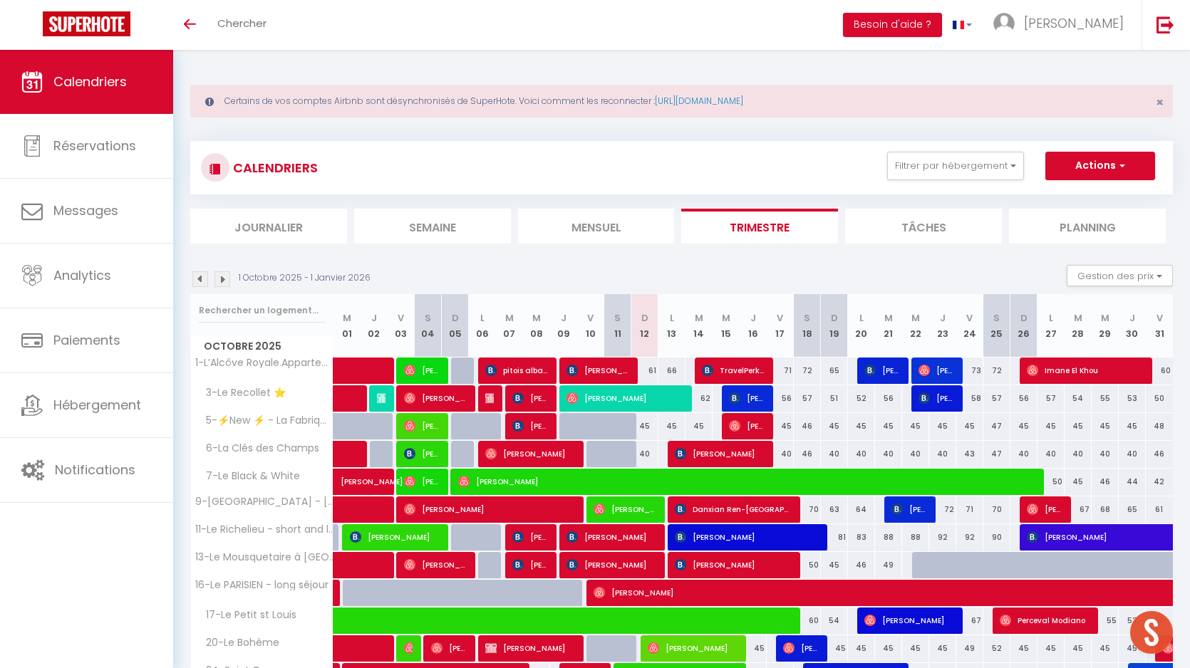
click at [236, 33] on link "Chercher" at bounding box center [242, 25] width 71 height 50
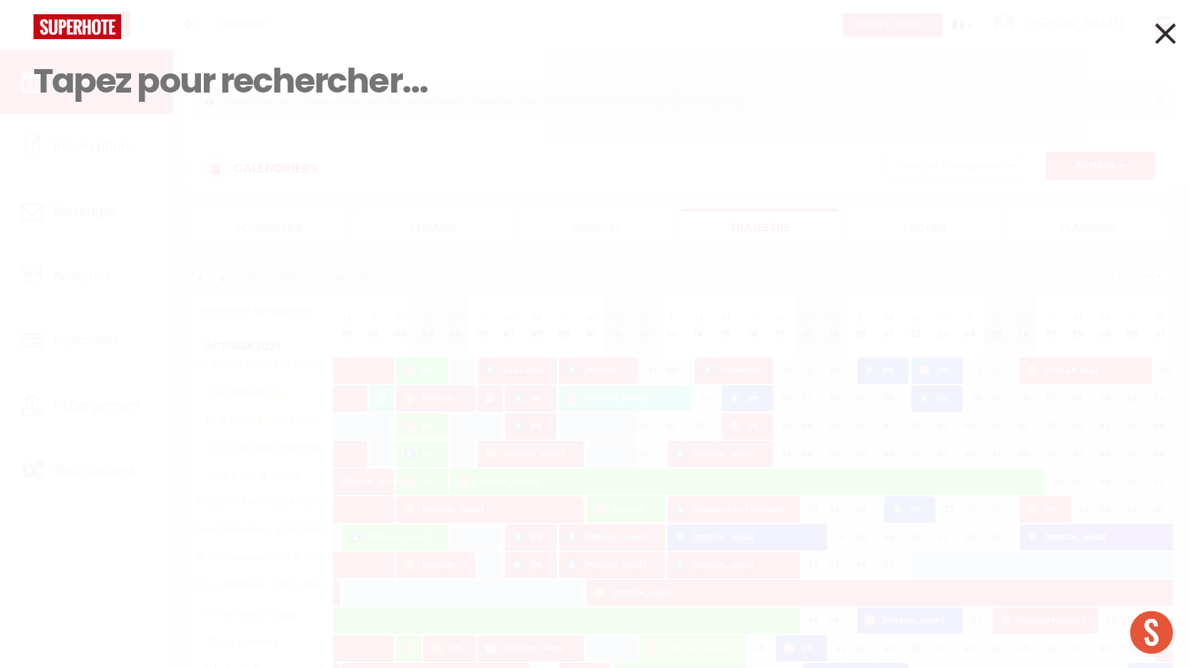
paste input "6621 052 871"
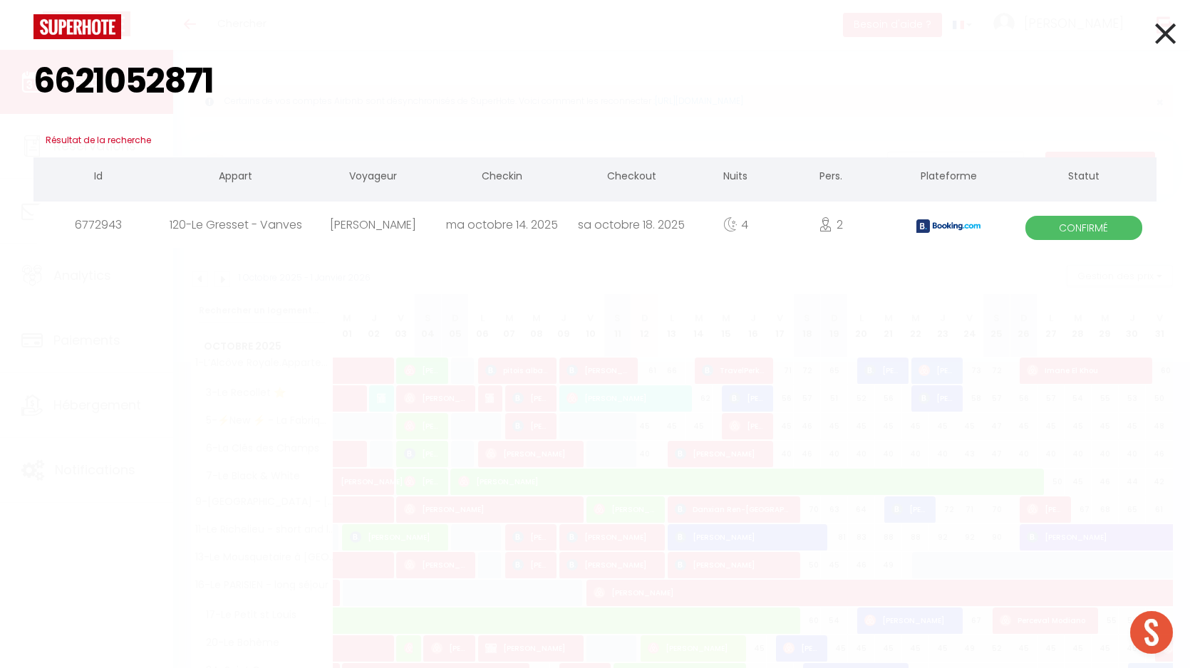
type input "6621052871"
click at [364, 226] on div "Maxence Marion" at bounding box center [373, 225] width 129 height 46
select select
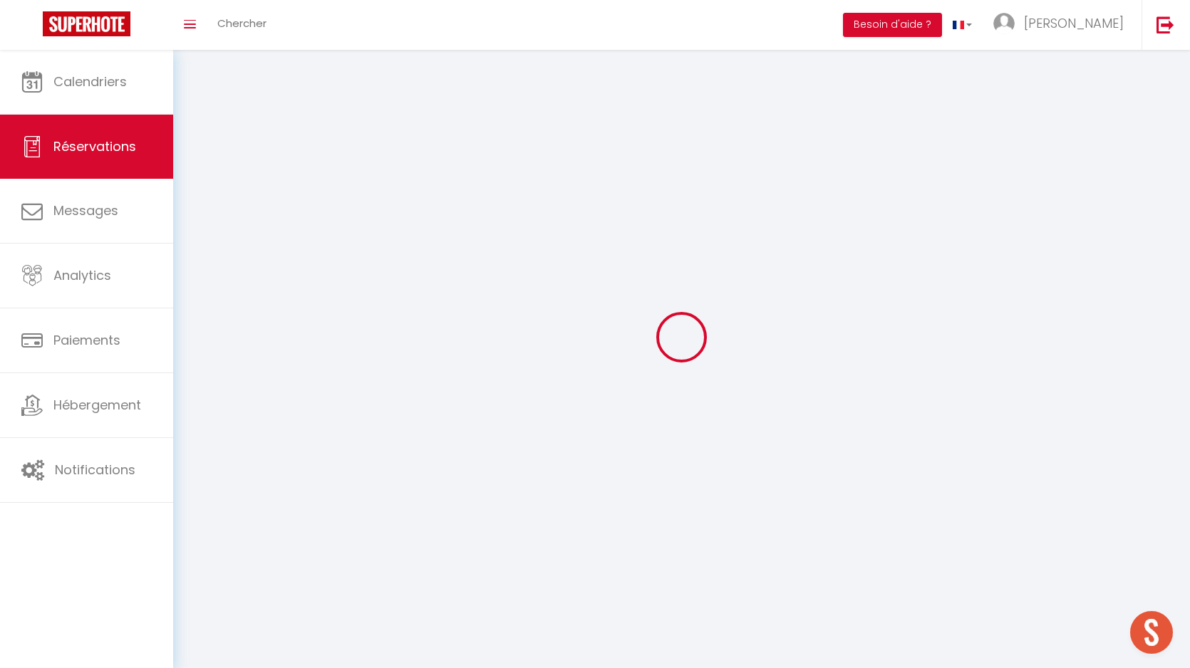
select select
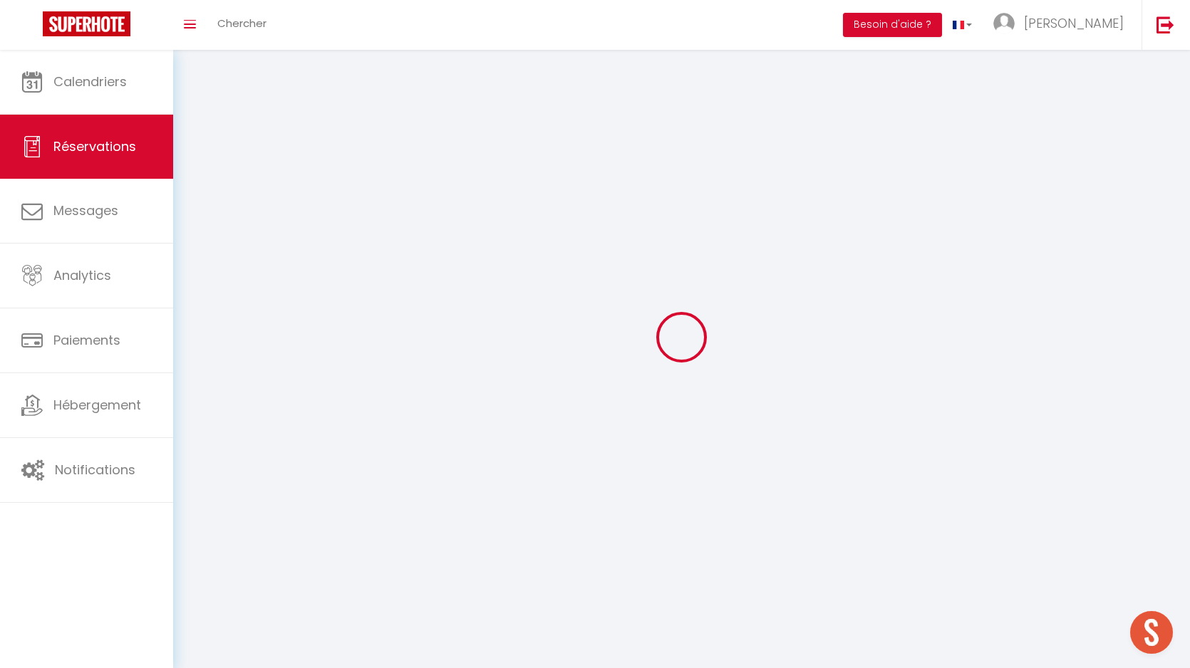
select select
checkbox input "false"
select select
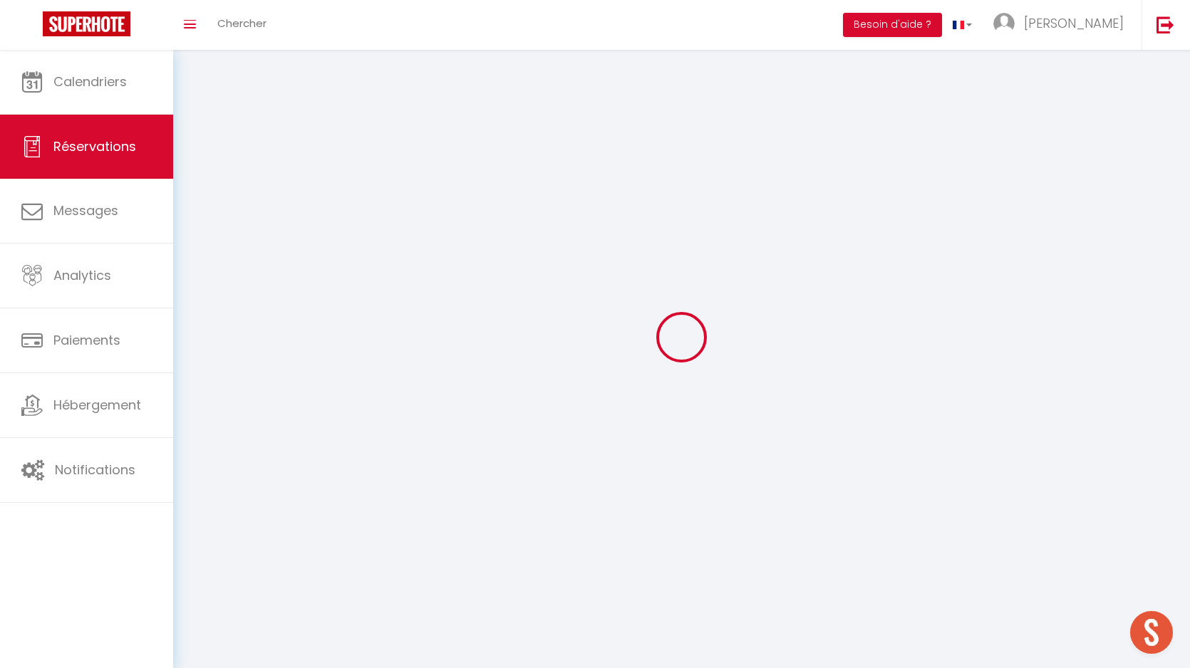
select select
checkbox input "false"
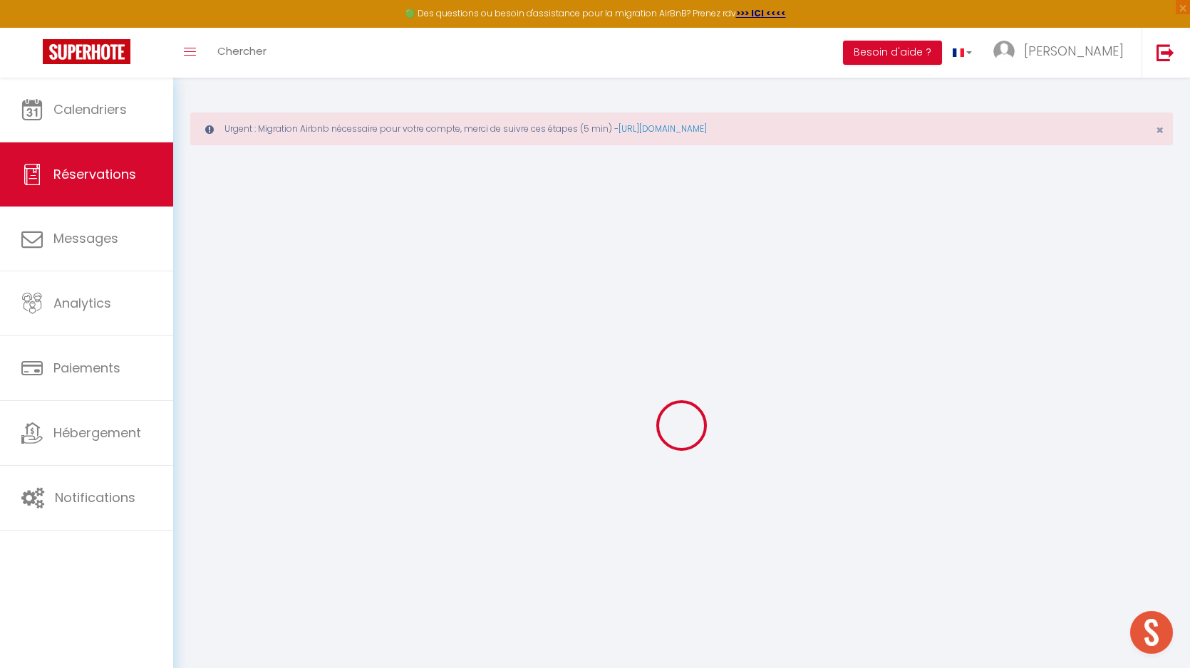
select select
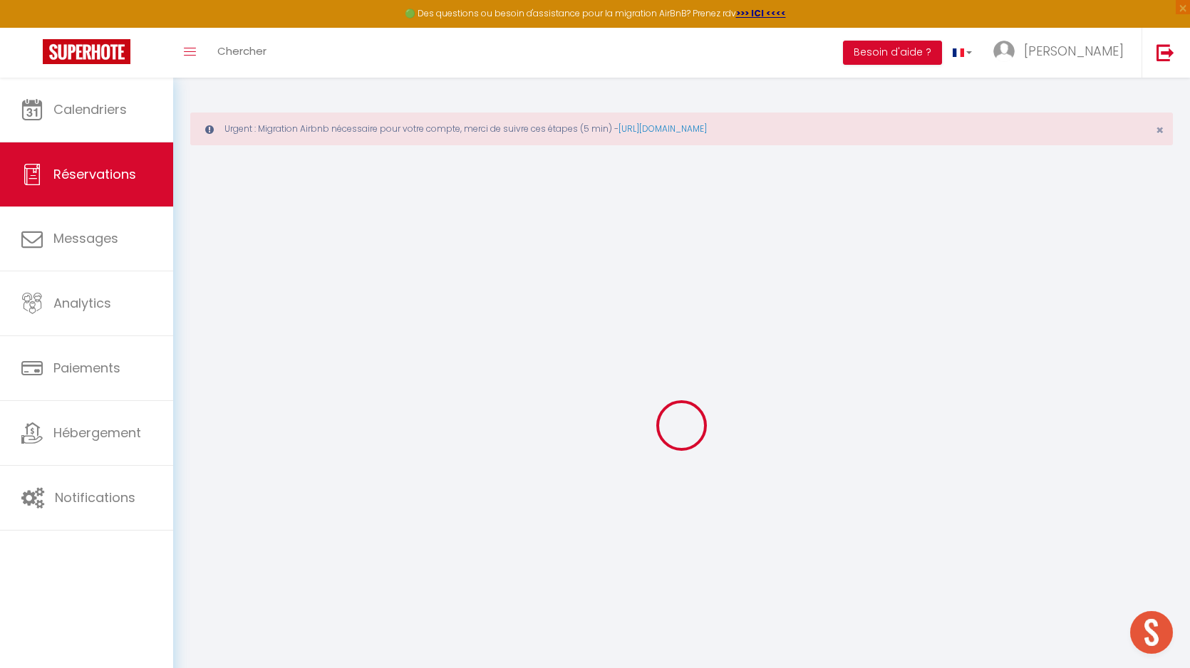
select select
checkbox input "false"
select select
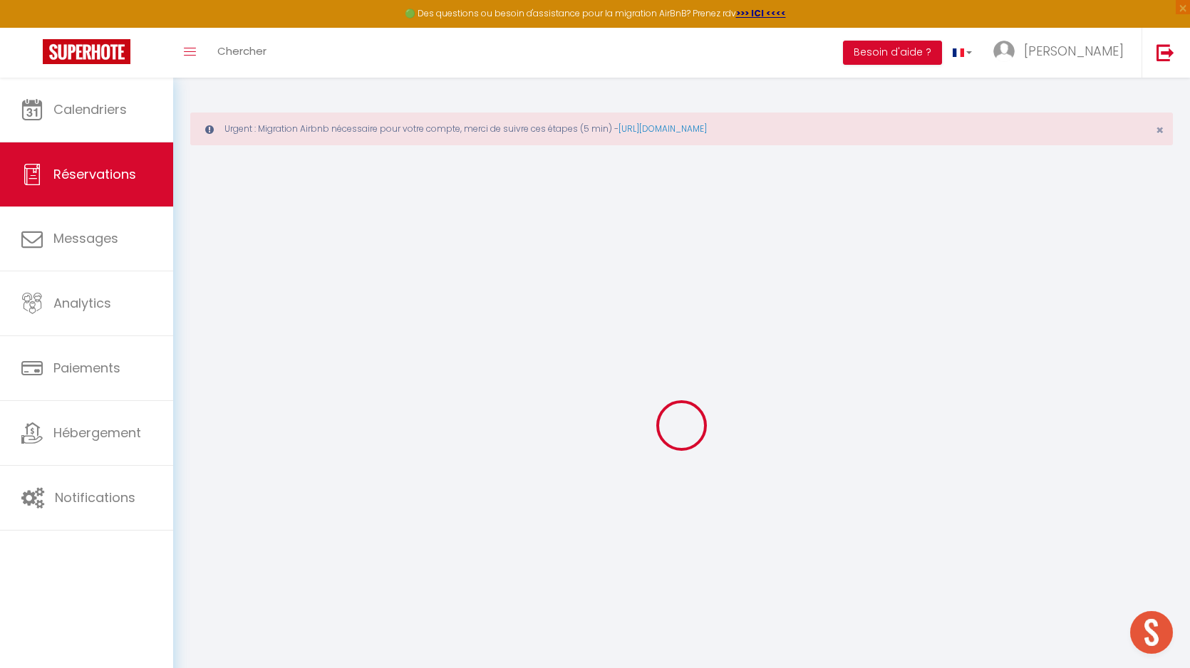
select select
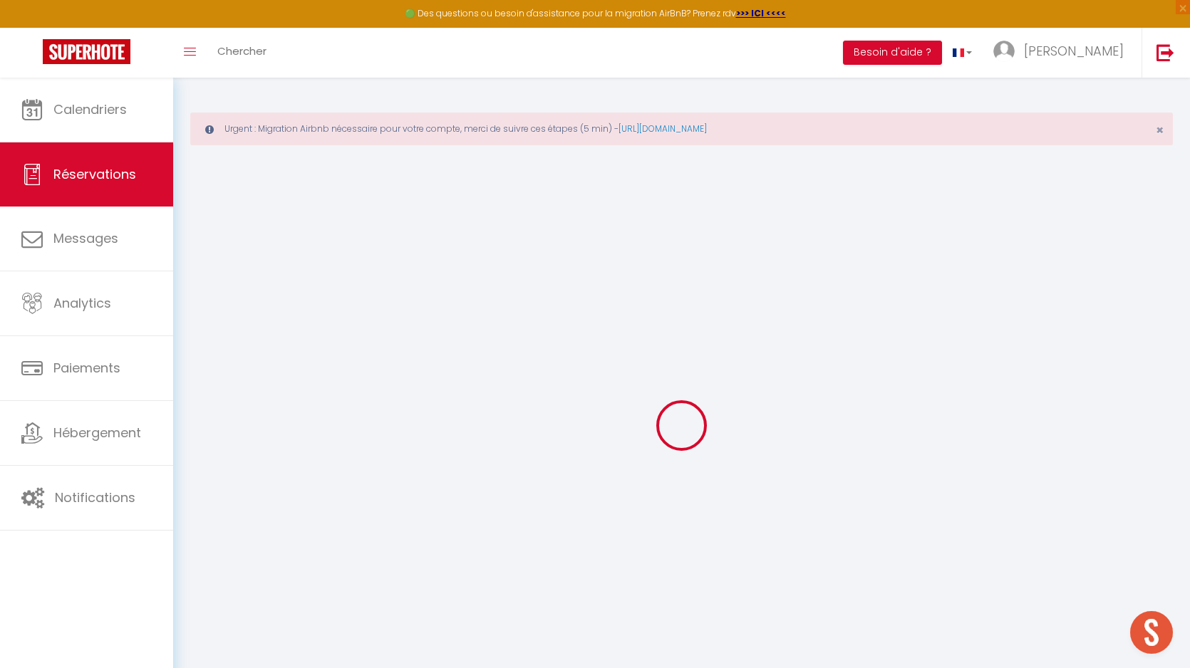
checkbox input "false"
select select
checkbox input "true"
type textarea "** THIS RESERVATION HAS BEEN PRE-PAID ** Reservation has a cancellation grace p…"
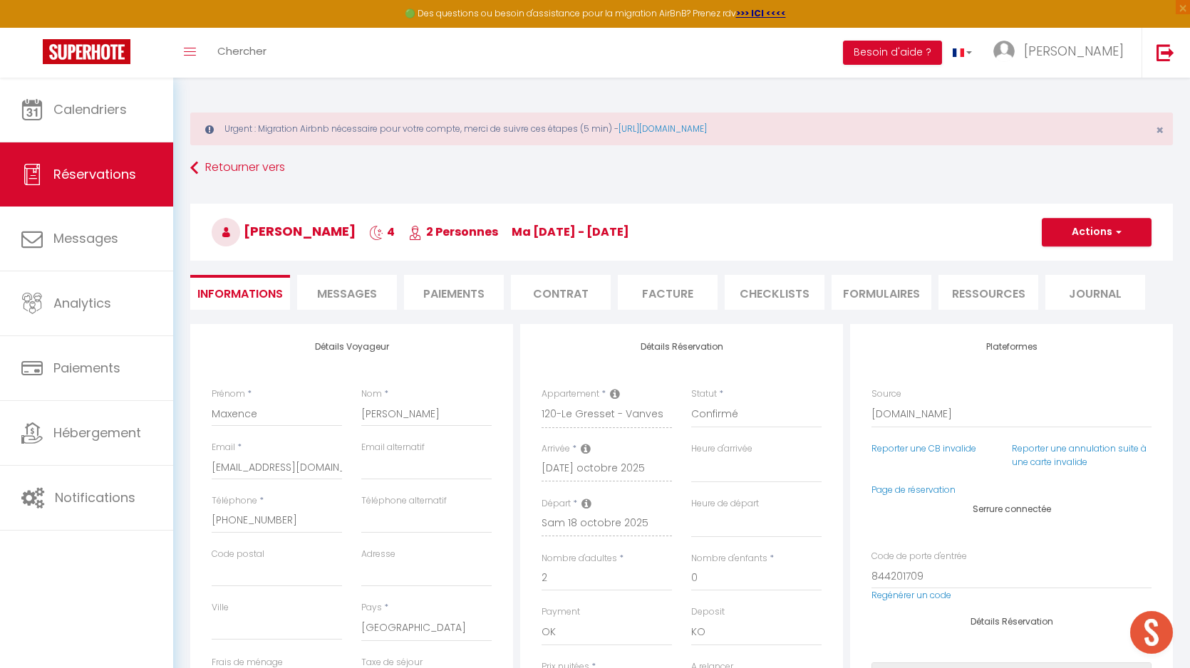
type input "63"
type input "57.04"
select select
checkbox input "true"
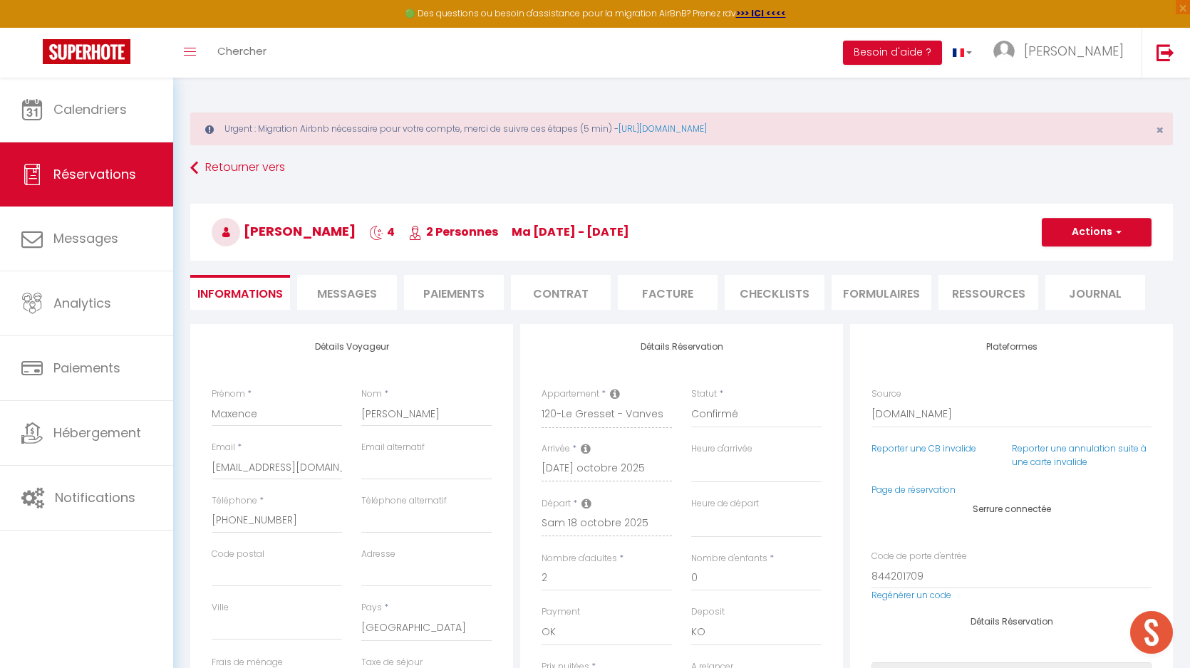
select select
click at [356, 306] on li "Messages" at bounding box center [347, 292] width 100 height 35
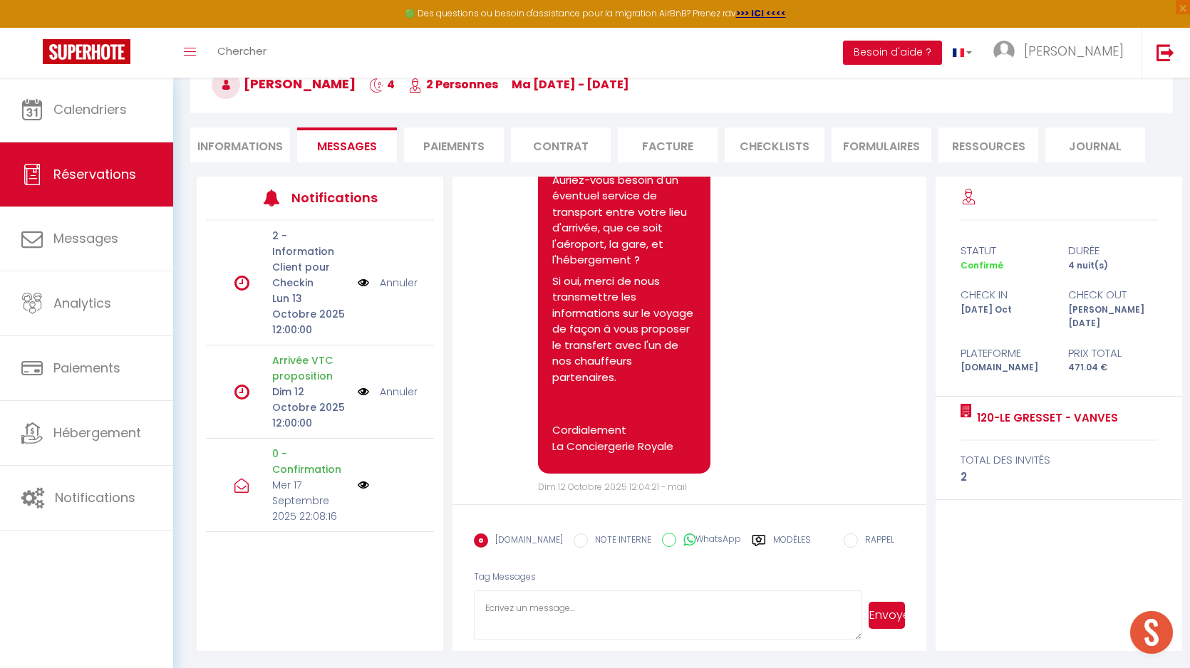
scroll to position [2694, 0]
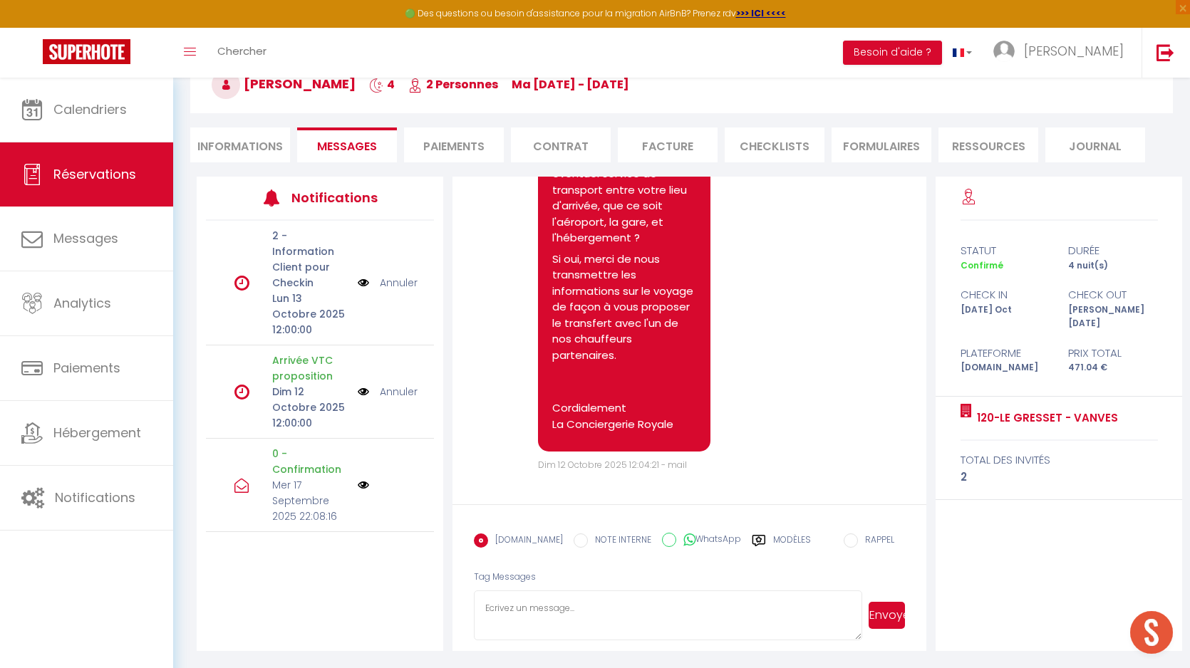
click at [787, 539] on label "Modèles" at bounding box center [792, 546] width 38 height 25
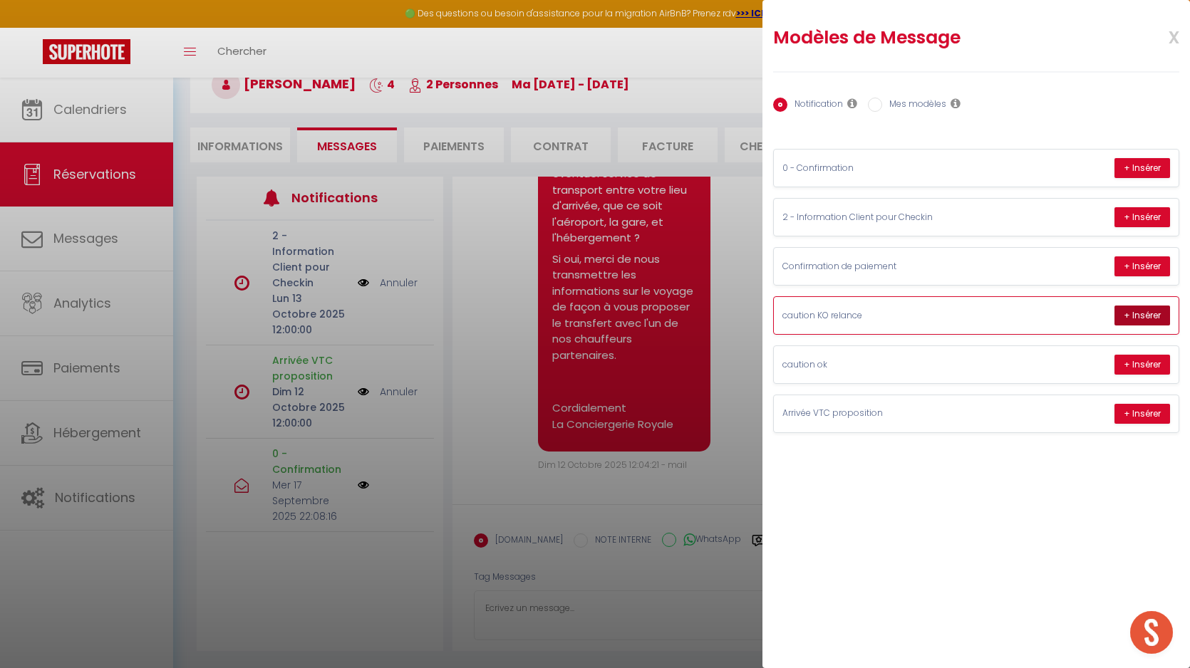
click at [1142, 321] on button "+ Insérer" at bounding box center [1143, 316] width 56 height 20
type textarea "Bonjour Maxence Conformément aux conditions, un dépôt de garantie sera prélevé …"
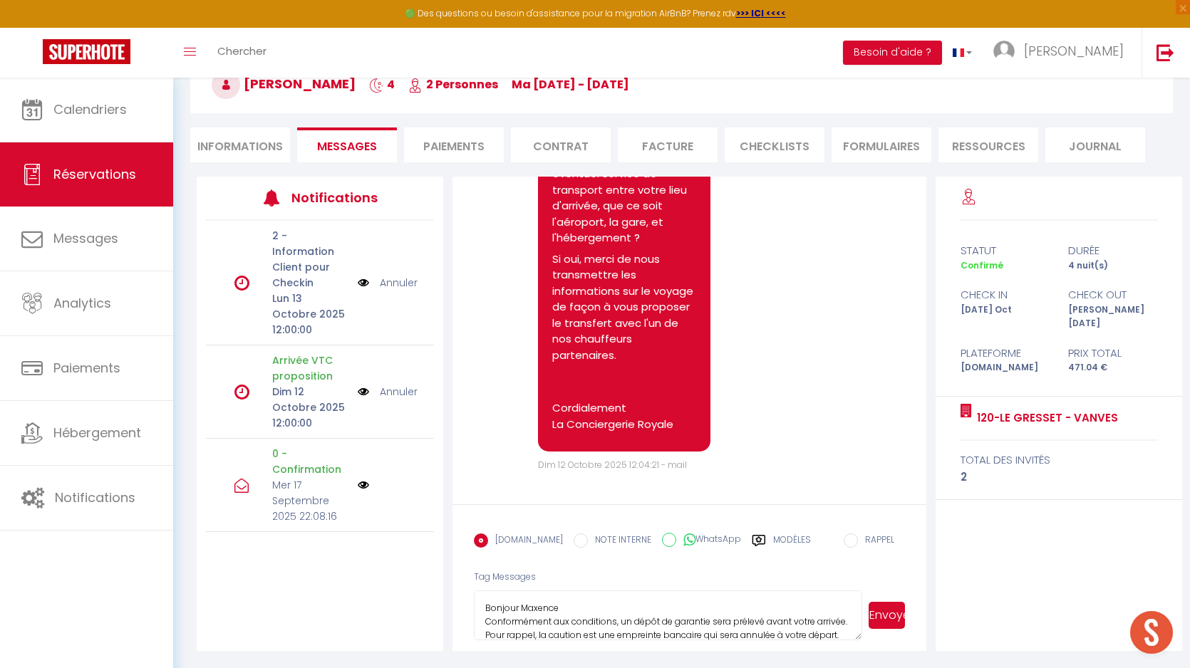
click at [882, 616] on button "Envoyer" at bounding box center [887, 615] width 36 height 27
click at [775, 539] on label "Modèles" at bounding box center [792, 546] width 38 height 25
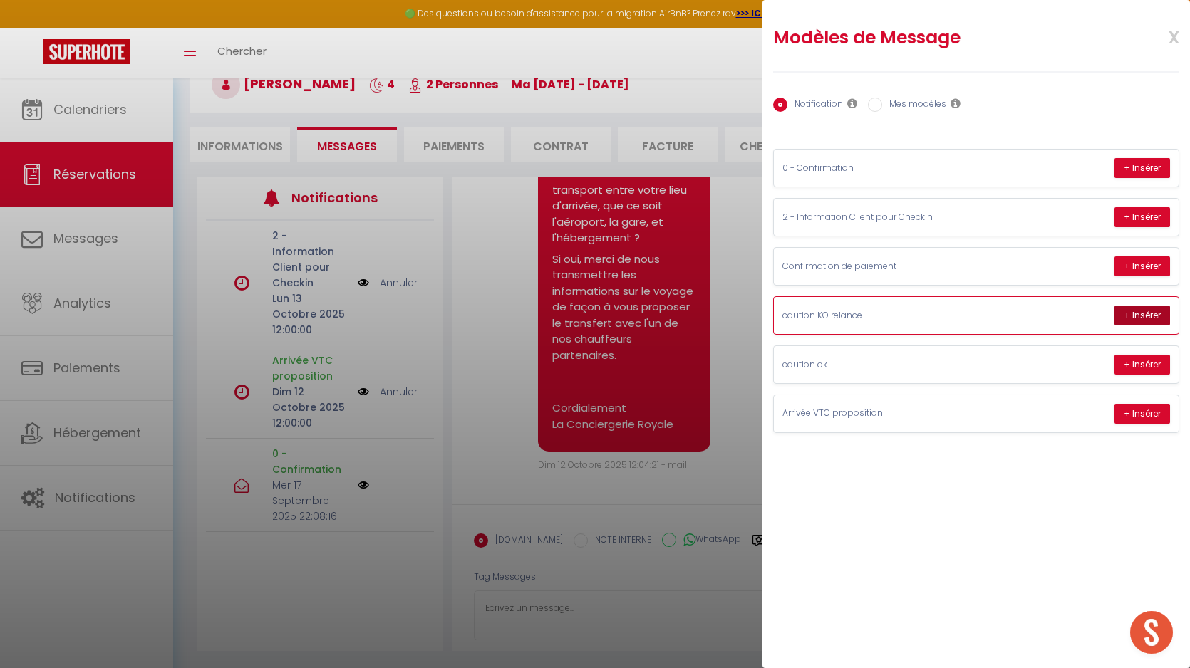
click at [1136, 316] on button "+ Insérer" at bounding box center [1143, 316] width 56 height 20
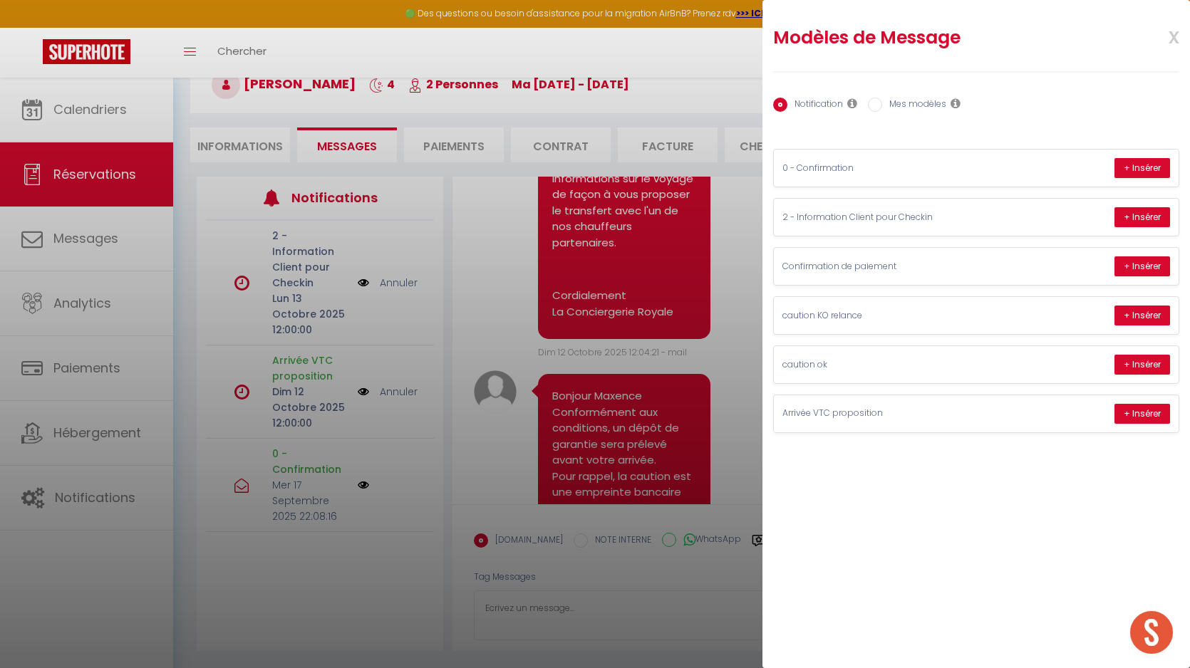
type textarea "Bonjour Maxence Conformément aux conditions, un dépôt de garantie sera prélevé …"
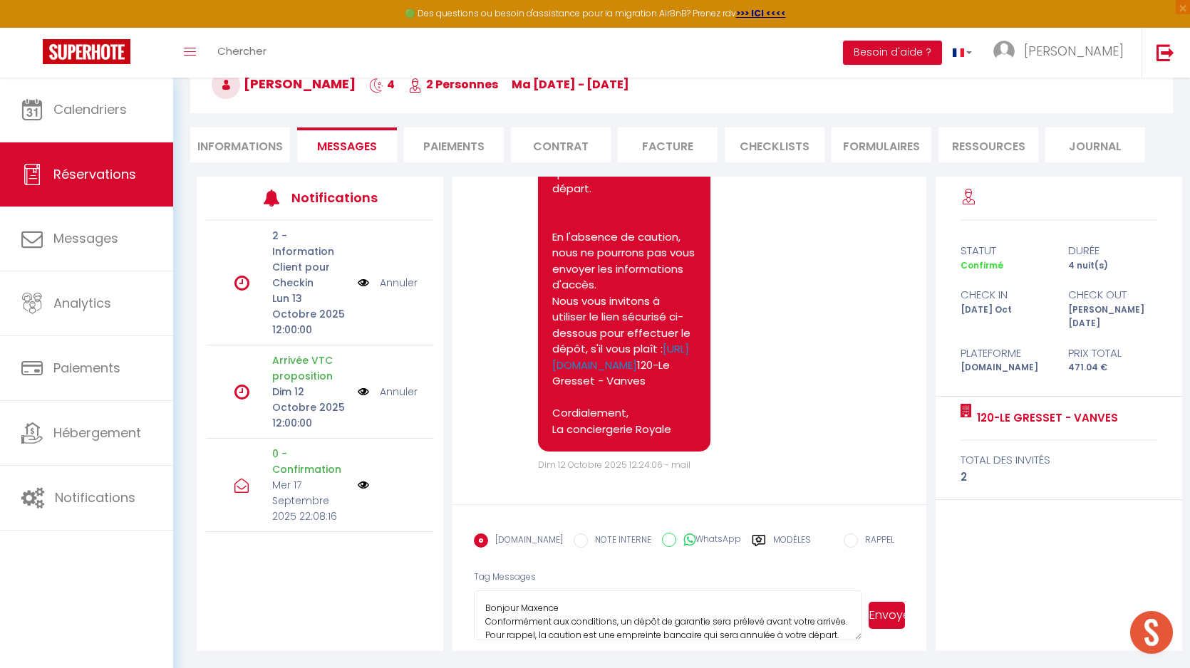
scroll to position [3174, 0]
click at [686, 625] on textarea "Bonjour Maxence Conformément aux conditions, un dépôt de garantie sera prélevé …" at bounding box center [668, 616] width 388 height 50
click at [582, 431] on pre "Bonjour Maxence Conformément aux conditions, un dépôt de garantie sera prélevé …" at bounding box center [624, 245] width 144 height 385
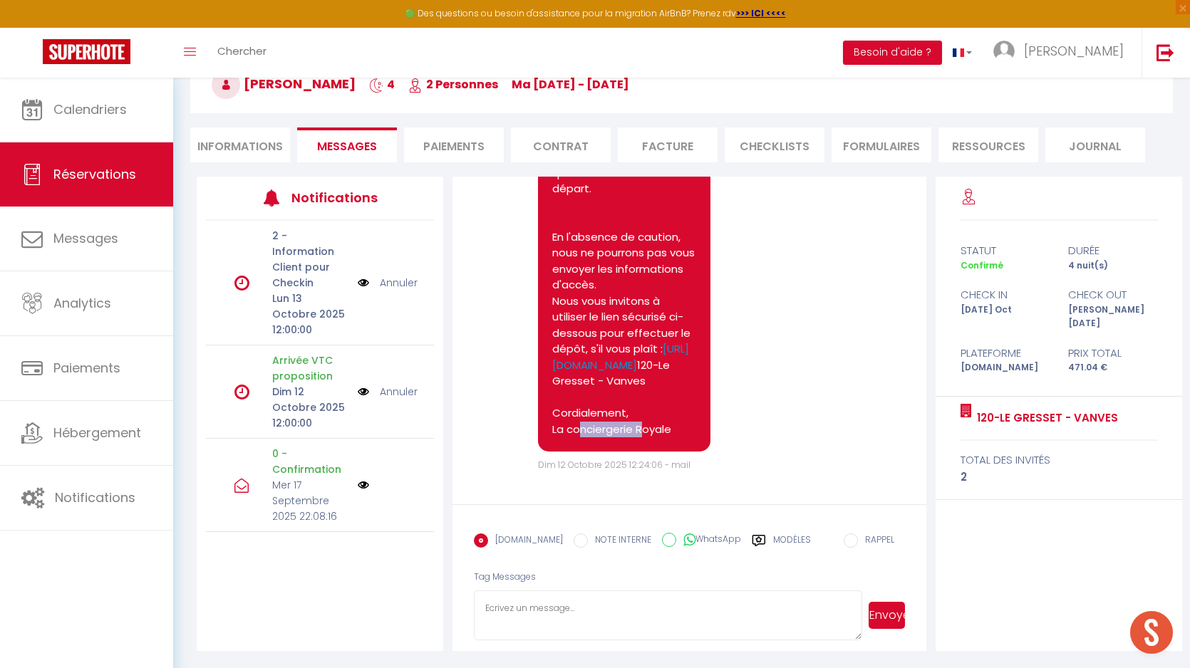
click at [582, 431] on pre "Bonjour Maxence Conformément aux conditions, un dépôt de garantie sera prélevé …" at bounding box center [624, 245] width 144 height 385
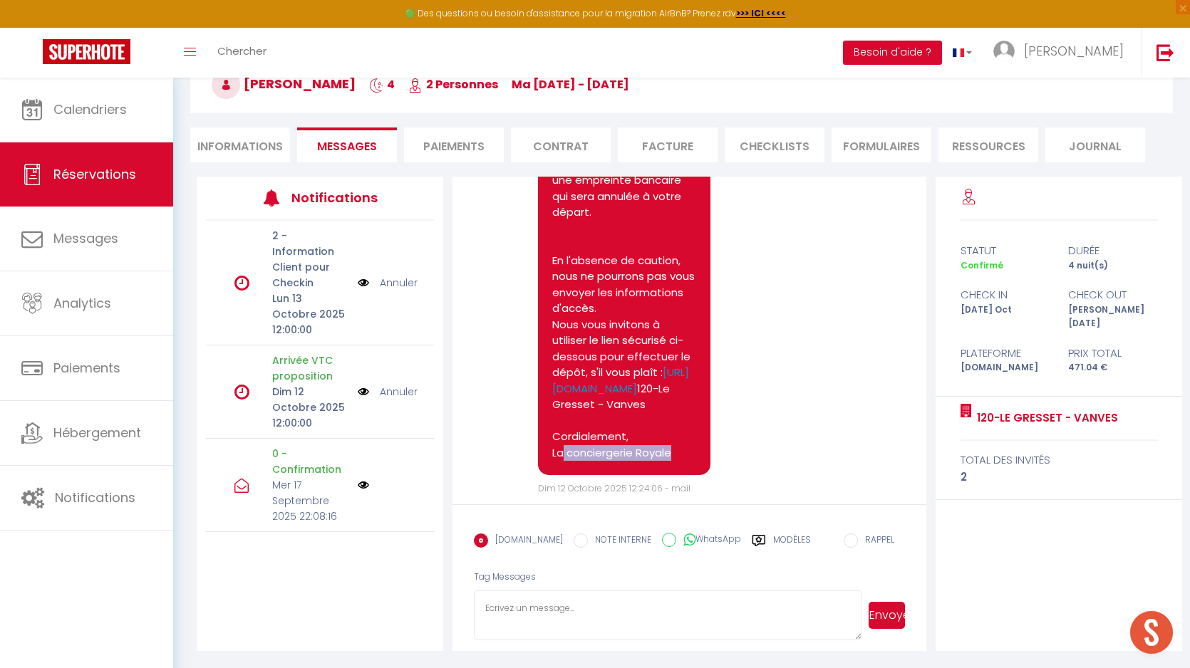
scroll to position [2992, 0]
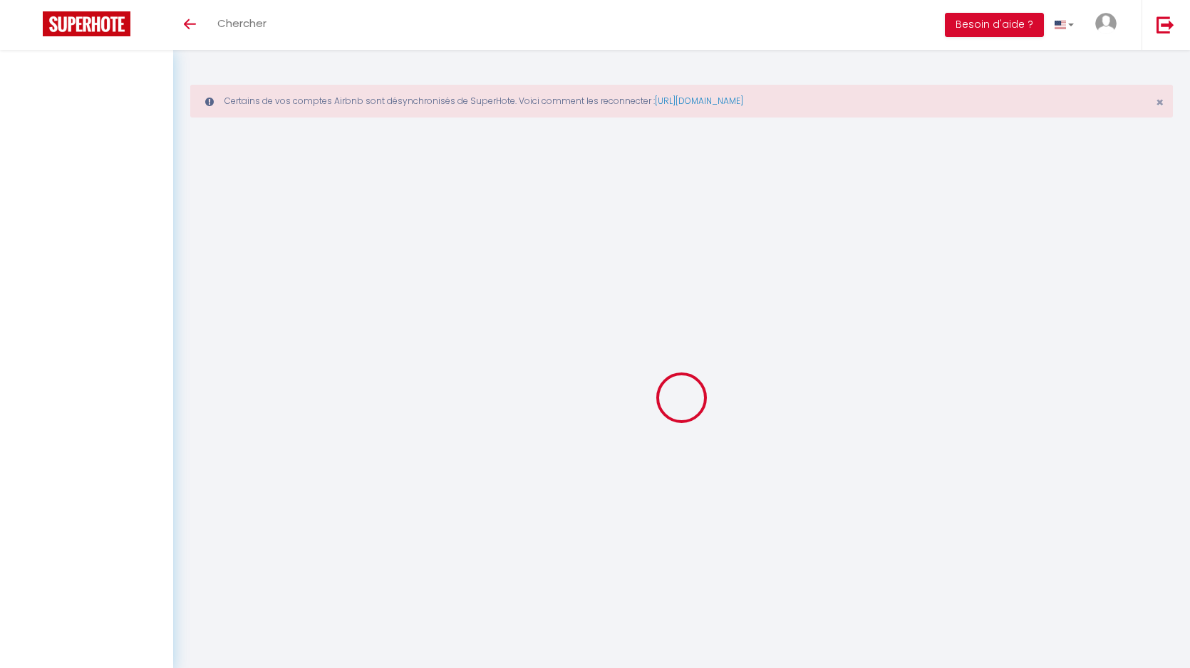
select select
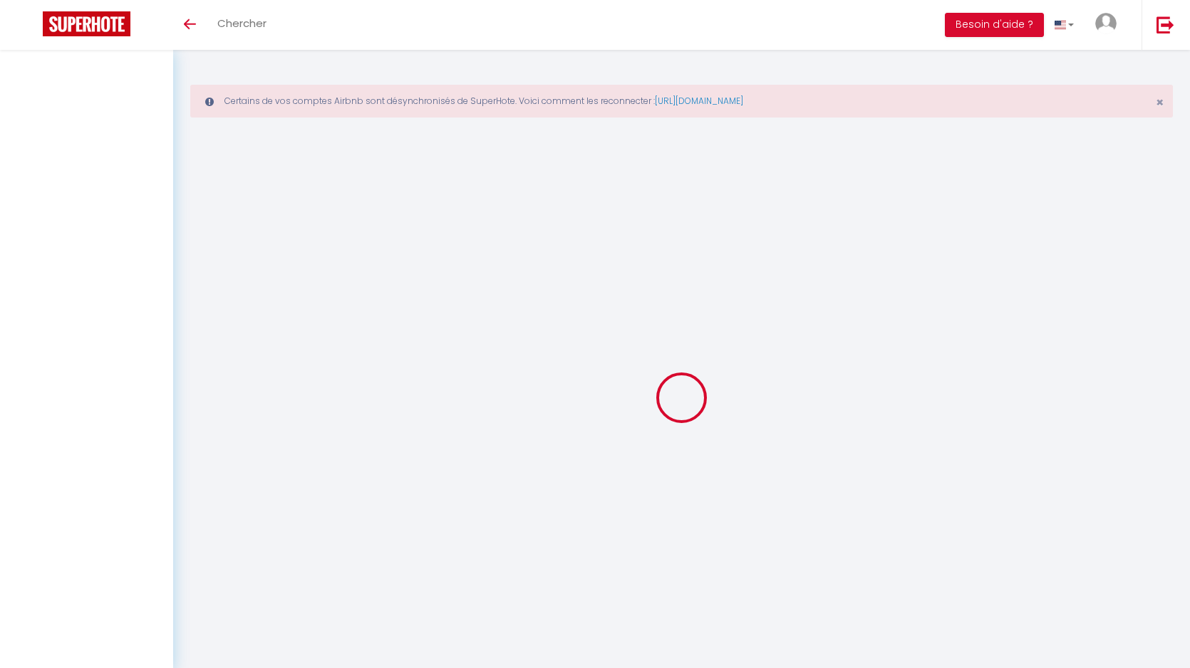
select select
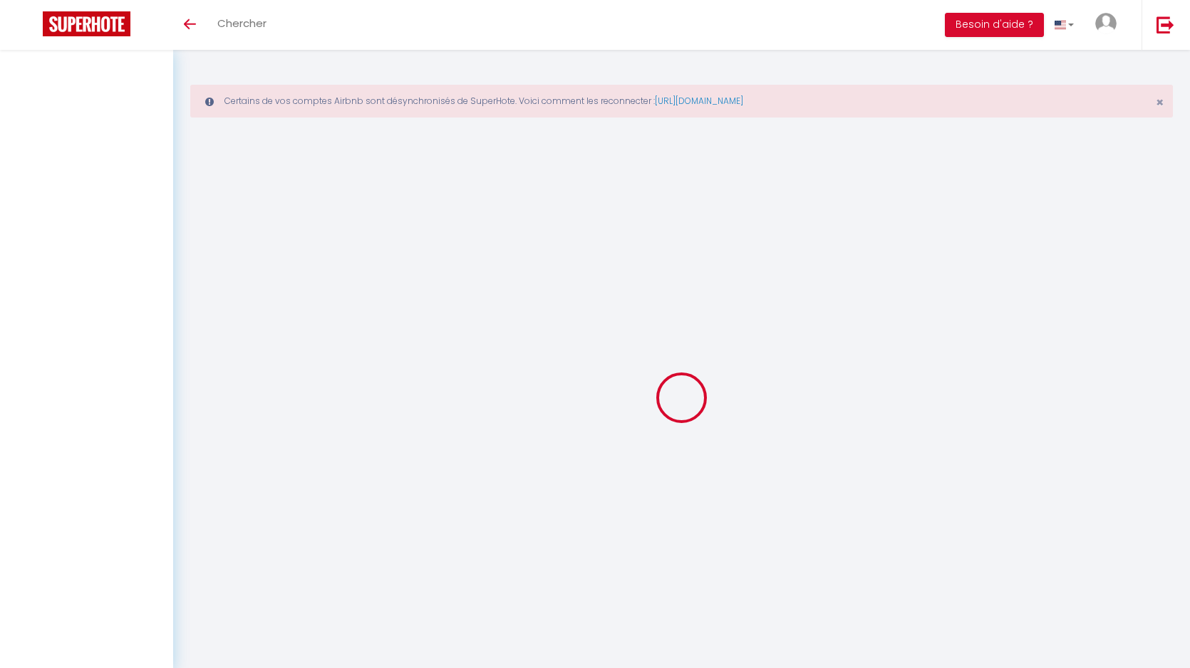
checkbox input "false"
select select
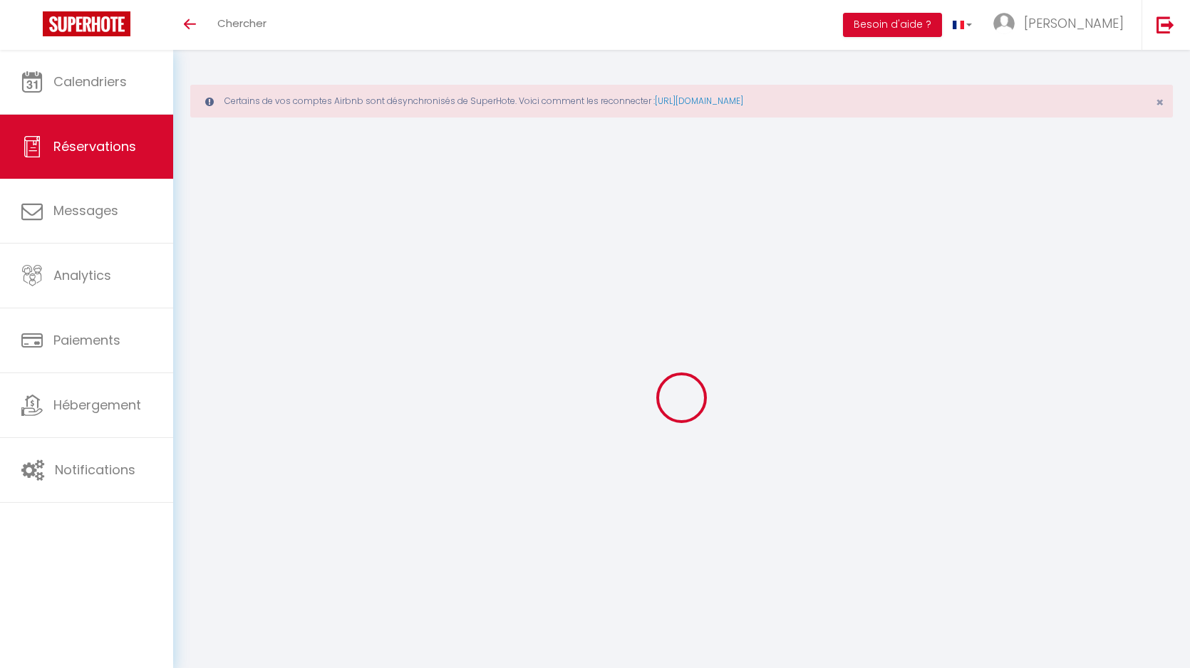
select select
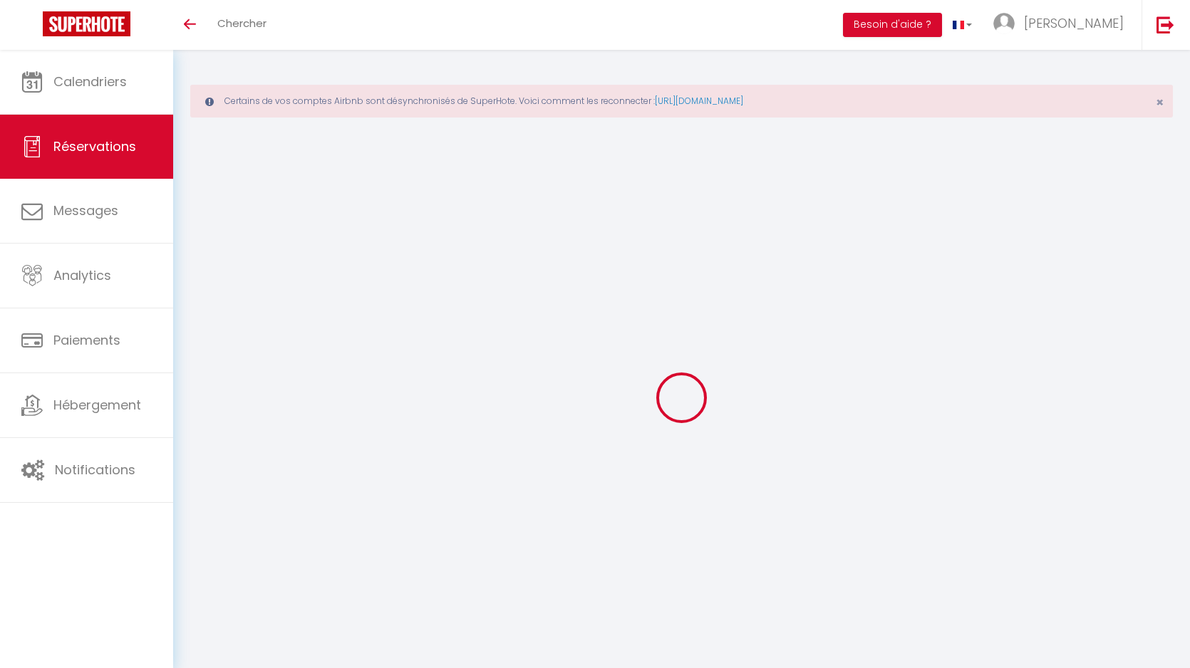
select select
checkbox input "false"
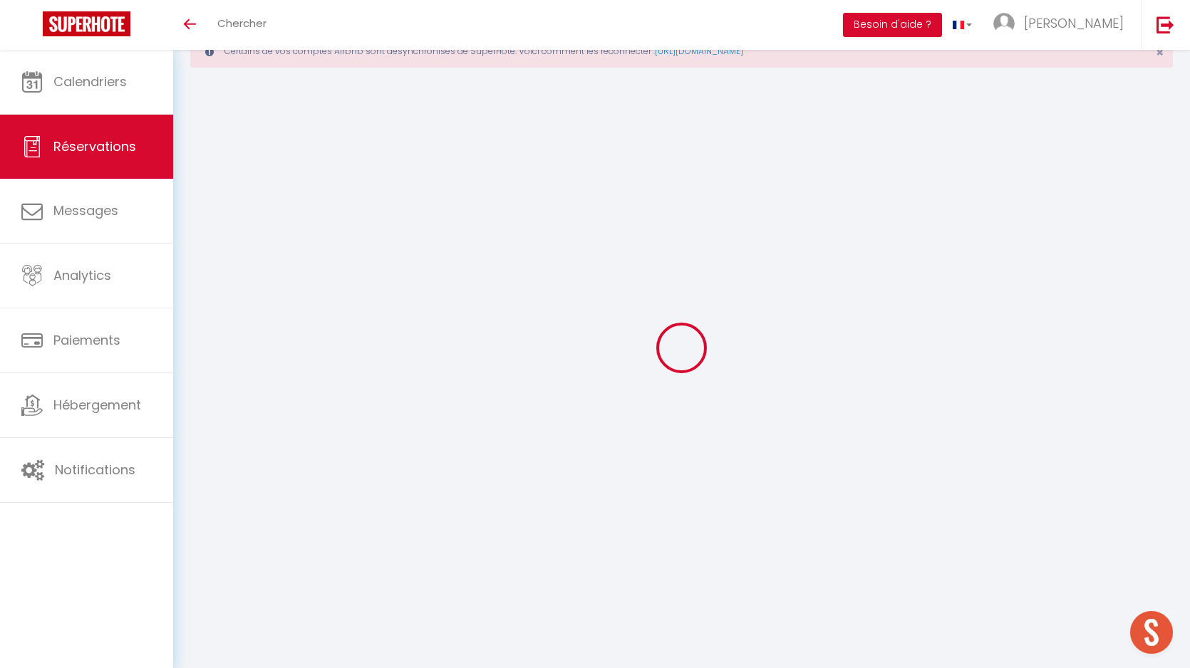
select select
checkbox input "false"
type textarea "** THIS RESERVATION HAS BEEN PRE-PAID ** Approximate time of arrival: between 0…"
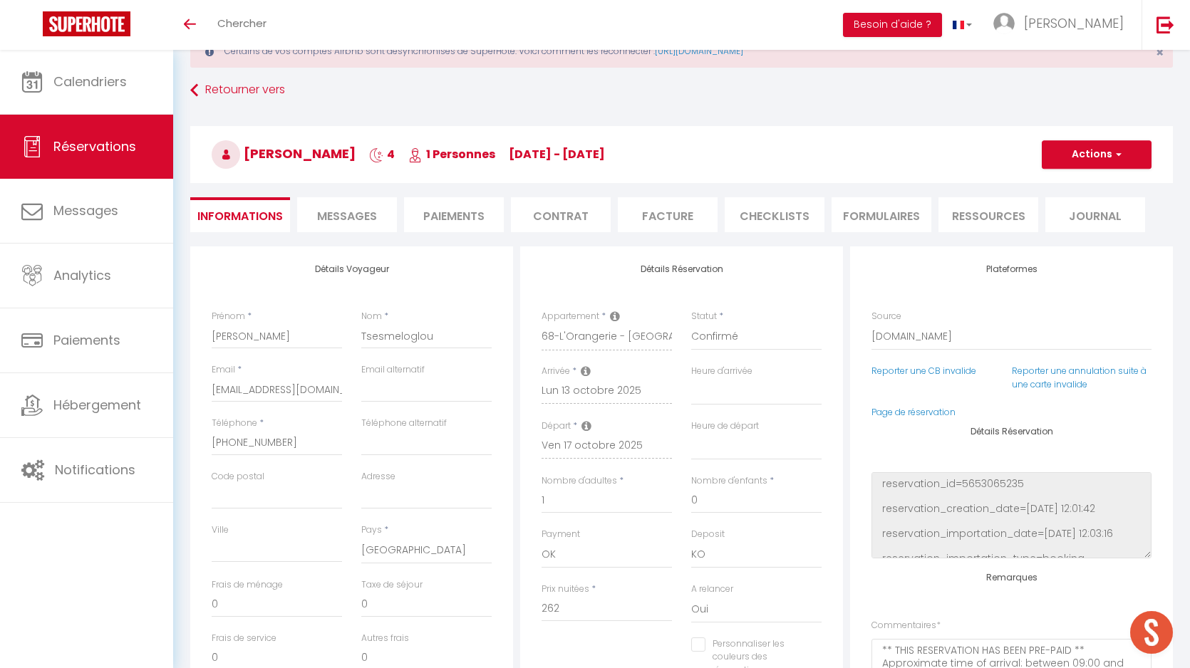
click at [376, 218] on span "Messages" at bounding box center [347, 216] width 60 height 16
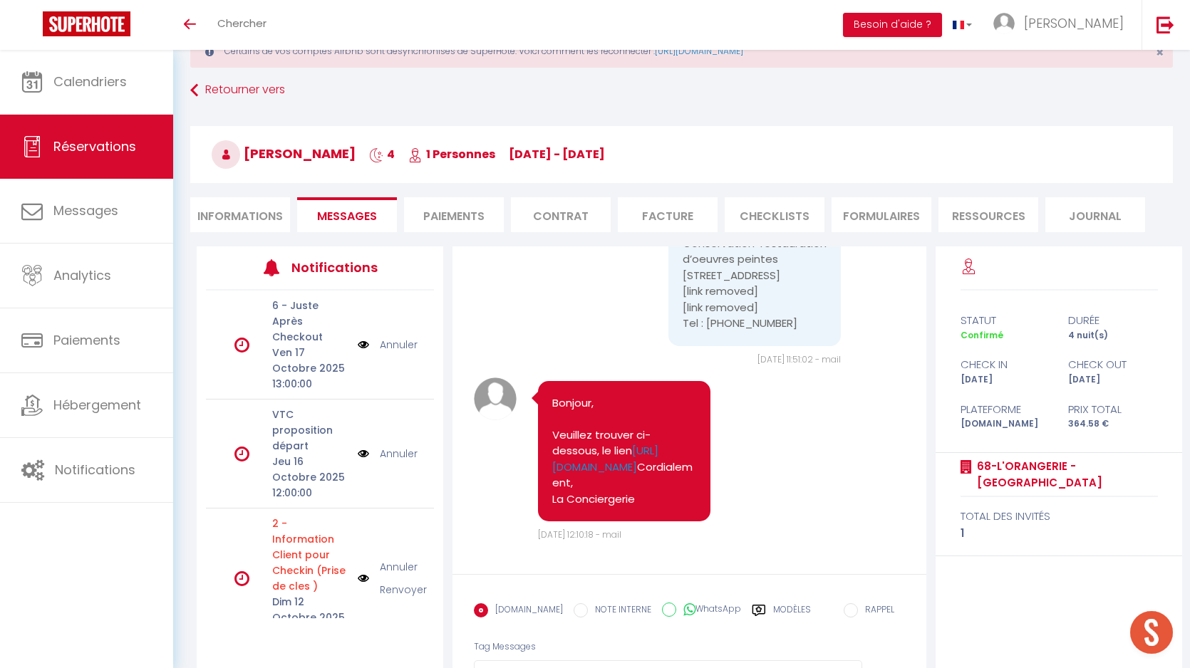
scroll to position [120, 0]
